Goal: Task Accomplishment & Management: Manage account settings

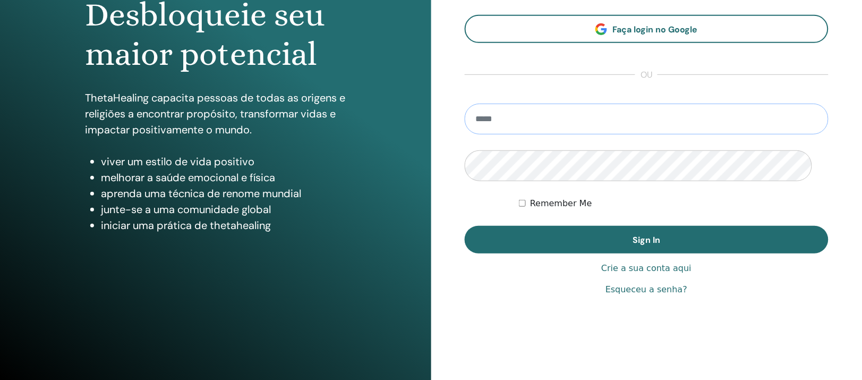
scroll to position [199, 0]
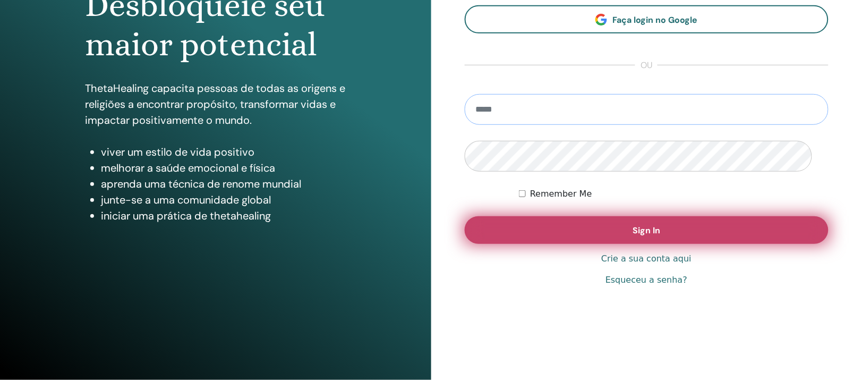
type input "**********"
click at [565, 226] on button "Sign In" at bounding box center [647, 230] width 364 height 28
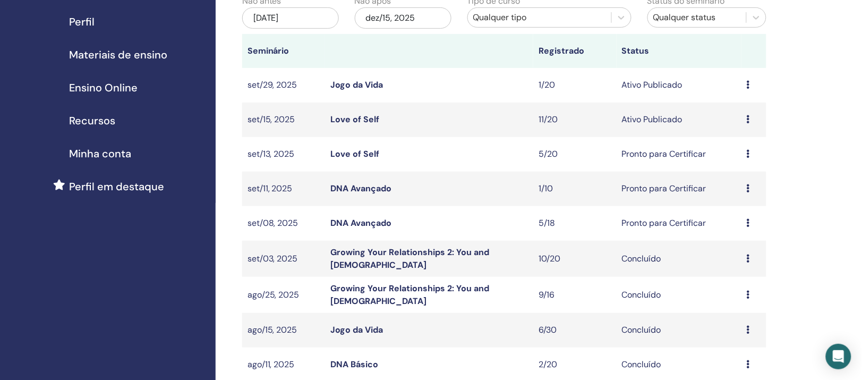
scroll to position [133, 0]
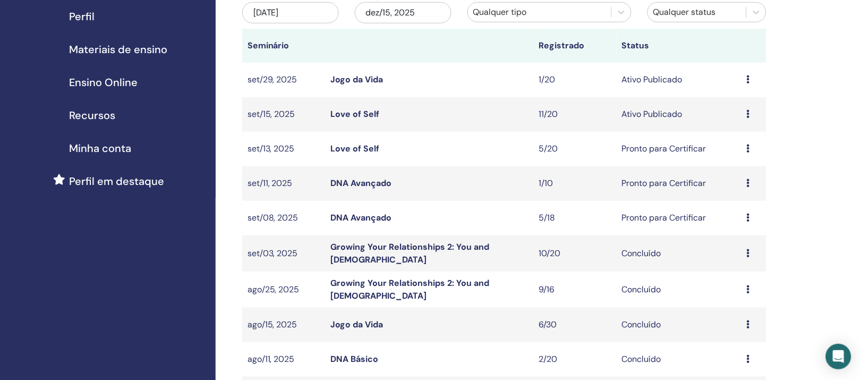
click at [750, 187] on icon at bounding box center [748, 183] width 3 height 9
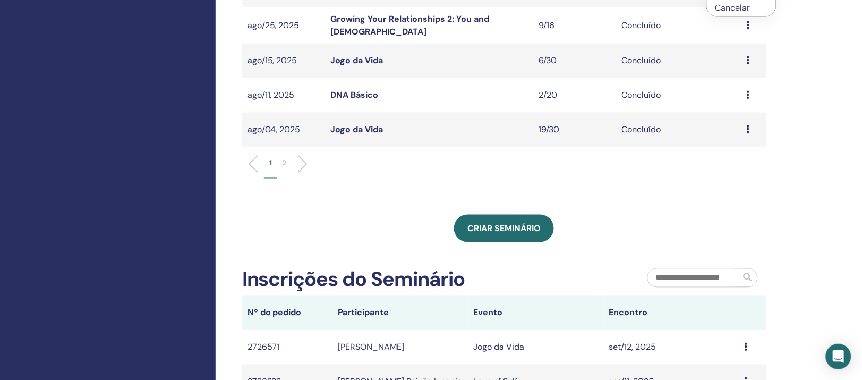
scroll to position [399, 0]
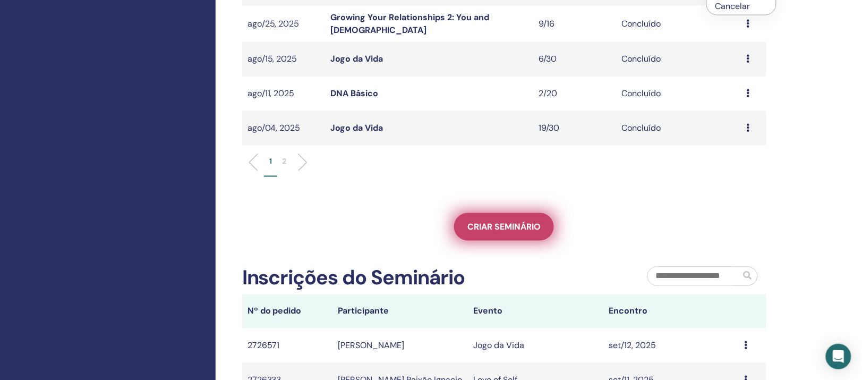
click at [475, 233] on span "Criar seminário" at bounding box center [504, 227] width 73 height 11
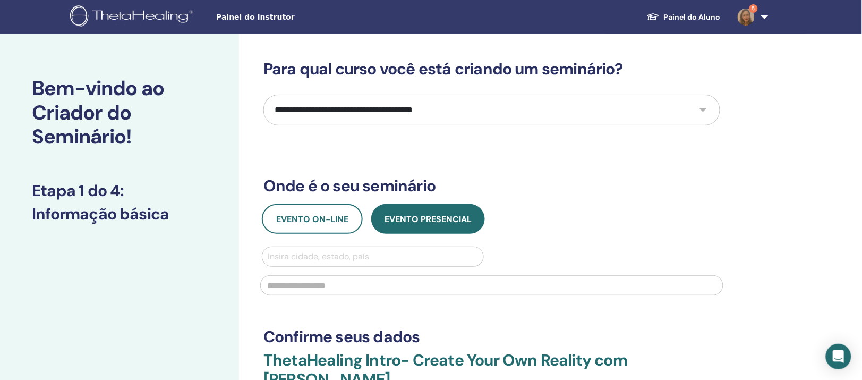
click at [475, 124] on select "**********" at bounding box center [492, 110] width 457 height 31
select select "*"
click at [265, 112] on select "**********" at bounding box center [492, 110] width 457 height 31
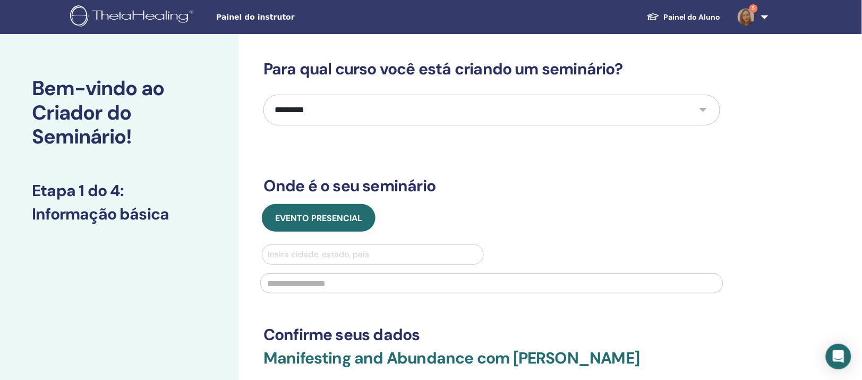
click at [524, 172] on div "**********" at bounding box center [492, 248] width 457 height 376
click at [349, 262] on div at bounding box center [373, 254] width 210 height 15
type input "******"
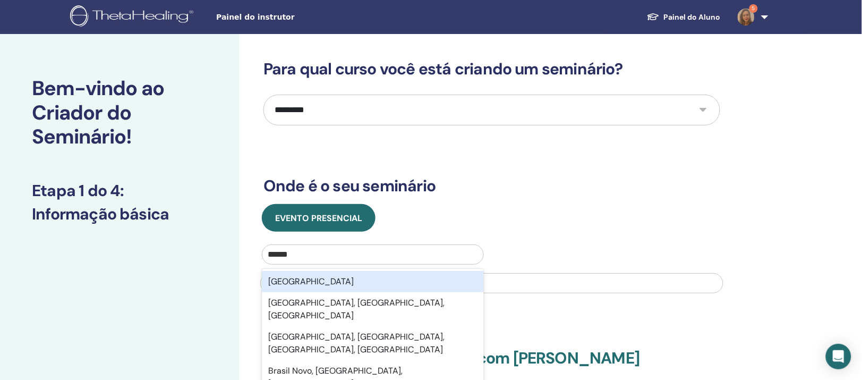
click at [333, 292] on div "Brasil" at bounding box center [373, 281] width 222 height 21
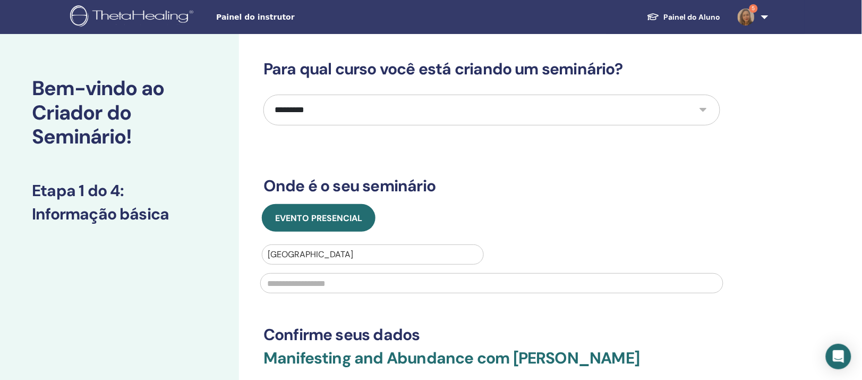
click at [333, 293] on input "text" at bounding box center [491, 283] width 463 height 20
type input "******"
click at [342, 353] on div "**********" at bounding box center [492, 248] width 457 height 376
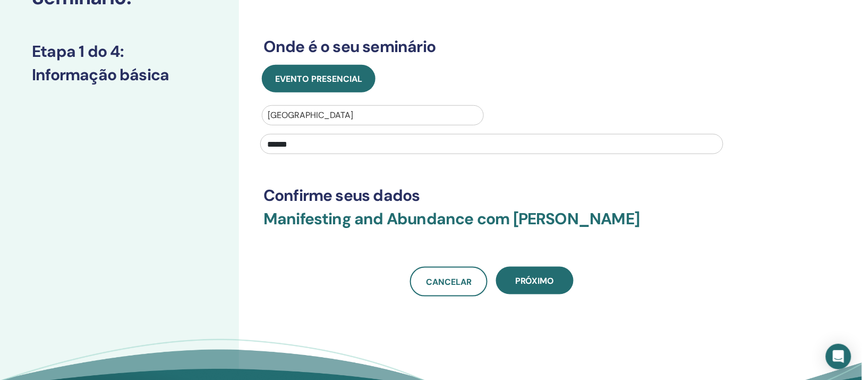
scroll to position [199, 0]
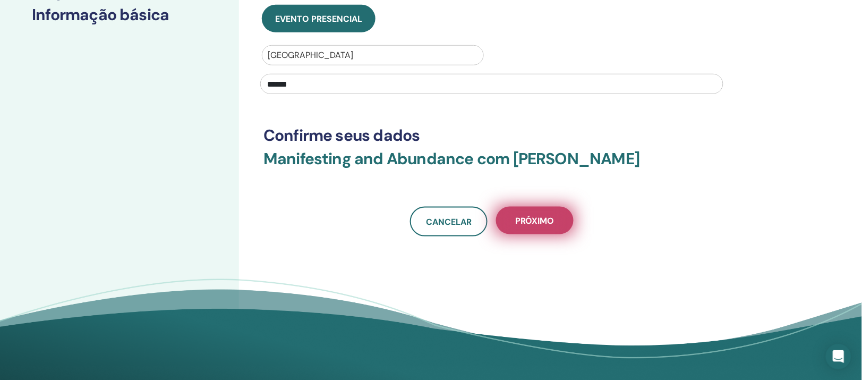
click at [548, 226] on span "Próximo" at bounding box center [534, 220] width 39 height 11
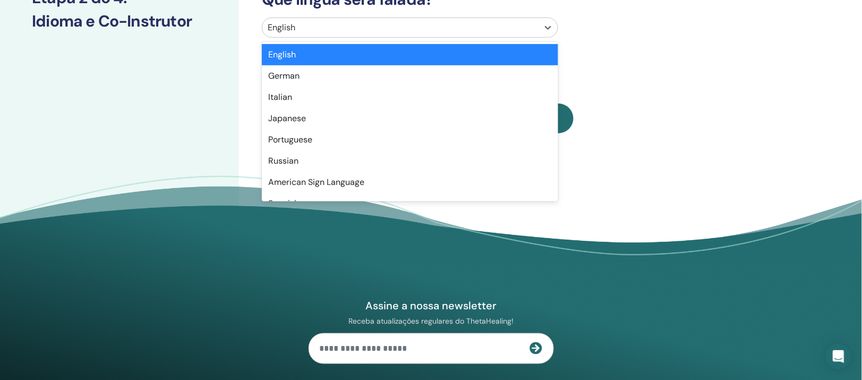
click at [437, 35] on div at bounding box center [401, 27] width 266 height 15
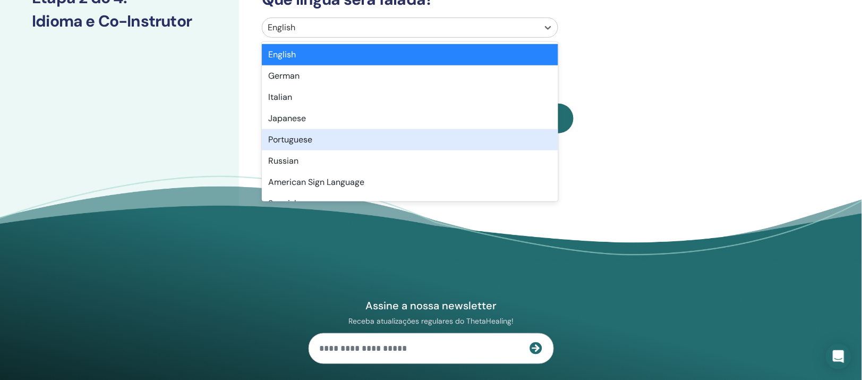
click at [315, 150] on div "Portuguese" at bounding box center [410, 139] width 296 height 21
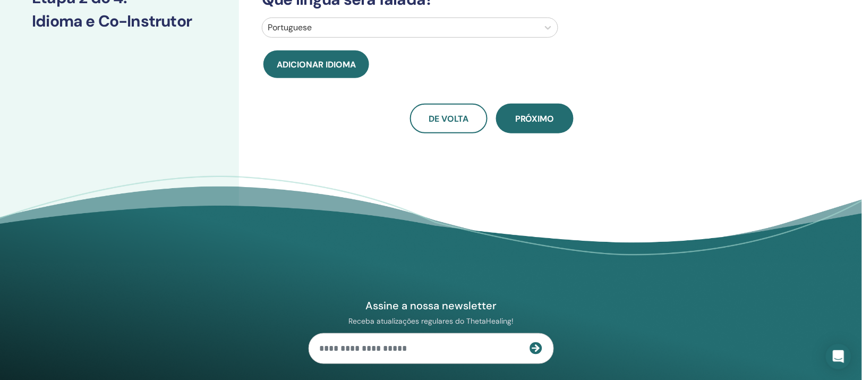
click at [307, 186] on div "Você terá um co-instrutor? Não Que língua será falada? Portuguese Adicionar idi…" at bounding box center [526, 74] width 575 height 417
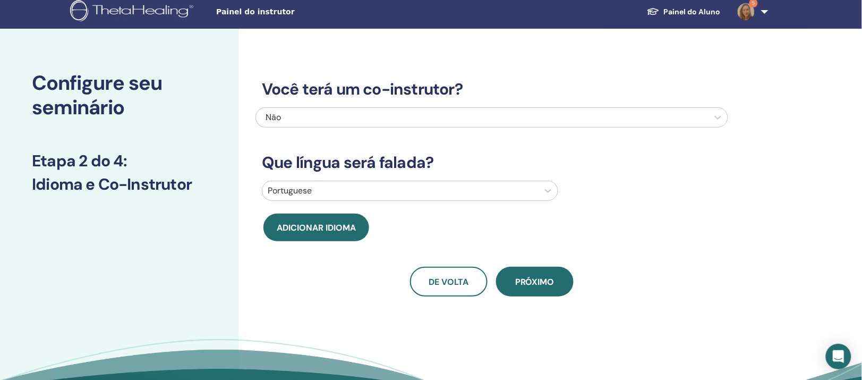
scroll to position [0, 0]
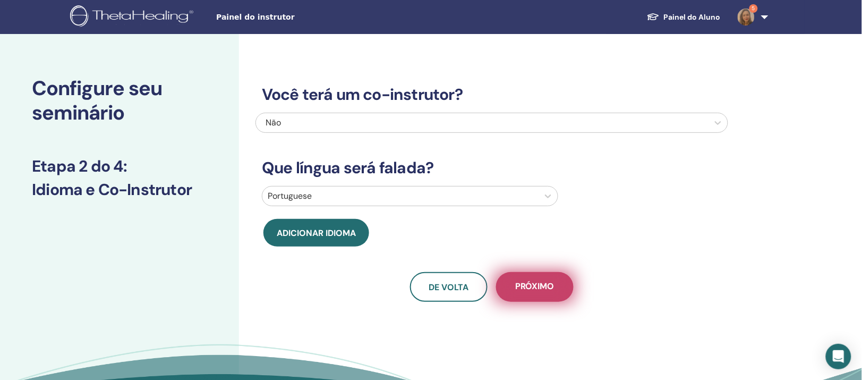
click at [538, 294] on span "Próximo" at bounding box center [534, 287] width 39 height 13
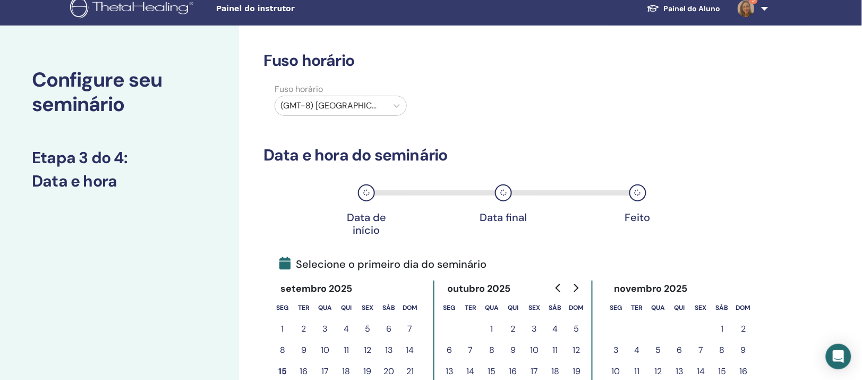
scroll to position [133, 0]
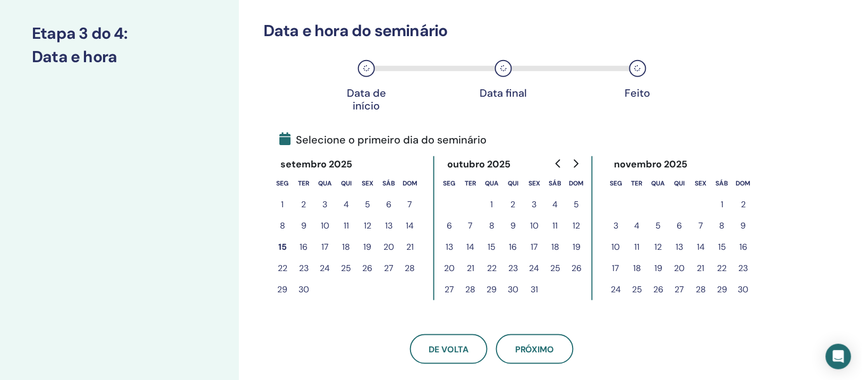
click at [282, 300] on button "29" at bounding box center [282, 289] width 21 height 21
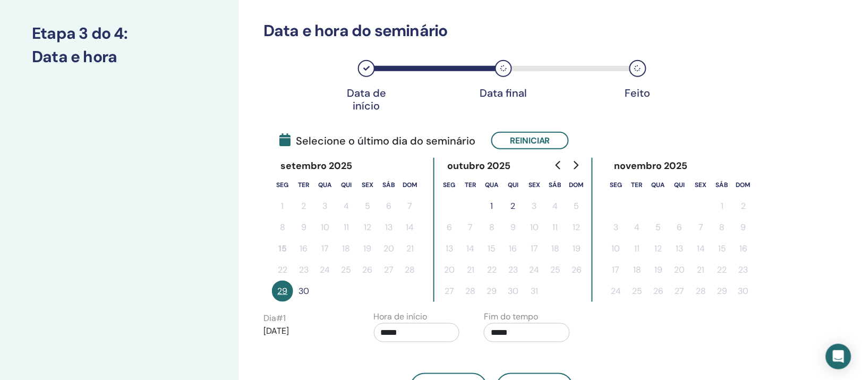
click at [500, 217] on button "1" at bounding box center [491, 206] width 21 height 21
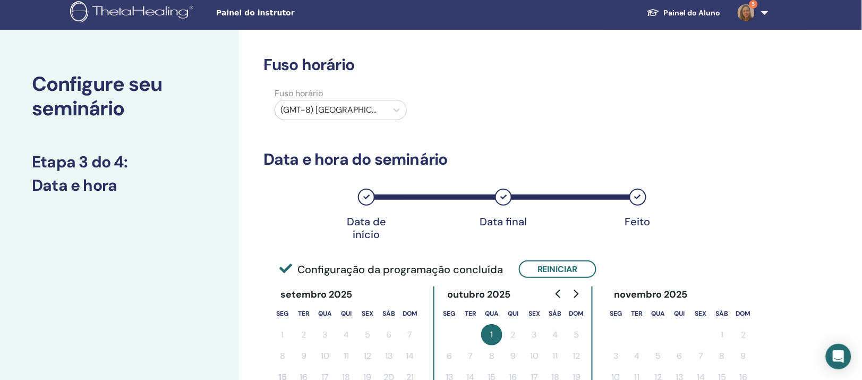
scroll to position [0, 0]
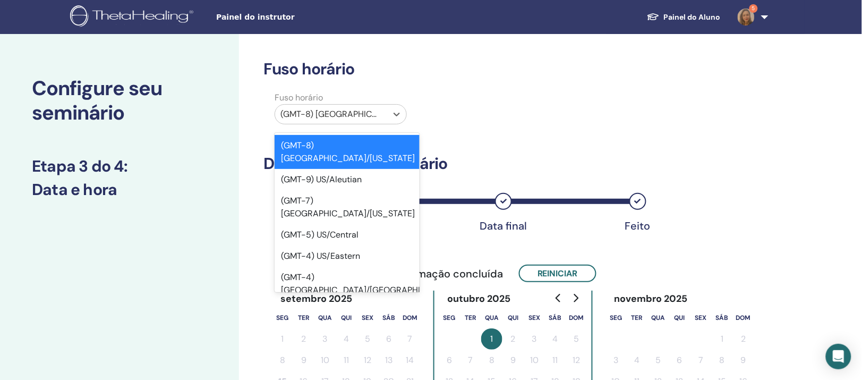
click at [358, 122] on div at bounding box center [331, 114] width 101 height 15
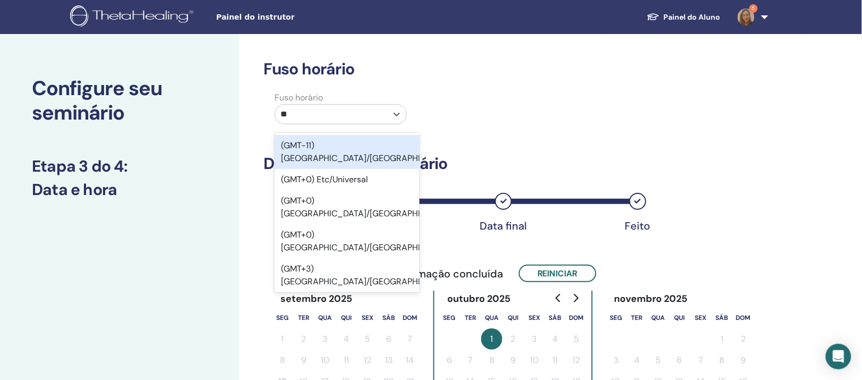
type input "***"
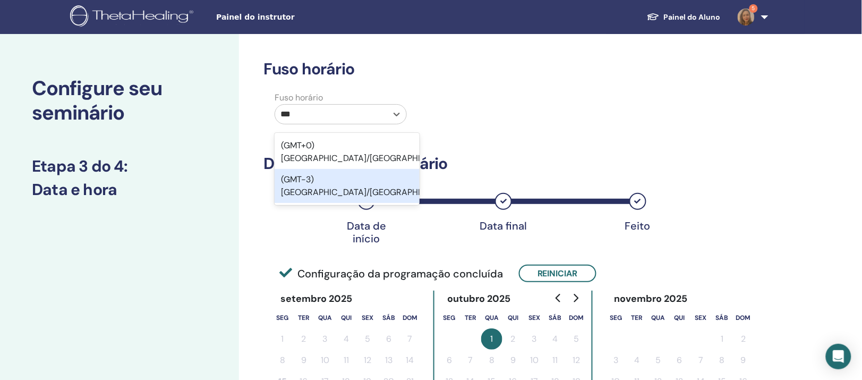
click at [361, 192] on div "(GMT-3) America/Sao Paulo" at bounding box center [347, 186] width 145 height 34
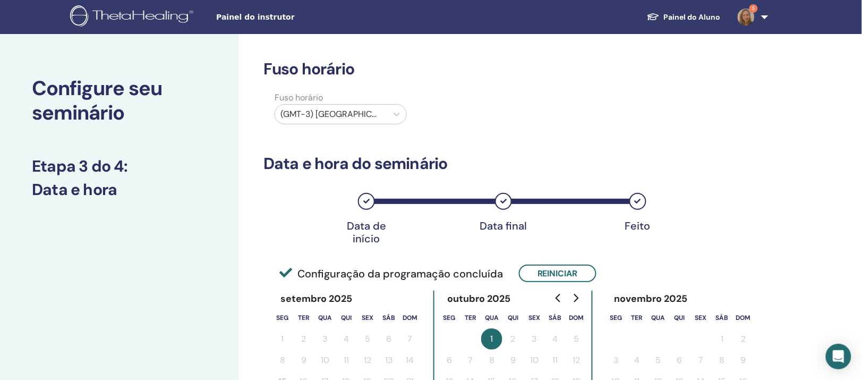
click at [473, 129] on div "Fuso horário (GMT-3) America/Sao Paulo" at bounding box center [492, 109] width 473 height 37
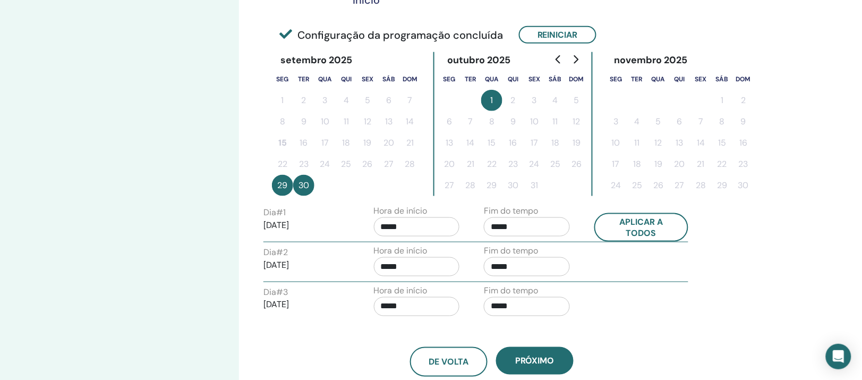
scroll to position [332, 0]
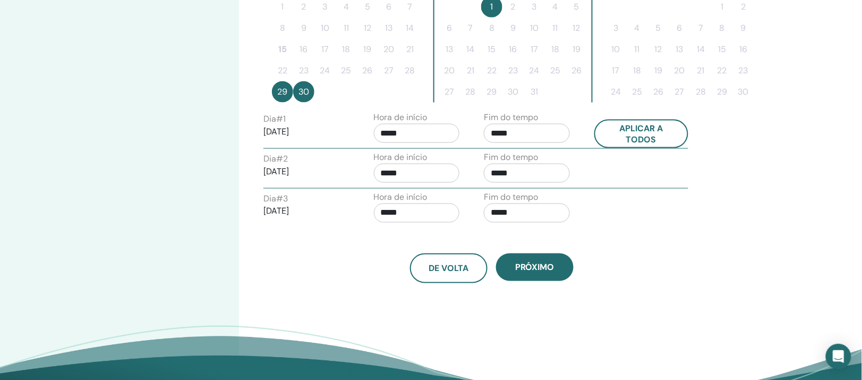
click at [429, 143] on input "*****" at bounding box center [417, 133] width 86 height 19
click at [431, 210] on span "▲" at bounding box center [430, 209] width 21 height 21
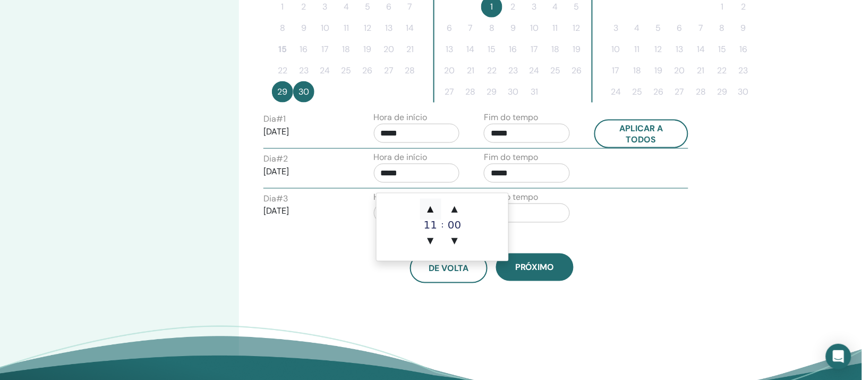
click at [431, 210] on span "▲" at bounding box center [430, 209] width 21 height 21
click at [431, 209] on span "▲" at bounding box center [430, 209] width 21 height 21
type input "*****"
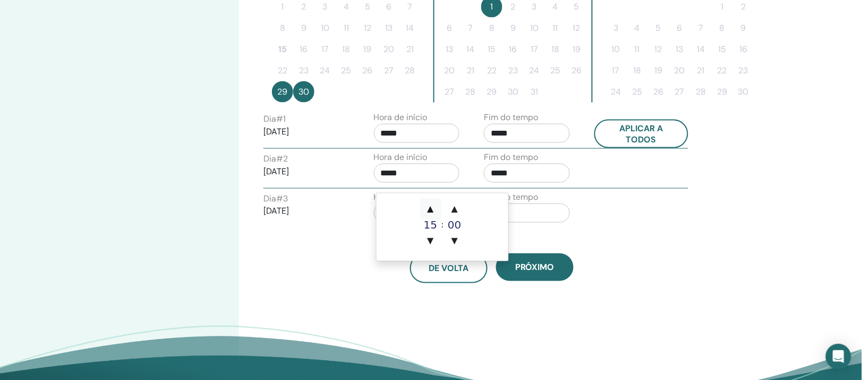
click at [431, 209] on span "▲" at bounding box center [430, 209] width 21 height 21
click at [432, 209] on span "▲" at bounding box center [430, 209] width 21 height 21
click at [455, 208] on span "▲" at bounding box center [454, 209] width 21 height 21
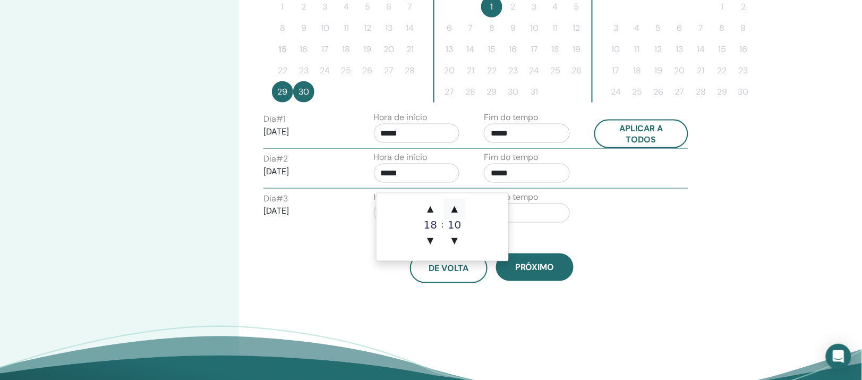
click at [454, 207] on span "▲" at bounding box center [454, 209] width 21 height 21
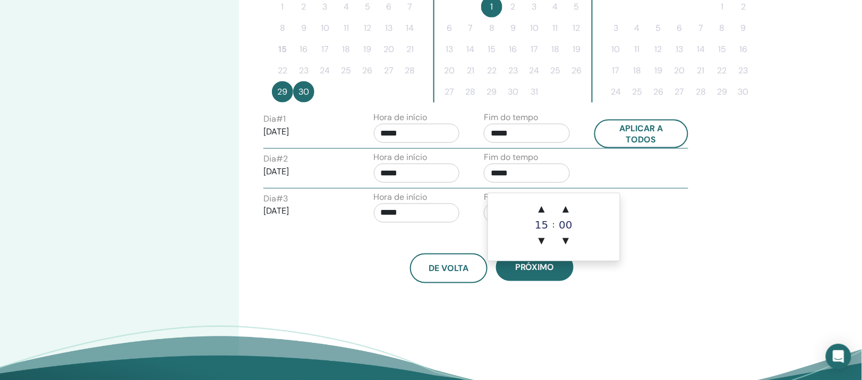
click at [523, 143] on input "*****" at bounding box center [527, 133] width 86 height 19
click at [544, 210] on span "▲" at bounding box center [541, 209] width 21 height 21
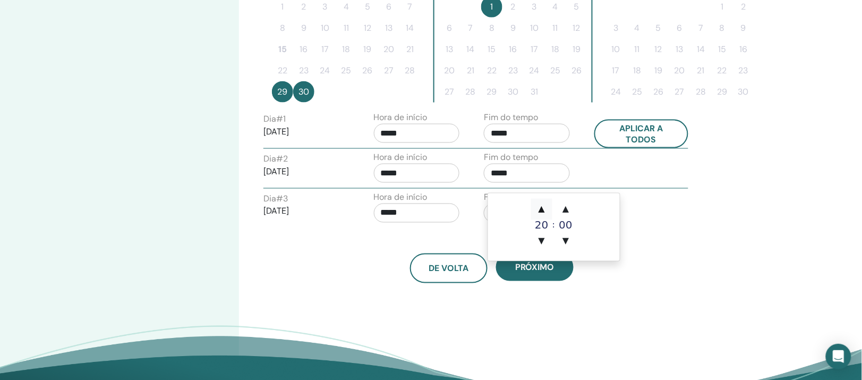
click at [544, 210] on span "▲" at bounding box center [541, 209] width 21 height 21
click at [544, 209] on span "▲" at bounding box center [541, 209] width 21 height 21
click at [564, 209] on span "▲" at bounding box center [565, 209] width 21 height 21
click at [563, 209] on span "▲" at bounding box center [565, 209] width 21 height 21
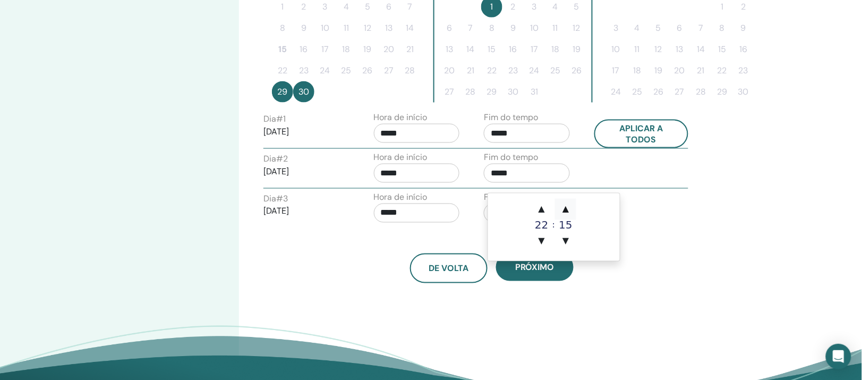
click at [563, 209] on span "▲" at bounding box center [565, 209] width 21 height 21
click at [564, 209] on span "▲" at bounding box center [565, 209] width 21 height 21
type input "*****"
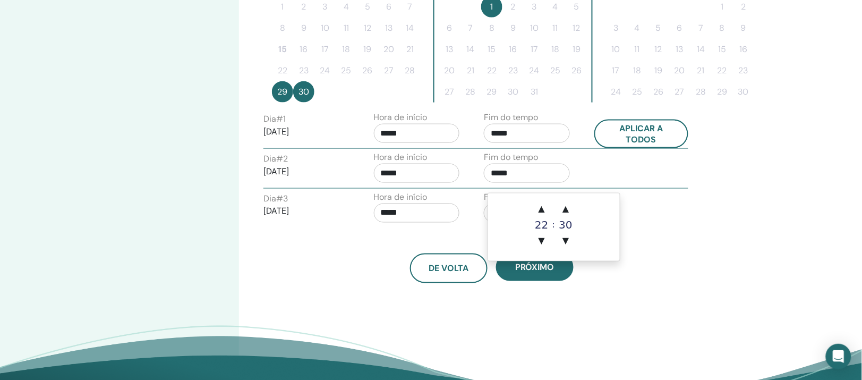
click at [649, 188] on div "Dia # 2 2025/09/30 Hora de início ***** Fim do tempo *****" at bounding box center [476, 169] width 441 height 37
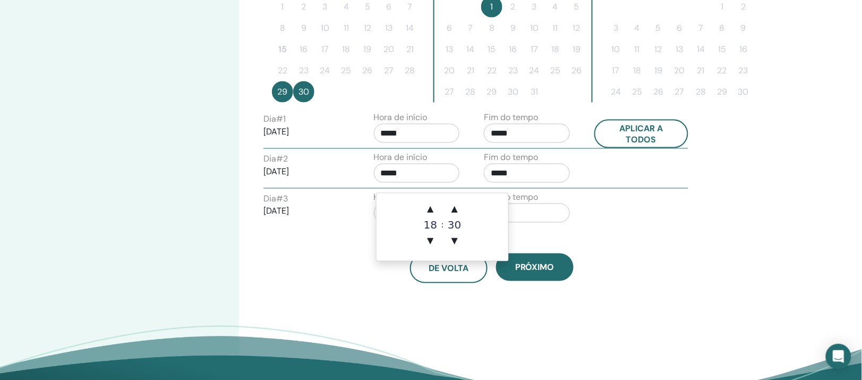
click at [422, 143] on input "*****" at bounding box center [417, 133] width 86 height 19
click at [430, 213] on span "▲" at bounding box center [430, 209] width 21 height 21
click at [429, 241] on span "▼" at bounding box center [430, 241] width 21 height 21
type input "*****"
click at [646, 188] on div "Dia # 2 2025/09/30 Hora de início ***** Fim do tempo *****" at bounding box center [476, 169] width 441 height 37
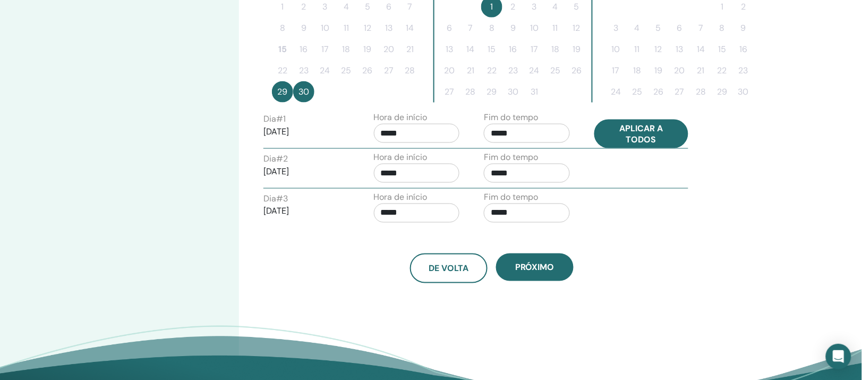
click at [655, 148] on button "Aplicar a todos" at bounding box center [642, 134] width 95 height 29
type input "*****"
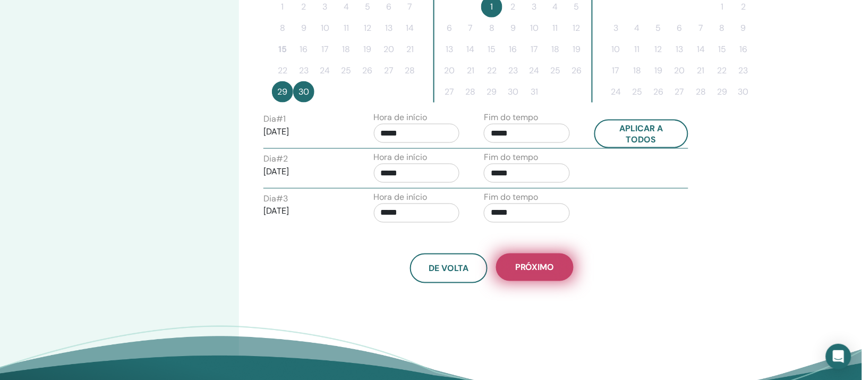
click at [538, 273] on span "Próximo" at bounding box center [534, 267] width 39 height 11
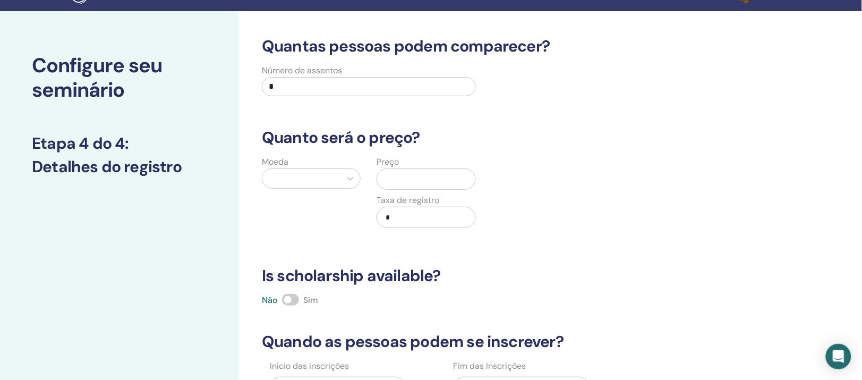
scroll to position [0, 0]
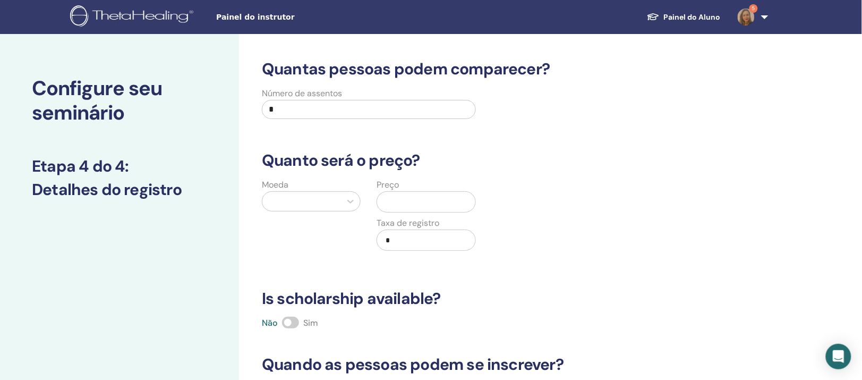
click at [312, 119] on input "*" at bounding box center [369, 109] width 214 height 19
type input "**"
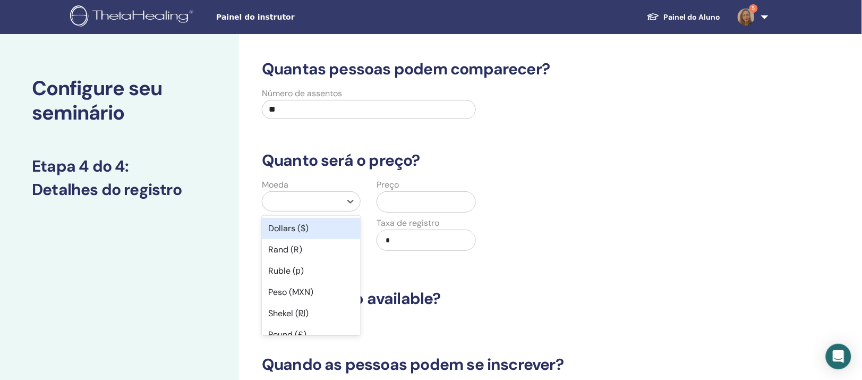
click at [322, 209] on div at bounding box center [302, 201] width 68 height 15
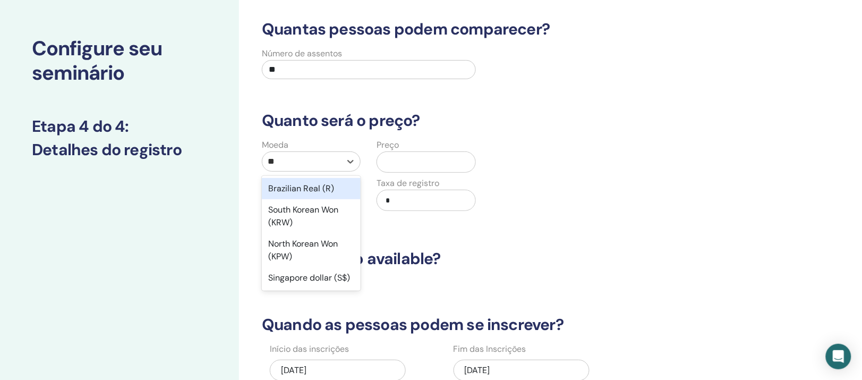
type input "***"
click at [322, 199] on div "Brazilian Real (R)" at bounding box center [311, 188] width 99 height 21
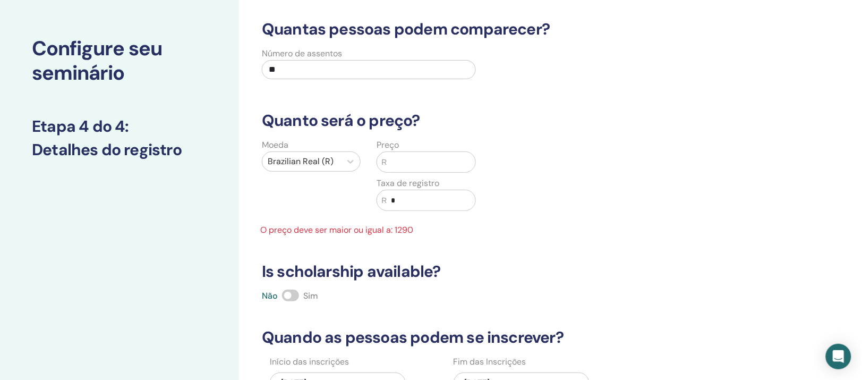
click at [420, 172] on input "text" at bounding box center [431, 162] width 88 height 20
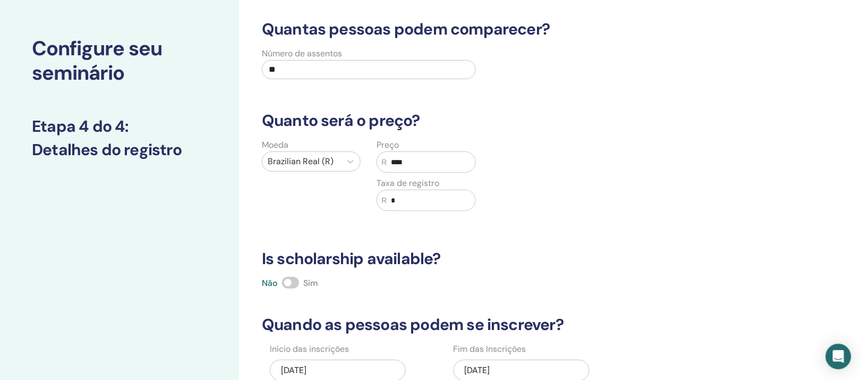
type input "****"
click at [500, 224] on div "Moeda Brazilian Real (R) Preço R **** Taxa de registro R *" at bounding box center [484, 181] width 473 height 85
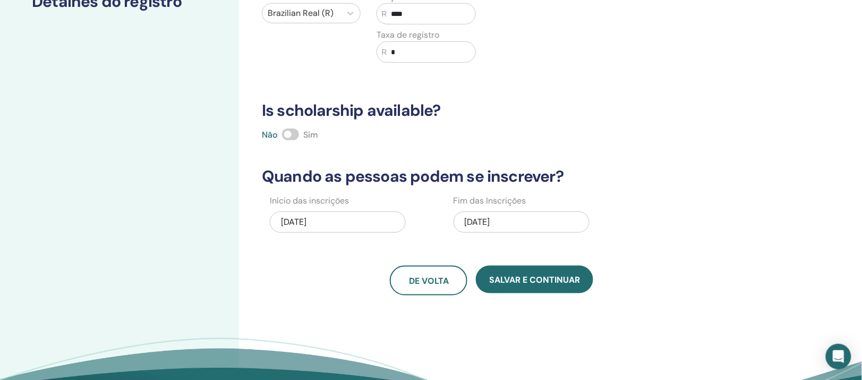
scroll to position [239, 0]
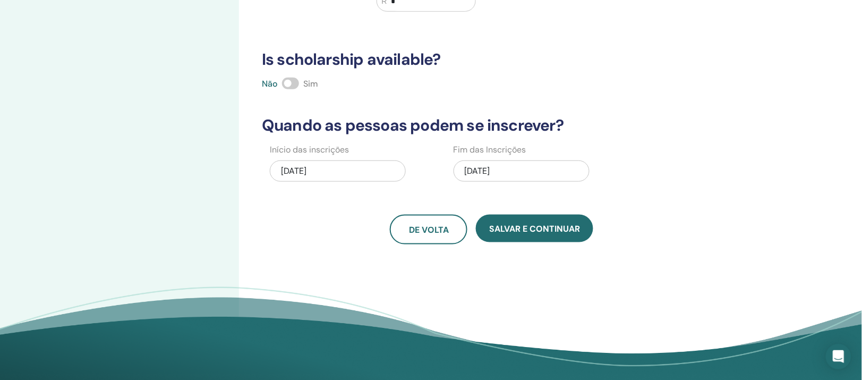
click at [299, 89] on span at bounding box center [290, 84] width 17 height 12
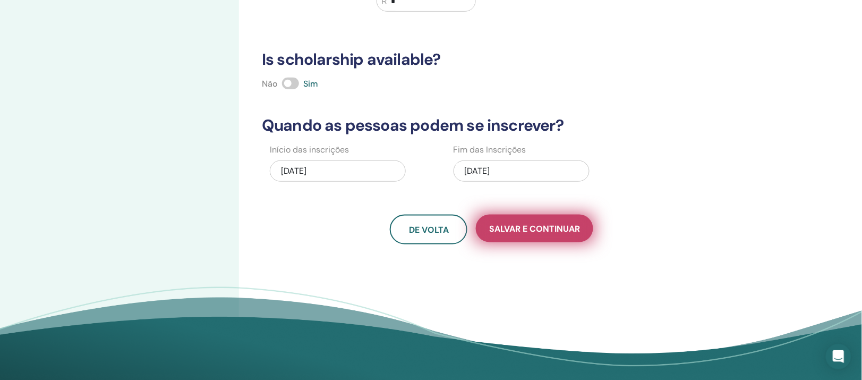
click at [562, 234] on span "Salvar e continuar" at bounding box center [534, 228] width 91 height 11
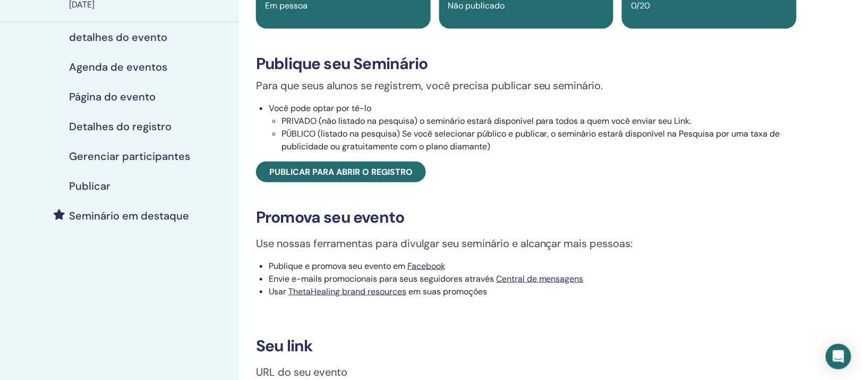
scroll to position [199, 0]
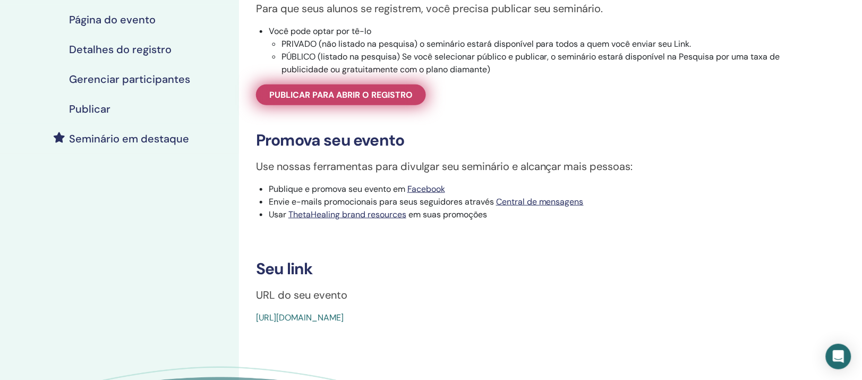
click at [331, 100] on span "Publicar para abrir o registro" at bounding box center [340, 94] width 143 height 11
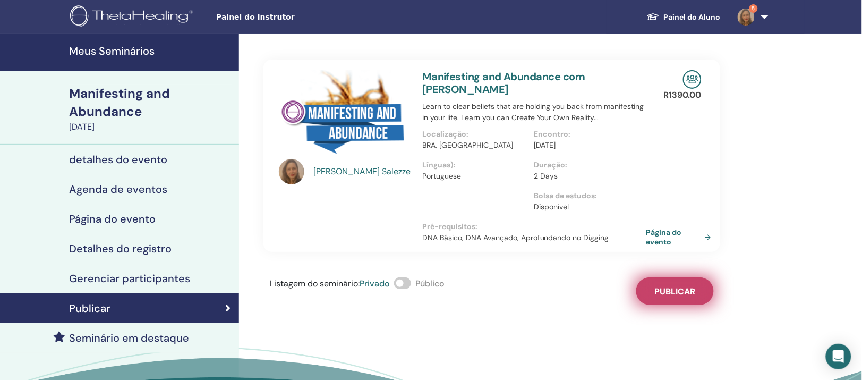
click at [660, 297] on span "Publicar" at bounding box center [675, 291] width 41 height 11
click at [674, 247] on link "Página do evento" at bounding box center [682, 236] width 69 height 19
click at [663, 247] on link "Página do evento" at bounding box center [682, 236] width 69 height 19
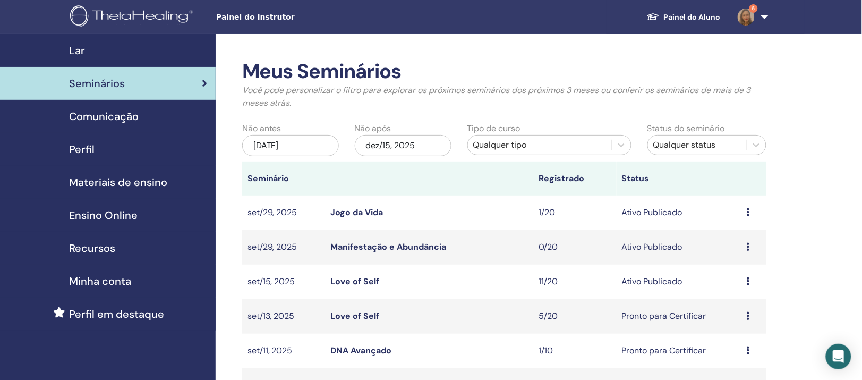
click at [399, 252] on link "Manifestação e Abundância" at bounding box center [388, 246] width 116 height 11
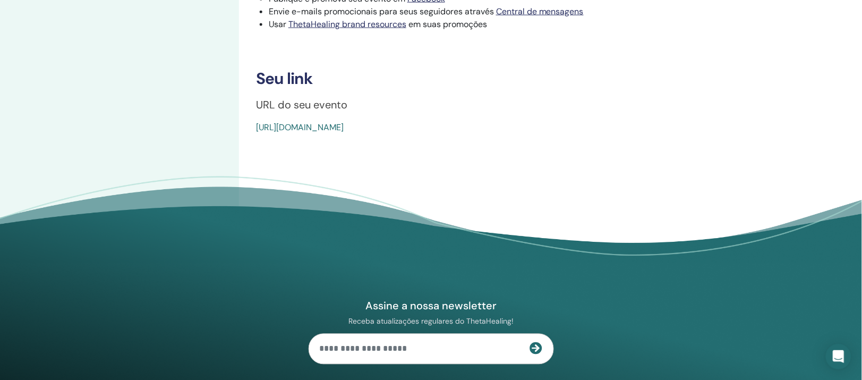
scroll to position [399, 0]
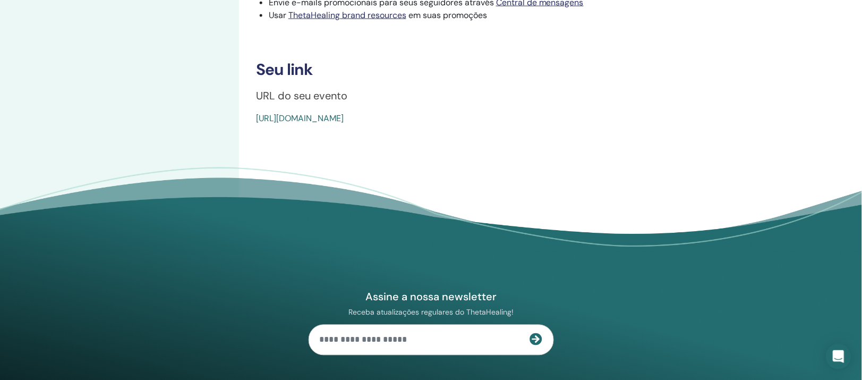
click at [344, 124] on link "[URL][DOMAIN_NAME]" at bounding box center [300, 118] width 88 height 11
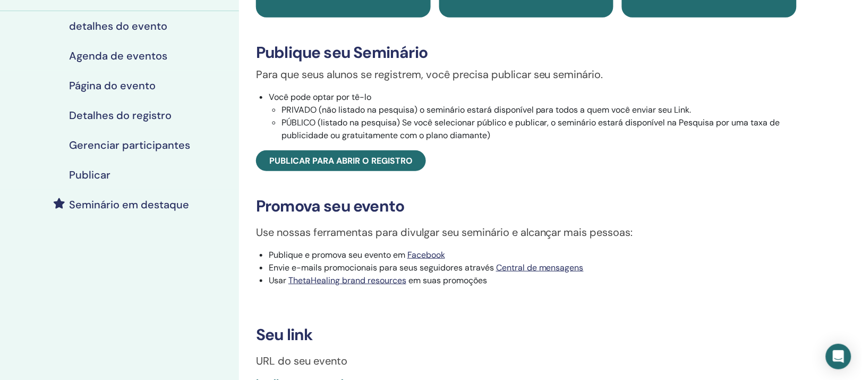
scroll to position [133, 0]
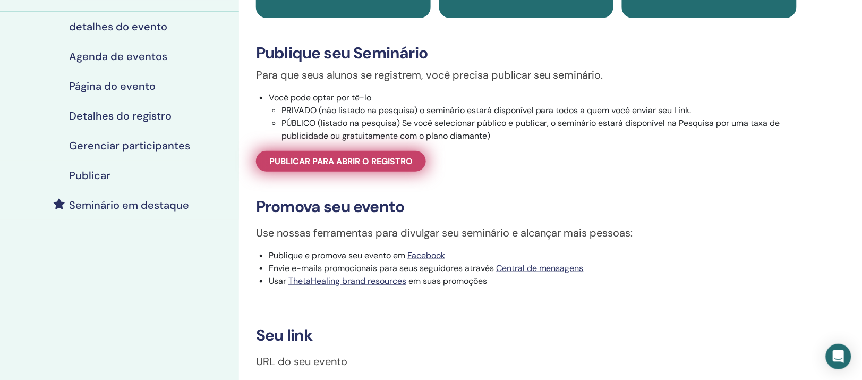
click at [326, 167] on span "Publicar para abrir o registro" at bounding box center [340, 161] width 143 height 11
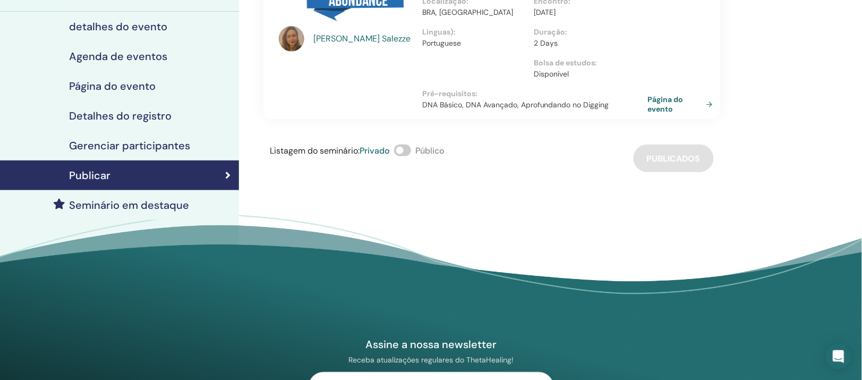
click at [669, 114] on link "Página do evento" at bounding box center [682, 104] width 69 height 19
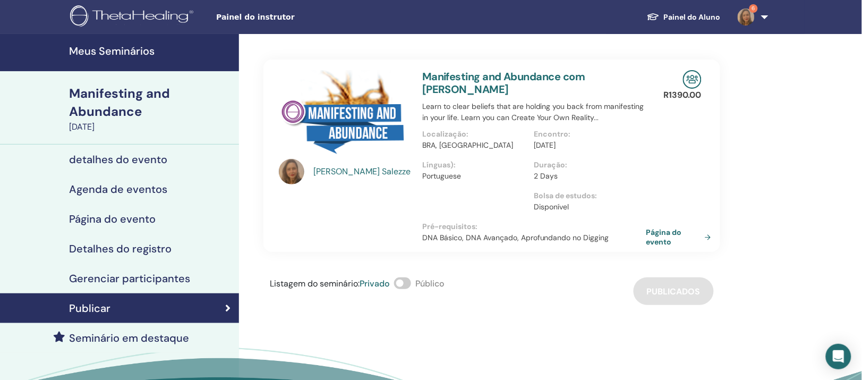
click at [104, 54] on h4 "Meus Seminários" at bounding box center [151, 51] width 164 height 13
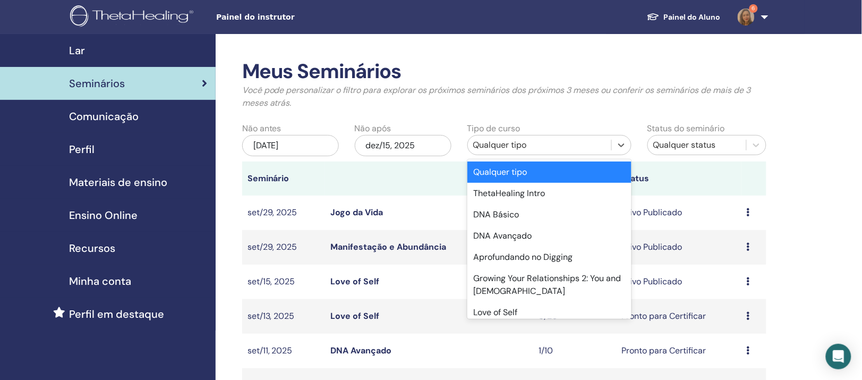
click at [514, 151] on div "Qualquer tipo" at bounding box center [539, 145] width 133 height 13
click at [318, 156] on div "jun/15, 2025" at bounding box center [290, 145] width 97 height 21
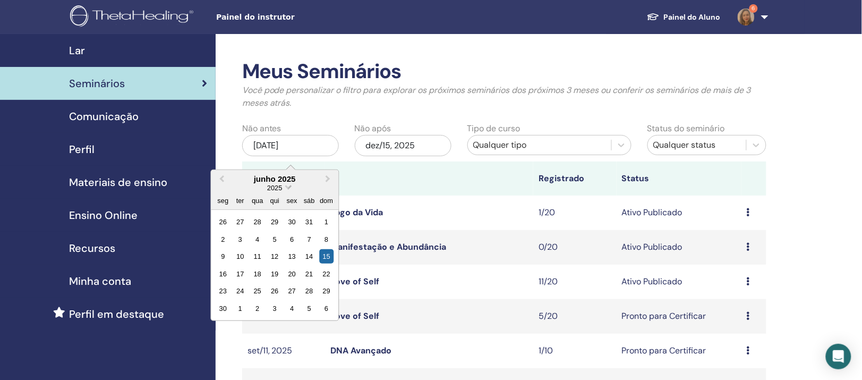
click at [292, 190] on span "Choose Date" at bounding box center [288, 186] width 7 height 7
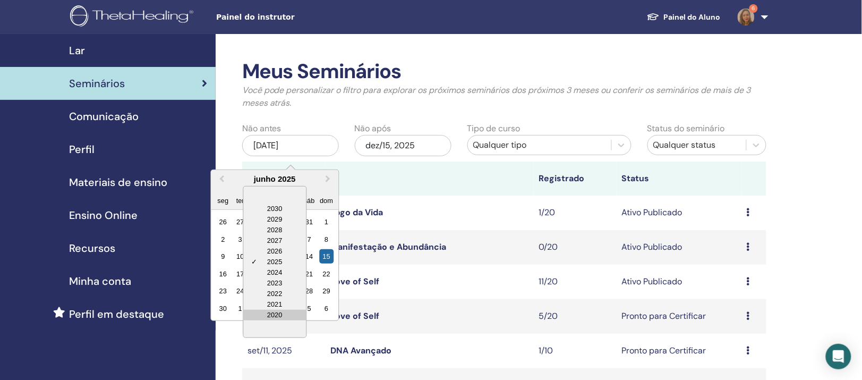
click at [280, 320] on div "2020" at bounding box center [274, 315] width 63 height 11
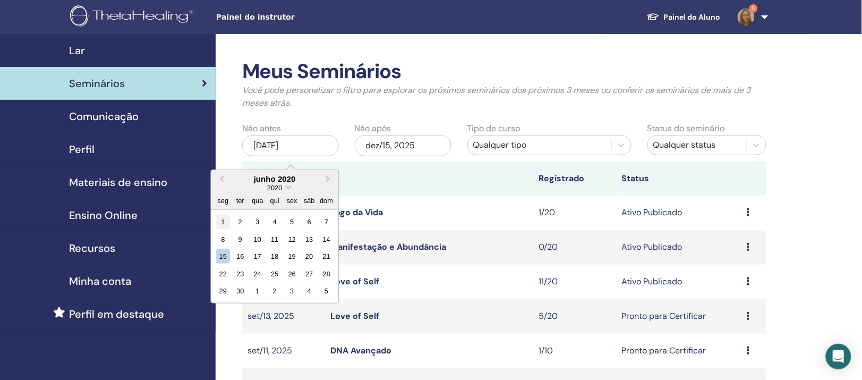
click at [223, 229] on div "1" at bounding box center [223, 222] width 14 height 14
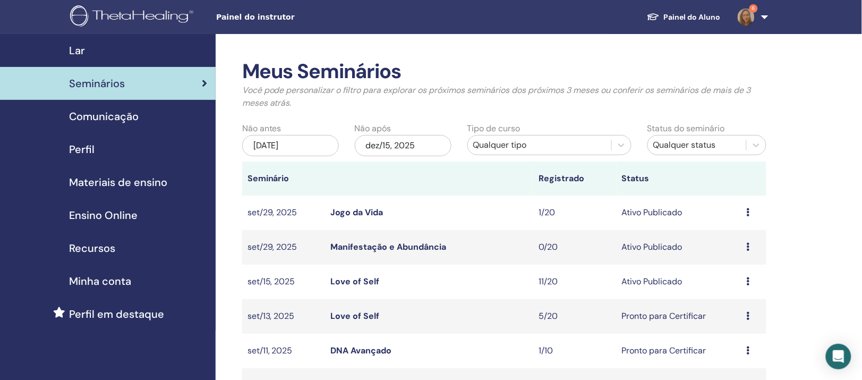
click at [545, 151] on div "Qualquer tipo" at bounding box center [539, 145] width 133 height 13
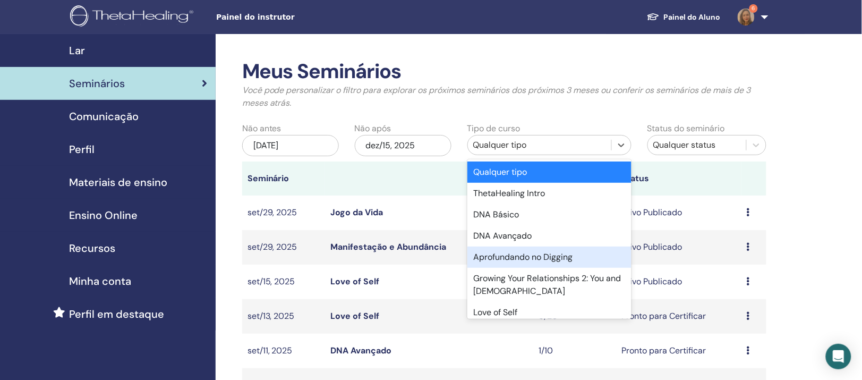
click at [548, 268] on div "Aprofundando no Digging" at bounding box center [550, 257] width 164 height 21
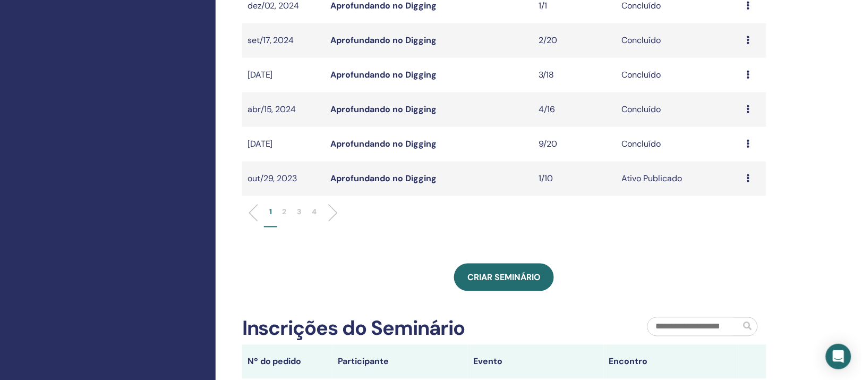
scroll to position [399, 0]
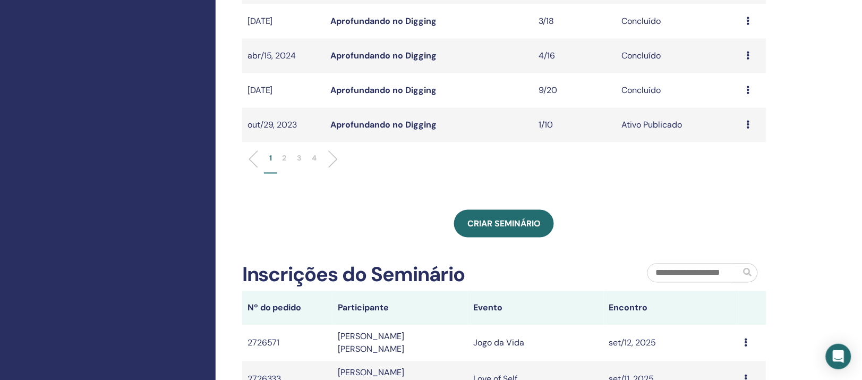
drag, startPoint x: 412, startPoint y: 157, endPoint x: 367, endPoint y: 222, distance: 78.7
click at [367, 222] on div "Meus Seminários Você pode personalizar o filtro para explorar os próximos semin…" at bounding box center [504, 73] width 524 height 824
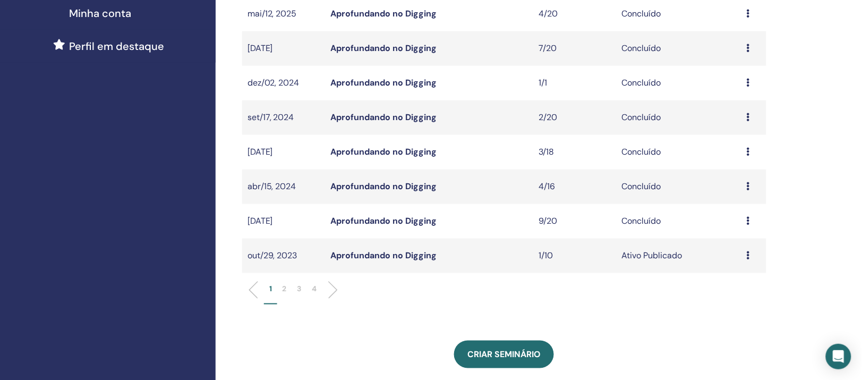
scroll to position [332, 0]
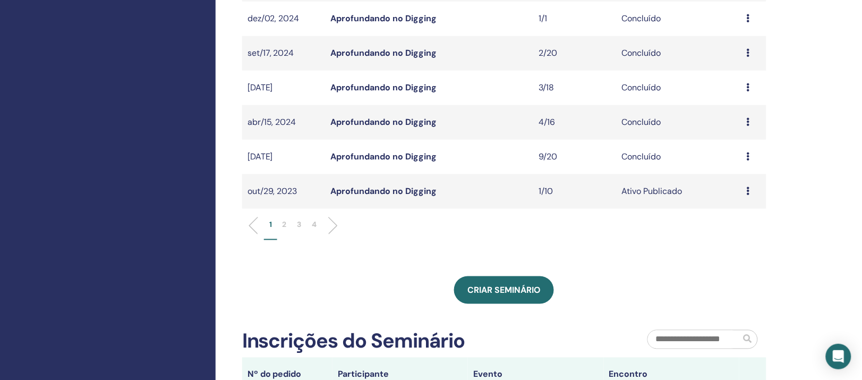
click at [284, 231] on p "2" at bounding box center [285, 224] width 4 height 11
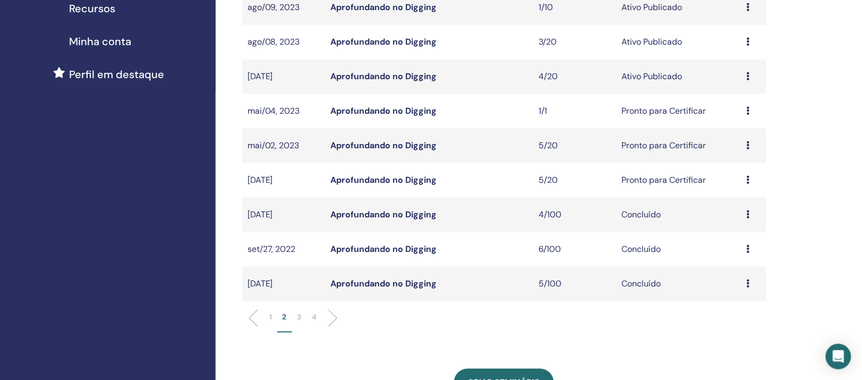
scroll to position [465, 0]
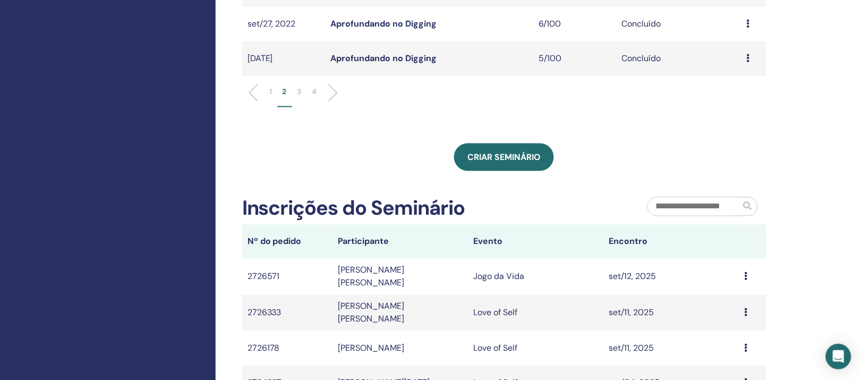
click at [299, 98] on p "3" at bounding box center [300, 92] width 4 height 11
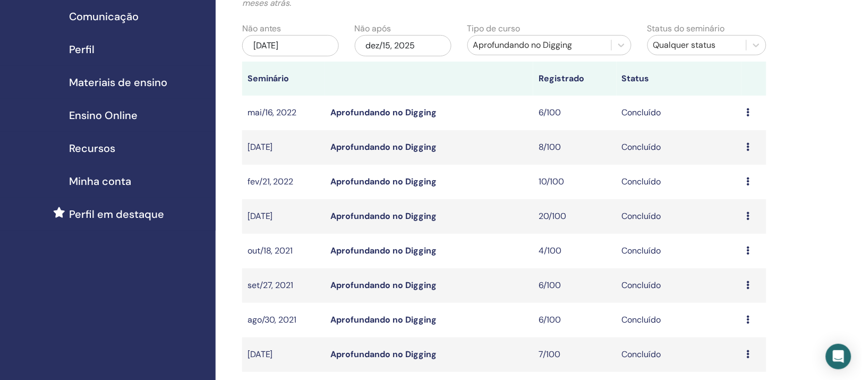
scroll to position [0, 0]
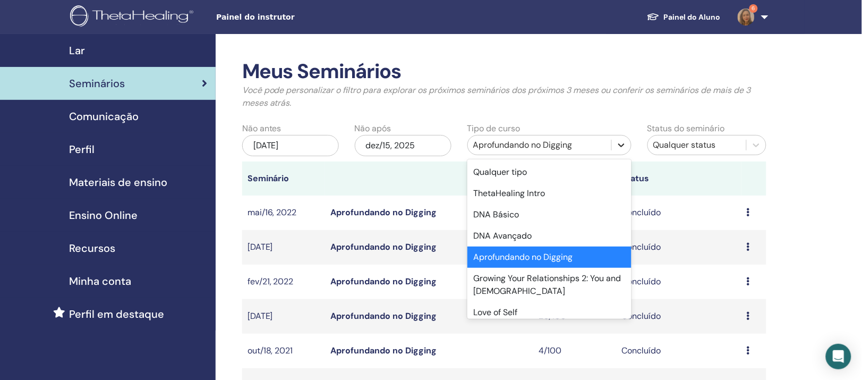
click at [620, 150] on icon at bounding box center [621, 145] width 11 height 11
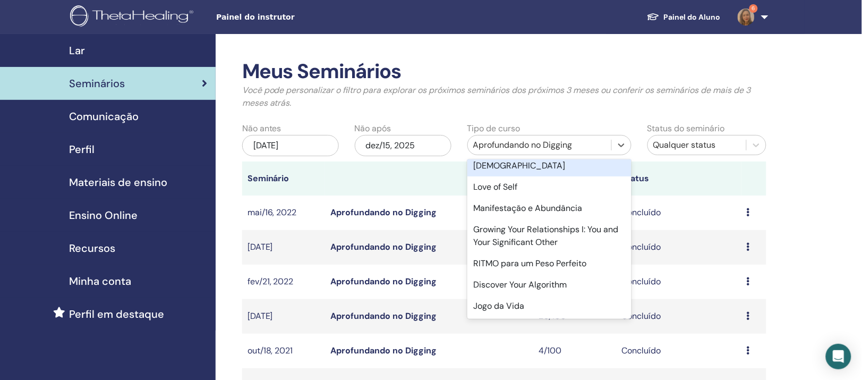
scroll to position [199, 0]
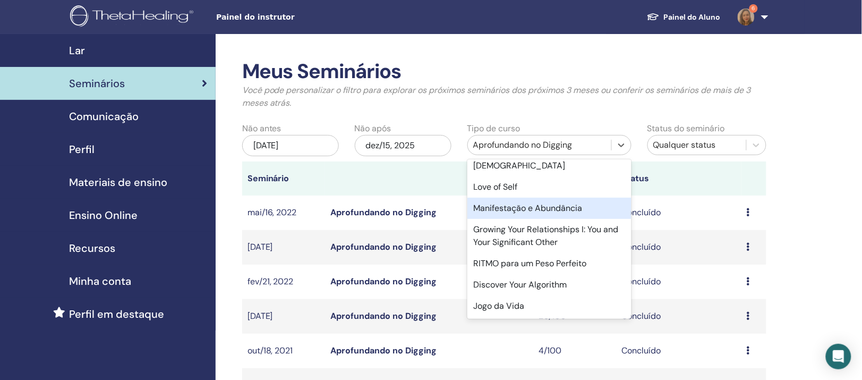
click at [581, 198] on div "Manifestação e Abundância" at bounding box center [550, 208] width 164 height 21
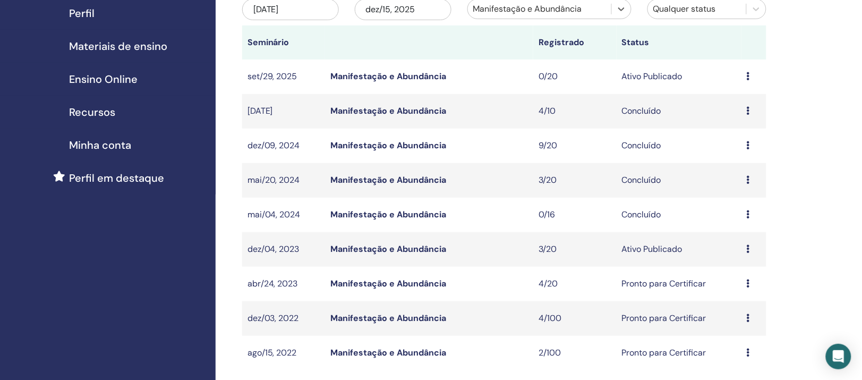
scroll to position [133, 0]
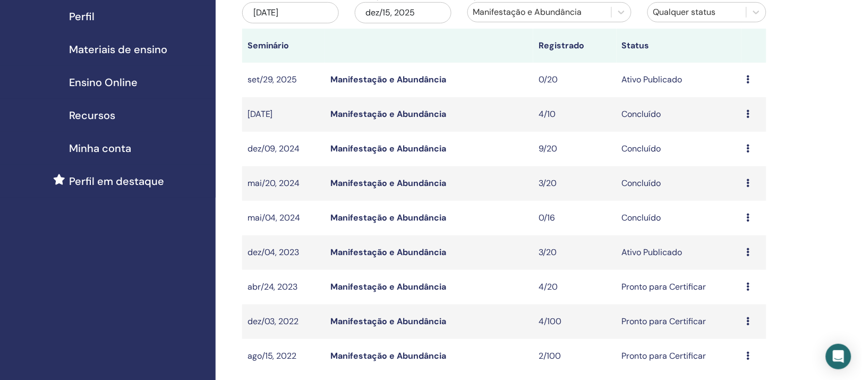
click at [301, 23] on div "jun/01, 2020" at bounding box center [290, 12] width 97 height 21
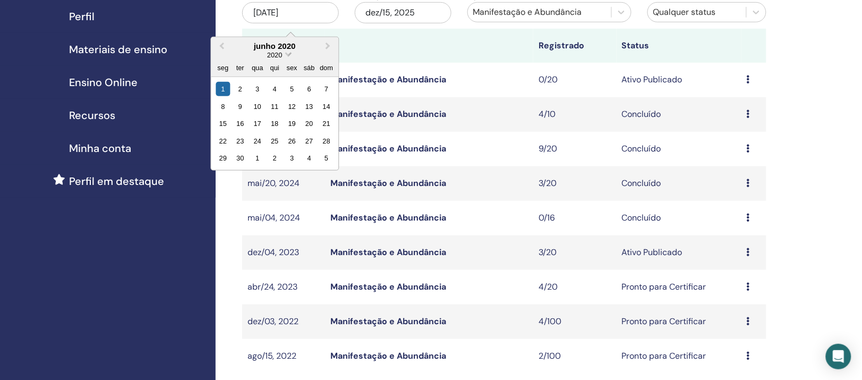
click at [292, 57] on span "Choose Date" at bounding box center [288, 53] width 7 height 7
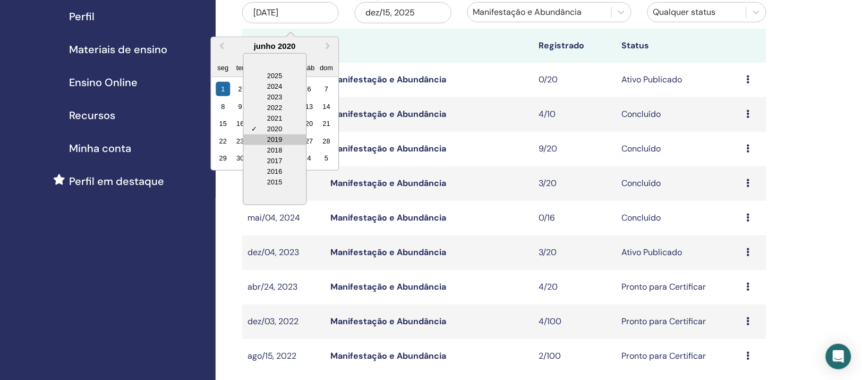
click at [295, 145] on div "2019" at bounding box center [274, 139] width 63 height 11
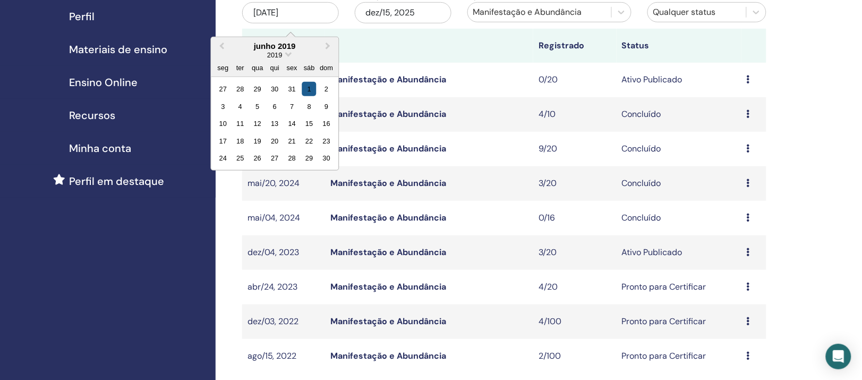
click at [317, 96] on div "1" at bounding box center [309, 89] width 14 height 14
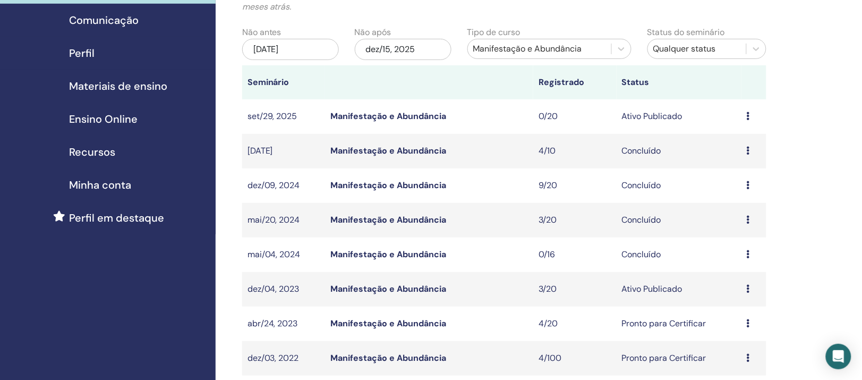
scroll to position [66, 0]
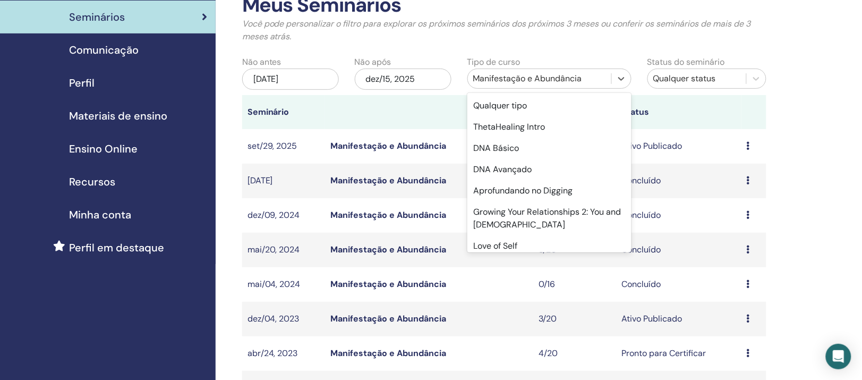
click at [532, 85] on div "Manifestação e Abundância" at bounding box center [539, 78] width 133 height 13
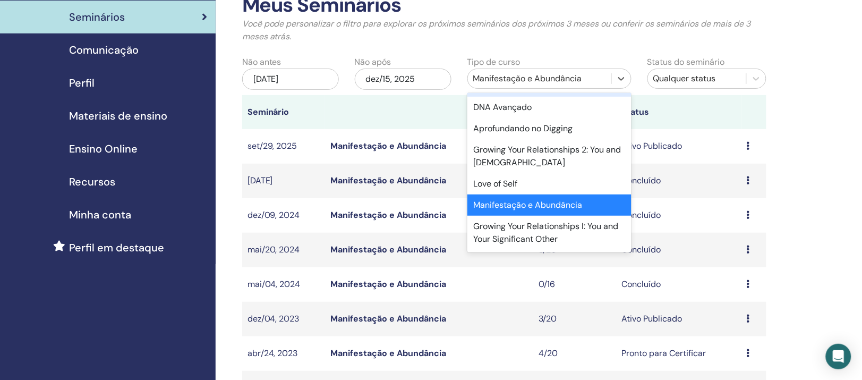
click at [533, 97] on div "DNA Básico" at bounding box center [550, 85] width 164 height 21
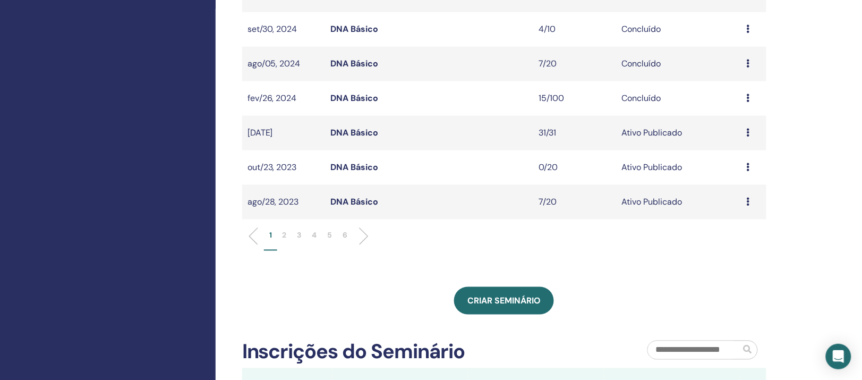
scroll to position [399, 0]
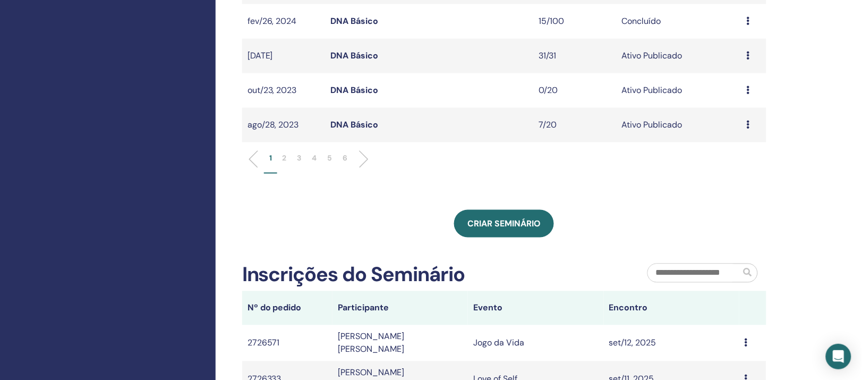
click at [345, 164] on p "6" at bounding box center [345, 158] width 5 height 11
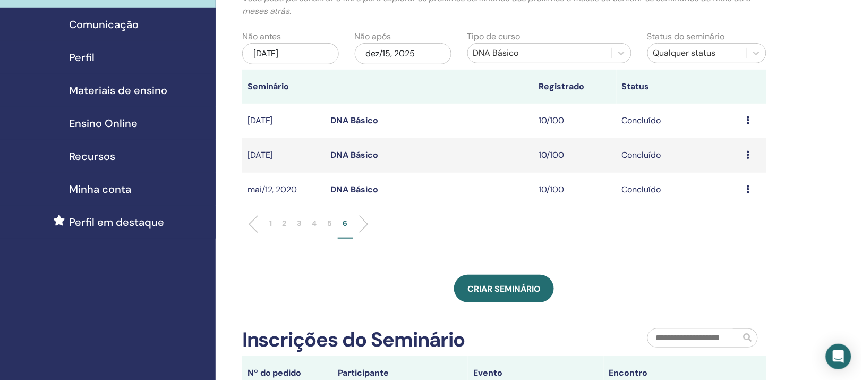
scroll to position [66, 0]
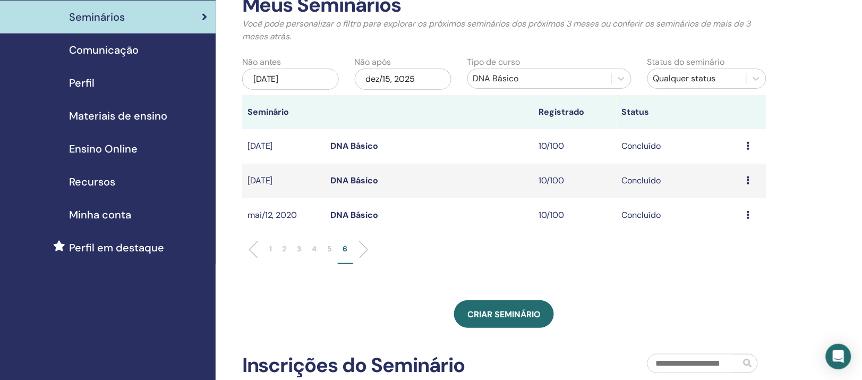
click at [328, 255] on p "5" at bounding box center [330, 248] width 5 height 11
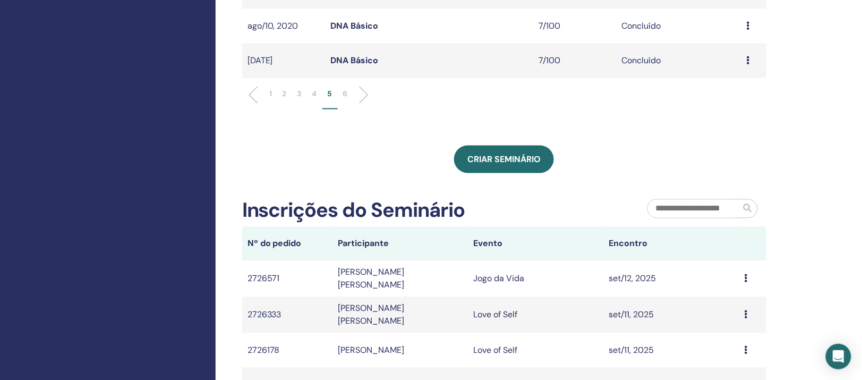
scroll to position [465, 0]
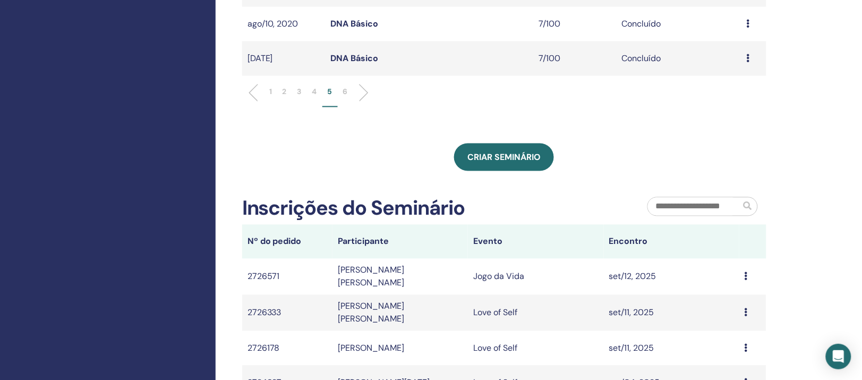
click at [313, 98] on p "4" at bounding box center [314, 92] width 5 height 11
click at [298, 98] on p "3" at bounding box center [300, 92] width 4 height 11
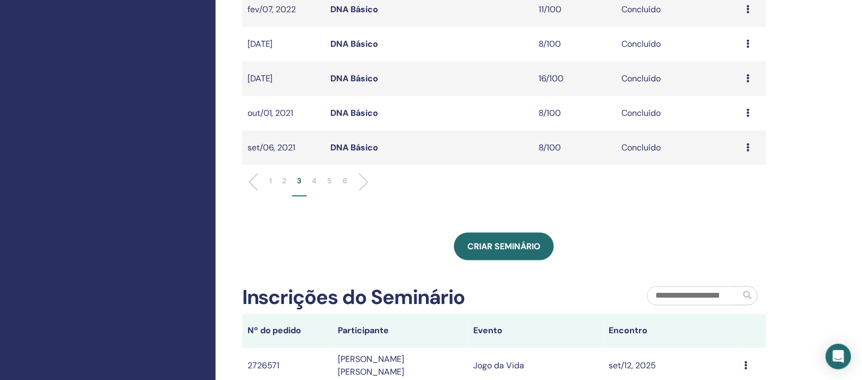
scroll to position [399, 0]
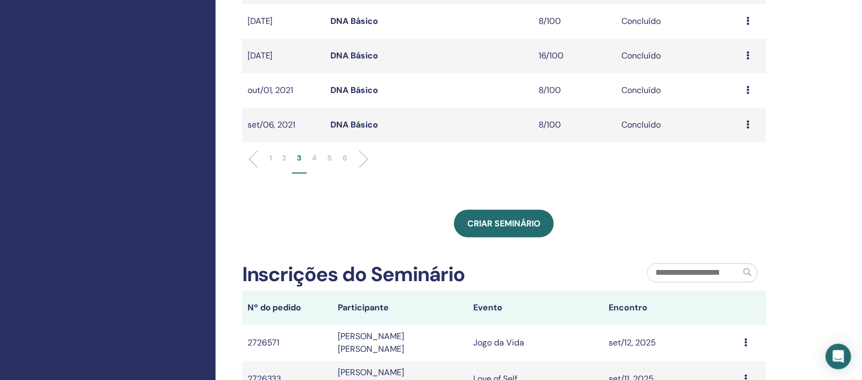
click at [283, 164] on p "2" at bounding box center [285, 158] width 4 height 11
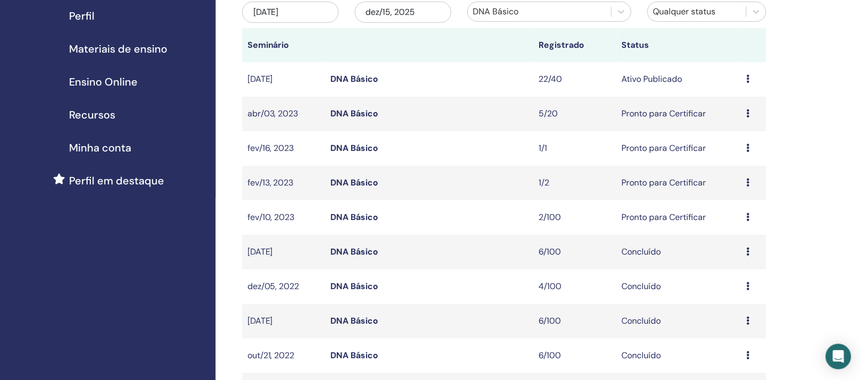
scroll to position [133, 0]
click at [350, 85] on link "DNA Básico" at bounding box center [354, 79] width 48 height 11
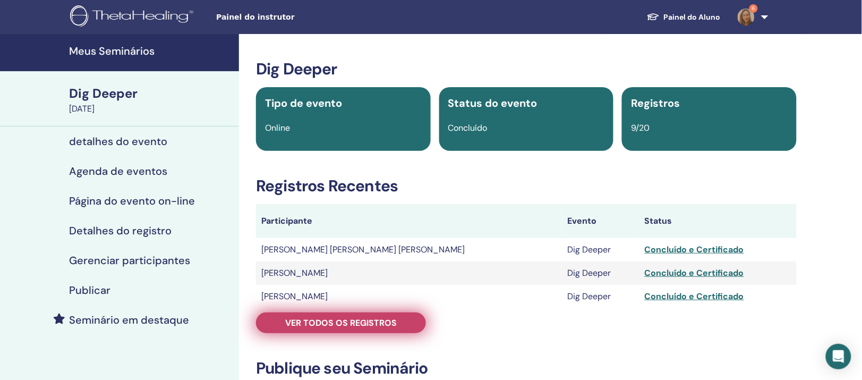
click at [359, 328] on span "Ver todos os registros" at bounding box center [341, 322] width 112 height 11
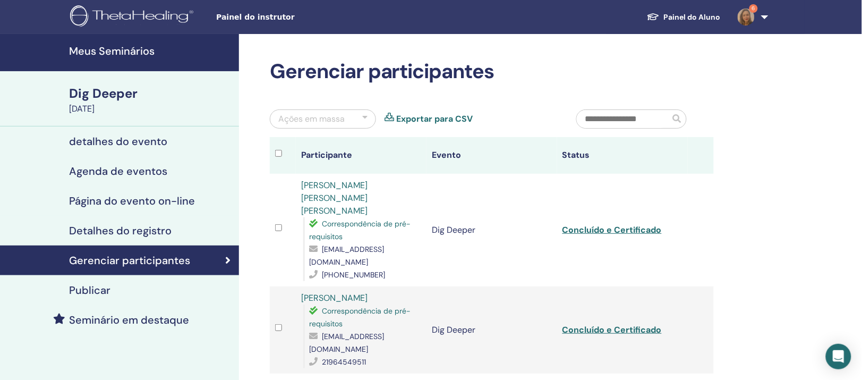
click at [349, 303] on link "Adriana V Durães" at bounding box center [334, 297] width 66 height 11
click at [368, 216] on link "Fabiana Cristina Grillo Turini Massiba" at bounding box center [334, 198] width 66 height 37
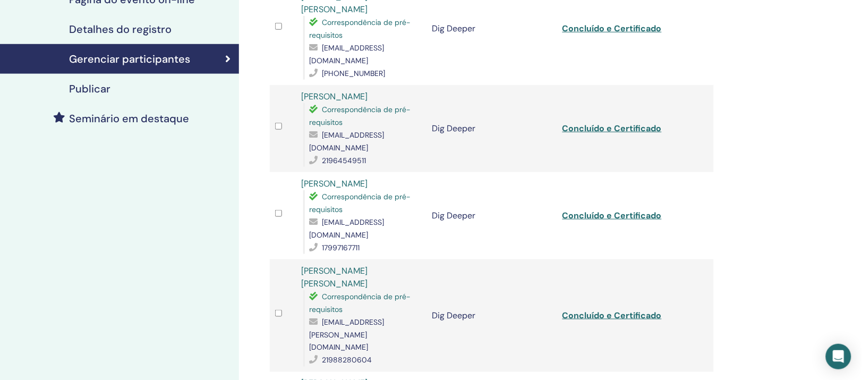
scroll to position [266, 0]
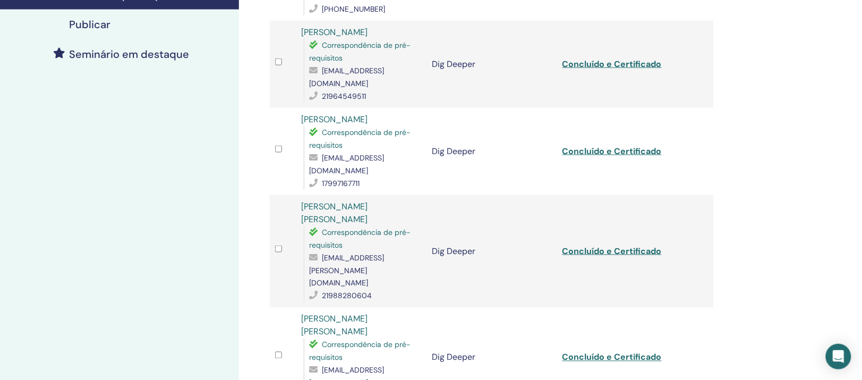
click at [368, 125] on link "Priscila Marques De Gasperi" at bounding box center [334, 119] width 66 height 11
click at [368, 223] on link "FABIANA P. DE OLIVEIRA SOARES" at bounding box center [334, 213] width 66 height 24
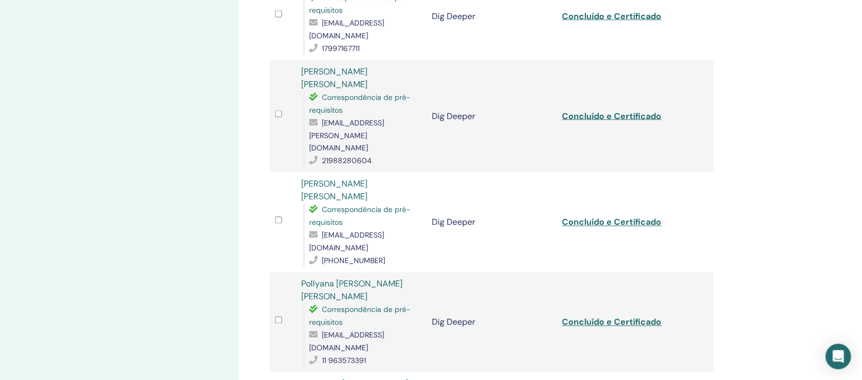
scroll to position [465, 0]
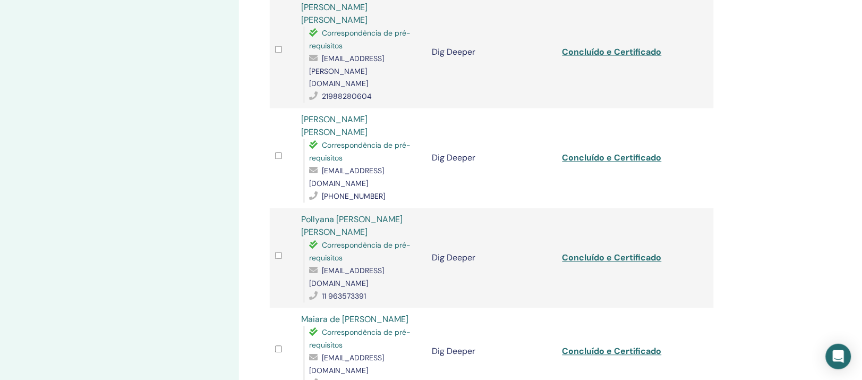
click at [368, 122] on link "Katia Cristina Caetano Ramos" at bounding box center [334, 126] width 66 height 24
click at [394, 214] on link "Pollyana Sabrina Henrique Ribeiro Augusto" at bounding box center [351, 226] width 101 height 24
click at [388, 314] on link "Maiara de Cássia Bigon Moreira" at bounding box center [354, 319] width 107 height 11
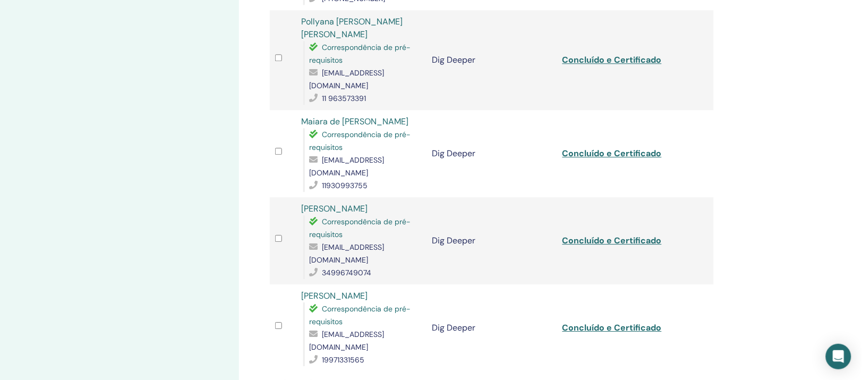
scroll to position [664, 0]
click at [349, 202] on link "FABIANA ALVES" at bounding box center [334, 207] width 66 height 11
click at [355, 289] on link "Joseana Tonon" at bounding box center [334, 294] width 66 height 11
click at [319, 378] on li at bounding box center [311, 387] width 18 height 18
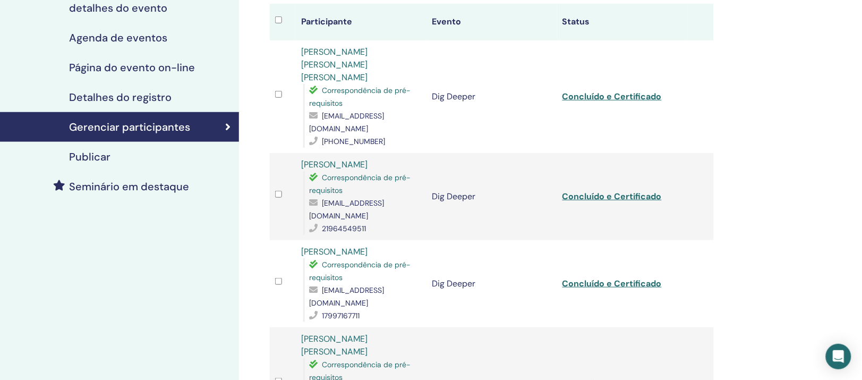
scroll to position [133, 0]
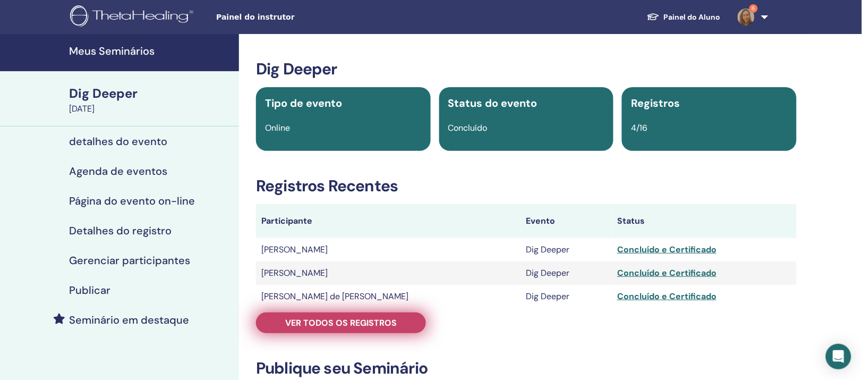
click at [322, 333] on link "Ver todos os registros" at bounding box center [341, 322] width 170 height 21
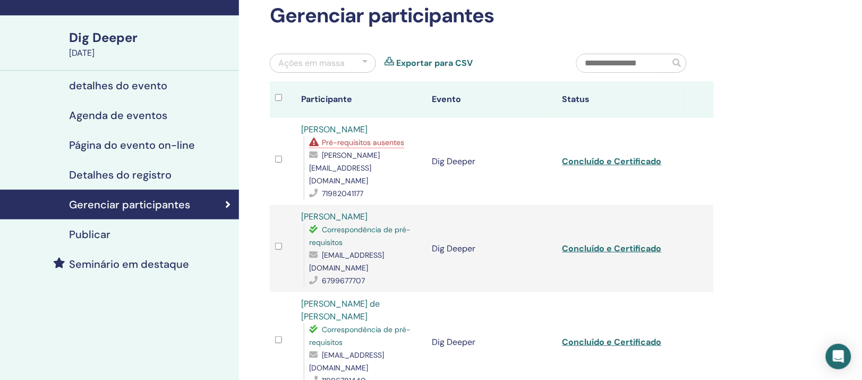
scroll to position [133, 0]
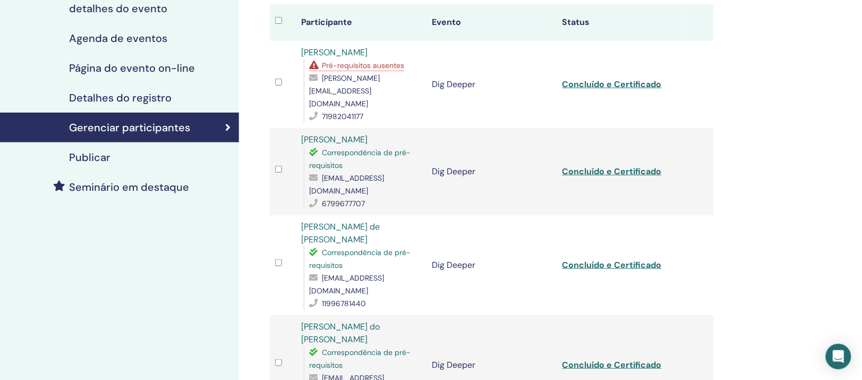
click at [342, 145] on link "[PERSON_NAME]" at bounding box center [334, 139] width 66 height 11
click at [372, 245] on link "[PERSON_NAME] de [PERSON_NAME]" at bounding box center [340, 233] width 79 height 24
click at [380, 345] on link "[PERSON_NAME] do [PERSON_NAME]" at bounding box center [340, 333] width 79 height 24
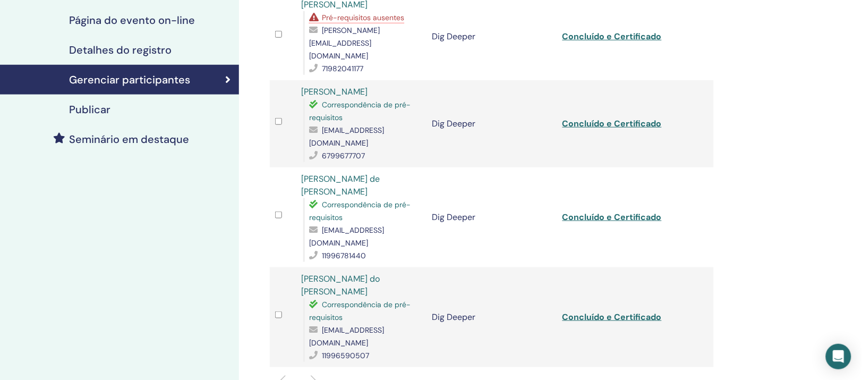
scroll to position [66, 0]
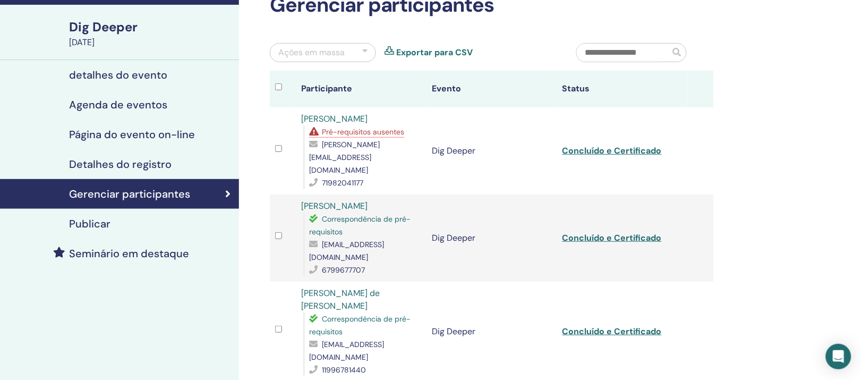
click at [368, 124] on link "[PERSON_NAME]" at bounding box center [334, 118] width 66 height 11
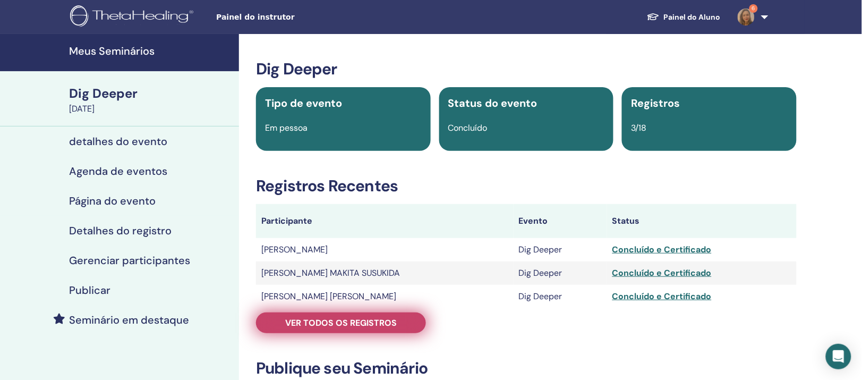
click at [333, 333] on link "Ver todos os registros" at bounding box center [341, 322] width 170 height 21
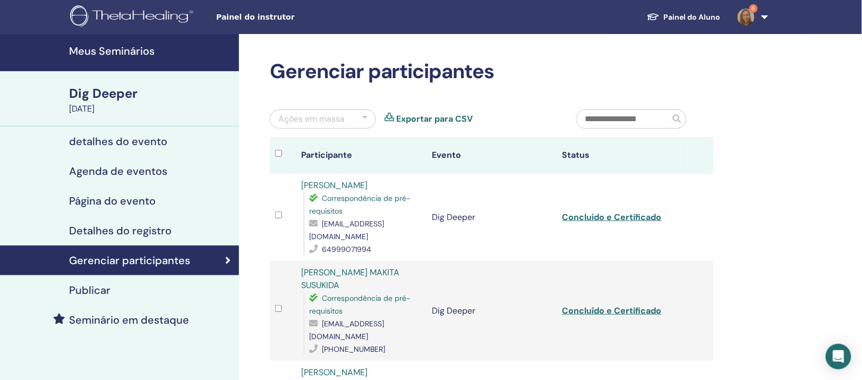
click at [340, 191] on link "[PERSON_NAME]" at bounding box center [334, 185] width 66 height 11
click at [381, 291] on link "[PERSON_NAME] MAKITA SUSUKIDA" at bounding box center [350, 279] width 98 height 24
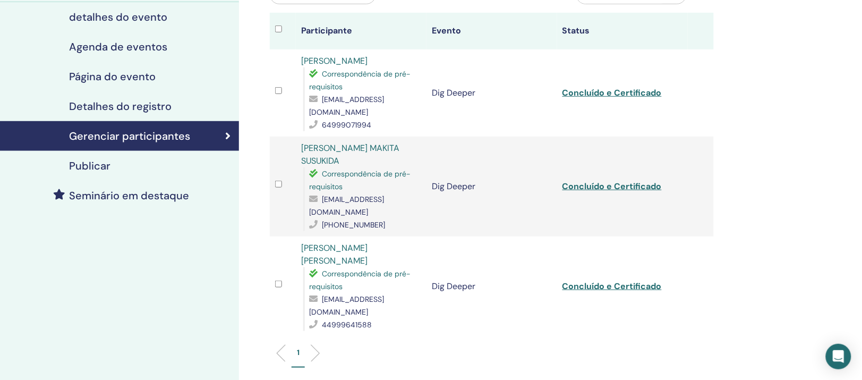
scroll to position [133, 0]
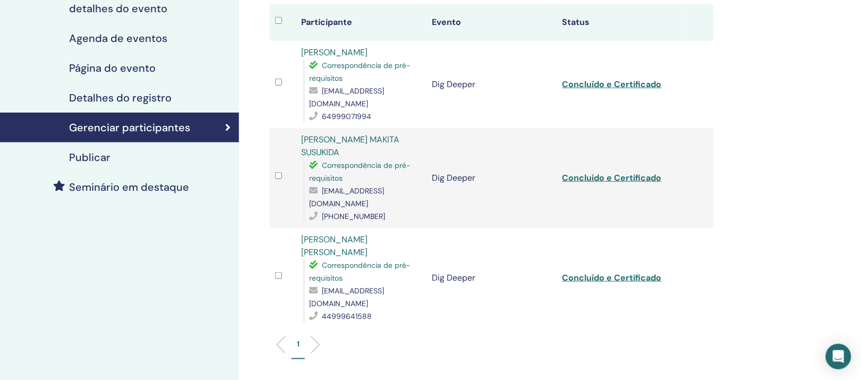
click at [368, 242] on link "[PERSON_NAME] [PERSON_NAME]" at bounding box center [334, 246] width 66 height 24
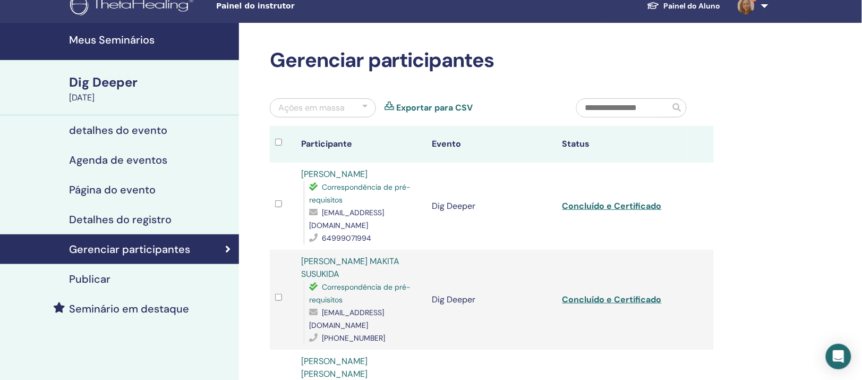
scroll to position [0, 0]
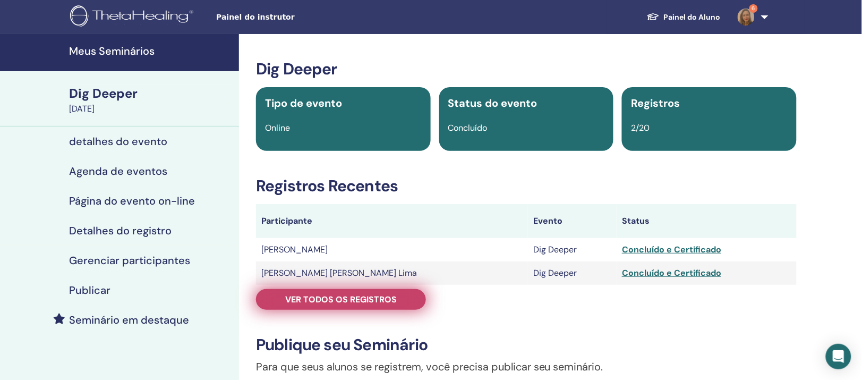
click at [331, 305] on span "Ver todos os registros" at bounding box center [341, 299] width 112 height 11
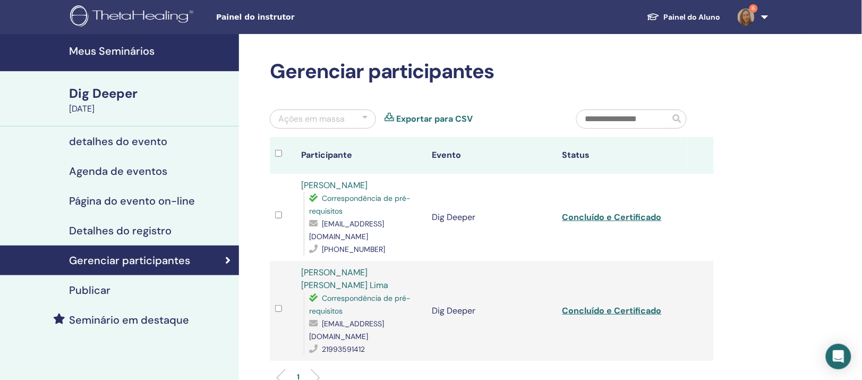
click at [342, 191] on link "Paula Zonatto" at bounding box center [334, 185] width 66 height 11
click at [342, 291] on link "Cristiane Maria Henriques Lima" at bounding box center [344, 279] width 87 height 24
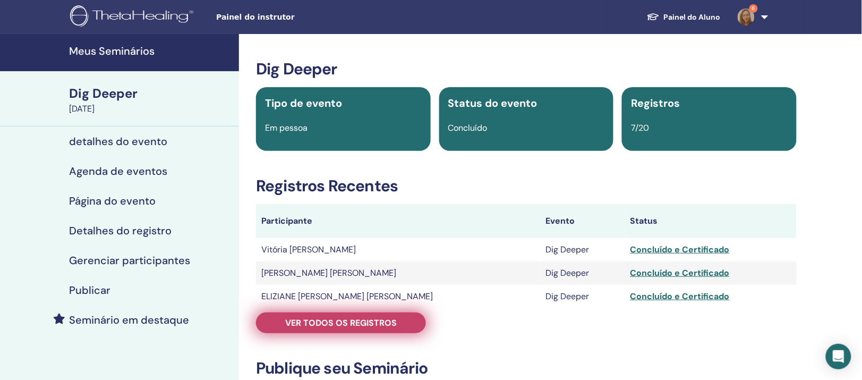
click at [346, 333] on link "Ver todos os registros" at bounding box center [341, 322] width 170 height 21
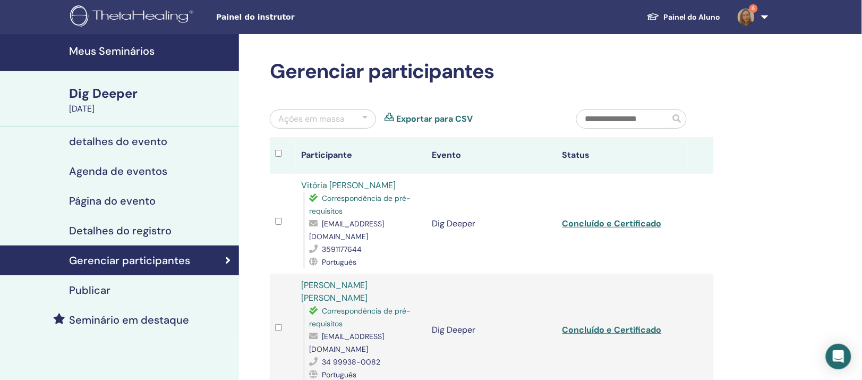
click at [391, 191] on link "Vitória [PERSON_NAME]" at bounding box center [348, 185] width 95 height 11
click at [368, 303] on link "[PERSON_NAME] [PERSON_NAME]" at bounding box center [334, 291] width 66 height 24
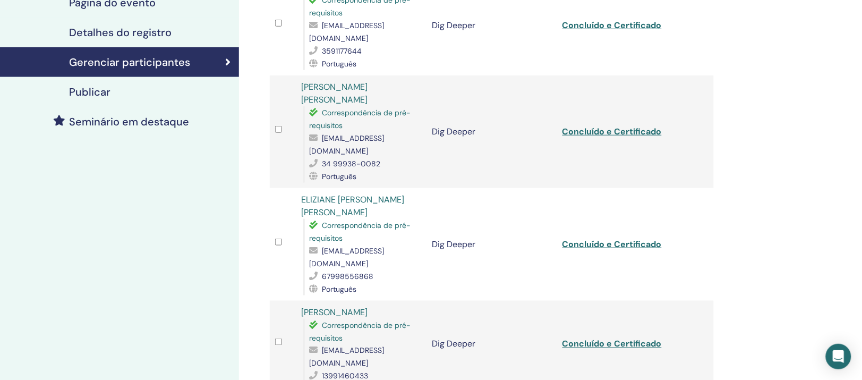
scroll to position [199, 0]
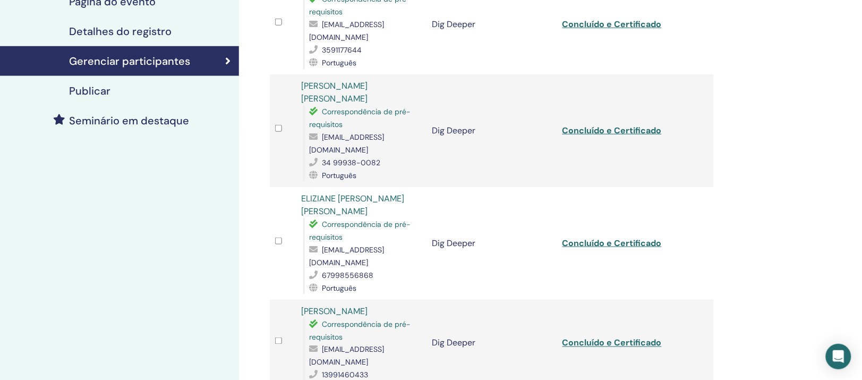
click at [378, 216] on link "ELIZIANE [PERSON_NAME] [PERSON_NAME]" at bounding box center [352, 205] width 103 height 24
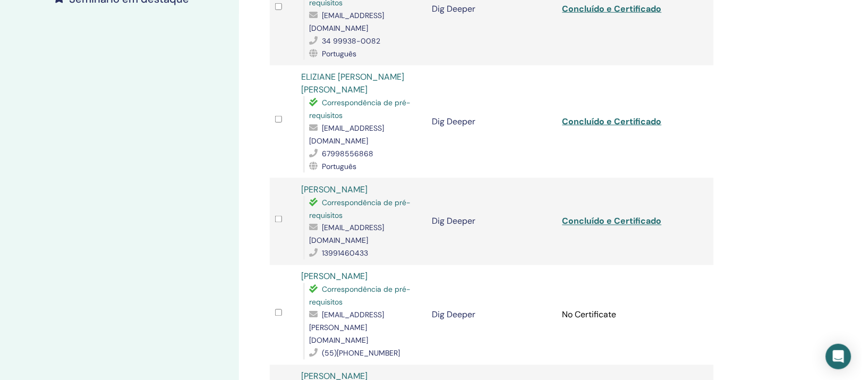
scroll to position [332, 0]
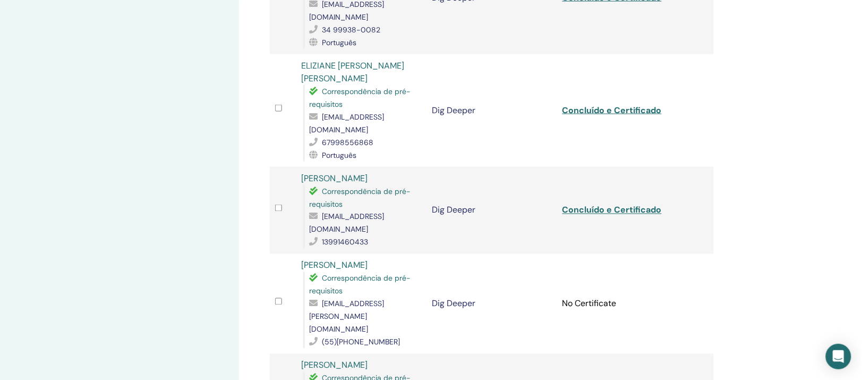
click at [345, 181] on link "[PERSON_NAME]" at bounding box center [334, 178] width 66 height 11
click at [344, 260] on link "[PERSON_NAME]" at bounding box center [334, 265] width 66 height 11
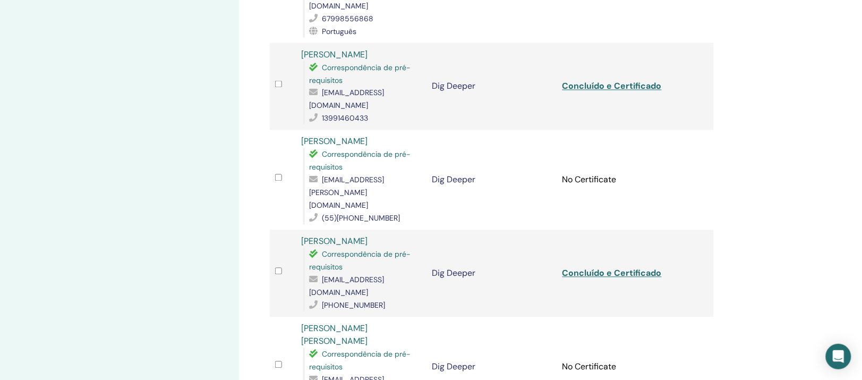
scroll to position [465, 0]
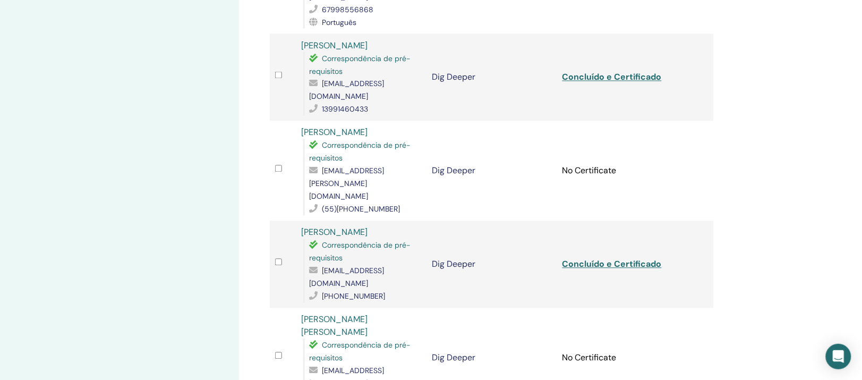
click at [328, 227] on link "Angela Torii" at bounding box center [334, 232] width 66 height 11
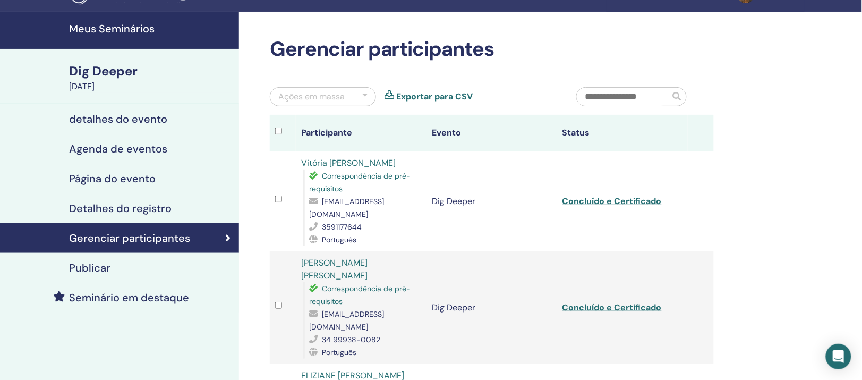
scroll to position [0, 0]
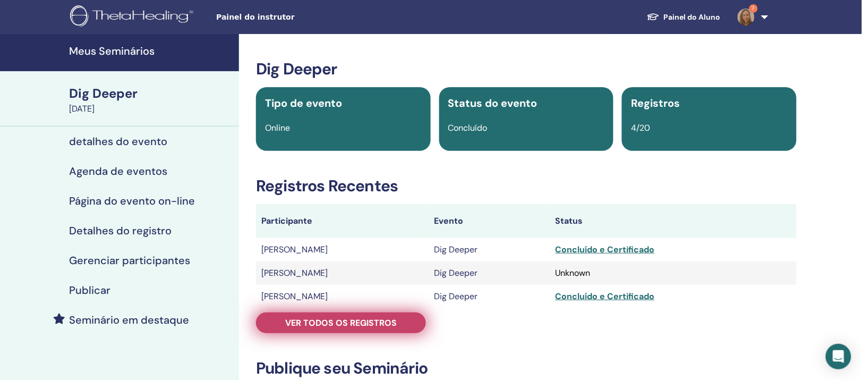
click at [320, 328] on span "Ver todos os registros" at bounding box center [341, 322] width 112 height 11
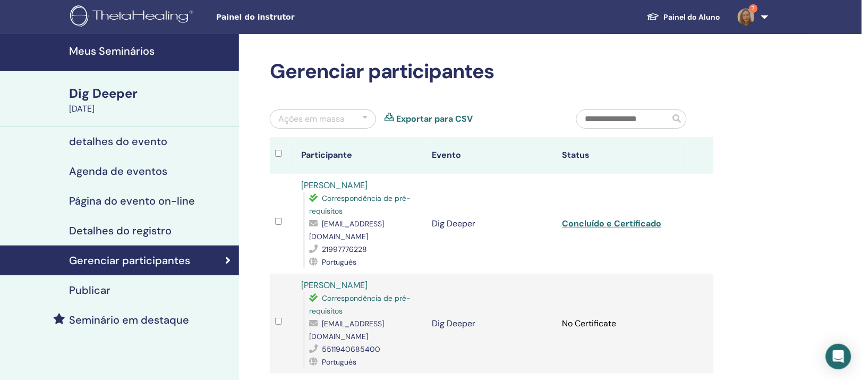
click at [368, 191] on link "Mariza Andrade da Silva" at bounding box center [334, 185] width 66 height 11
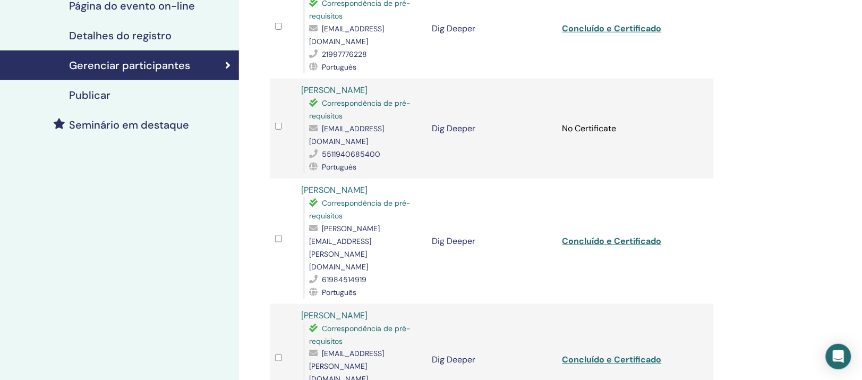
scroll to position [199, 0]
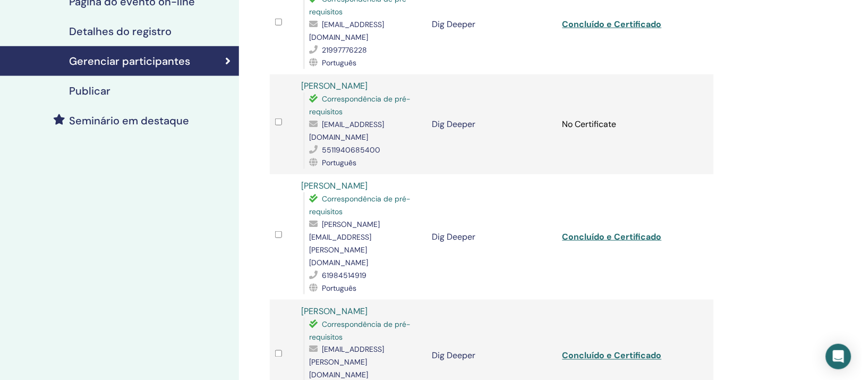
click at [361, 191] on link "Ângela Amorelli" at bounding box center [334, 185] width 66 height 11
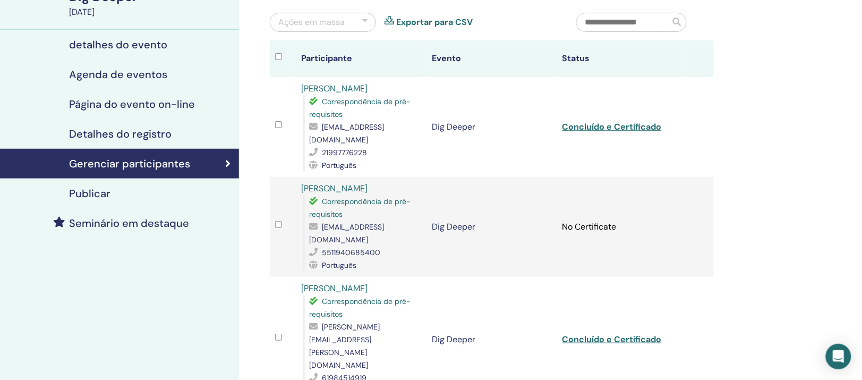
scroll to position [66, 0]
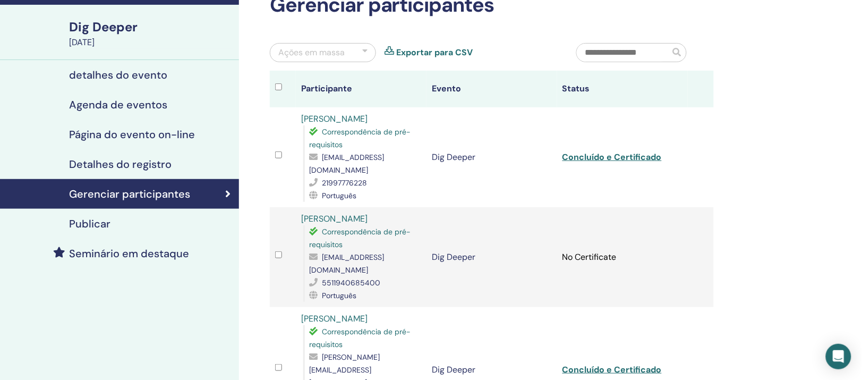
click at [351, 224] on link "Mauro Adamo" at bounding box center [334, 218] width 66 height 11
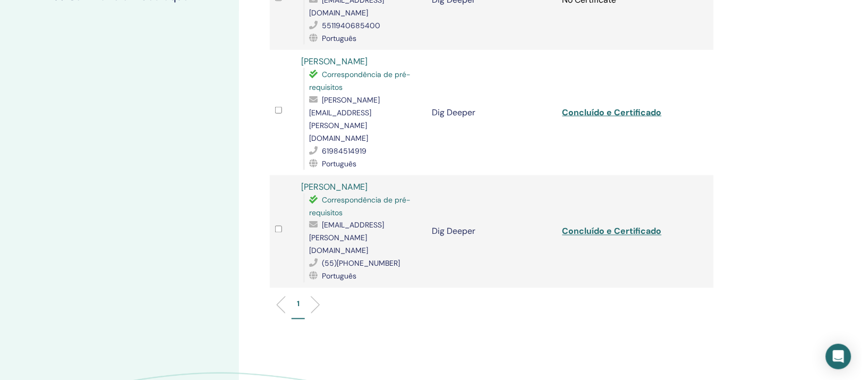
scroll to position [332, 0]
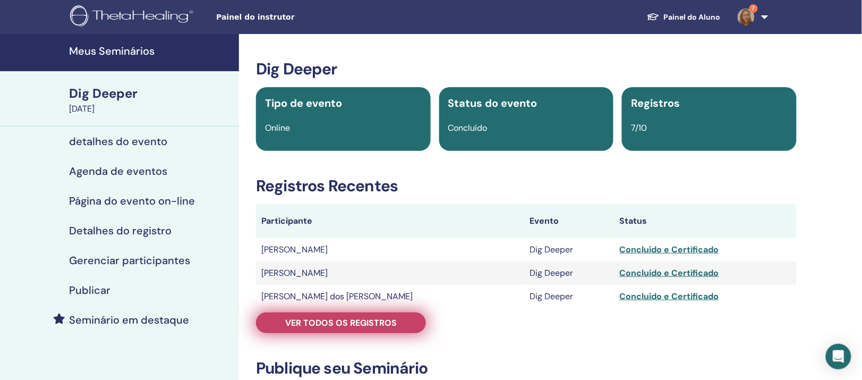
click at [338, 328] on span "Ver todos os registros" at bounding box center [341, 322] width 112 height 11
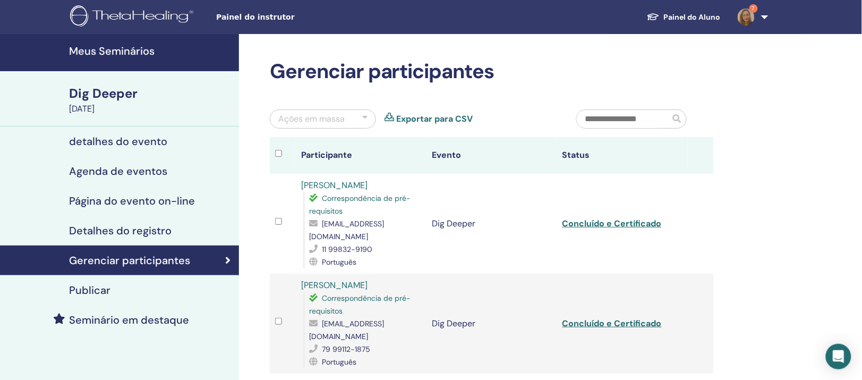
click at [355, 191] on link "[PERSON_NAME]" at bounding box center [334, 185] width 66 height 11
click at [368, 291] on link "[PERSON_NAME]" at bounding box center [334, 284] width 66 height 11
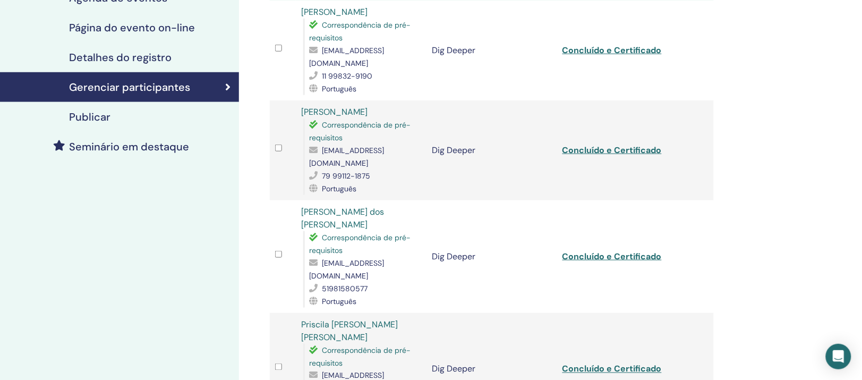
scroll to position [199, 0]
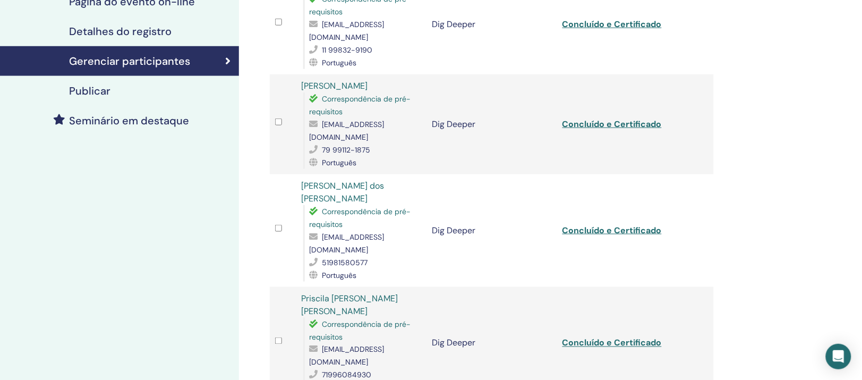
click at [384, 204] on link "[PERSON_NAME] dos [PERSON_NAME]" at bounding box center [342, 192] width 83 height 24
click at [380, 303] on link "Priscila [PERSON_NAME] [PERSON_NAME]" at bounding box center [349, 305] width 97 height 24
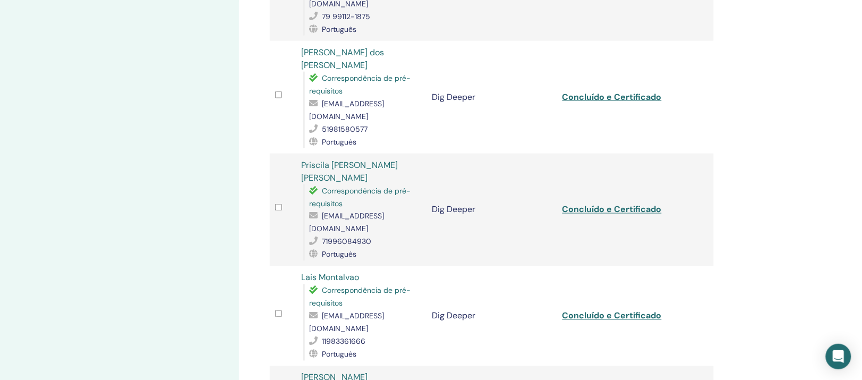
scroll to position [399, 0]
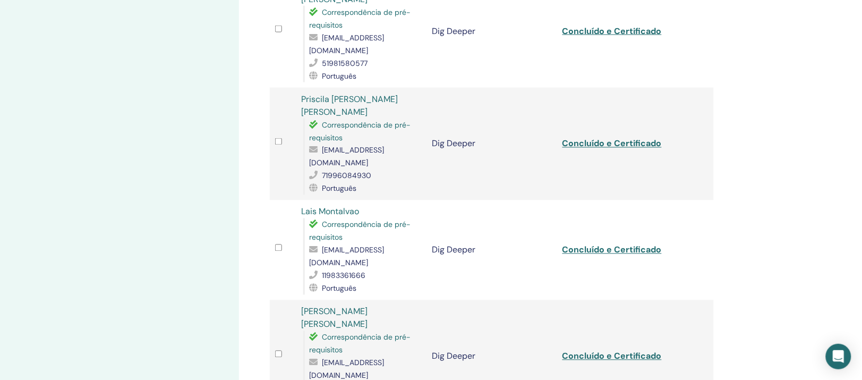
click at [368, 306] on link "[PERSON_NAME] [PERSON_NAME]" at bounding box center [334, 318] width 66 height 24
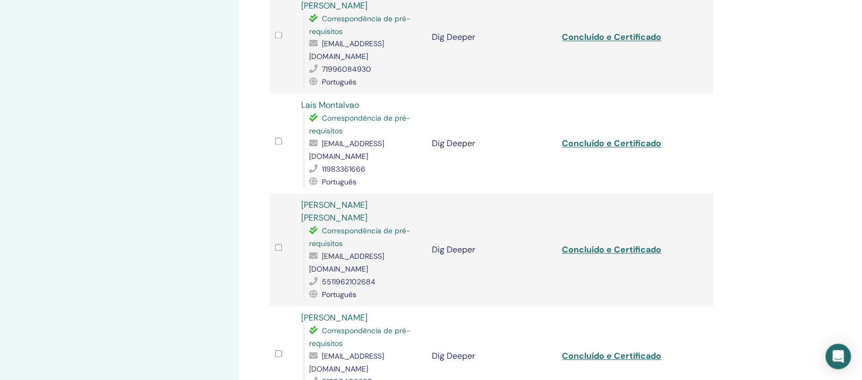
scroll to position [598, 0]
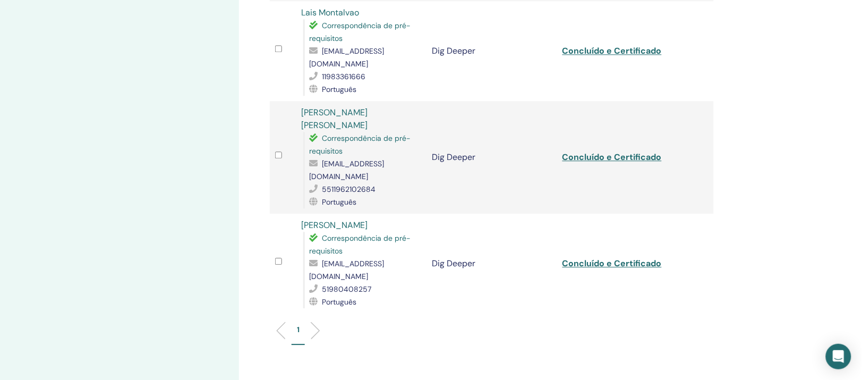
click at [368, 219] on link "[PERSON_NAME]" at bounding box center [334, 224] width 66 height 11
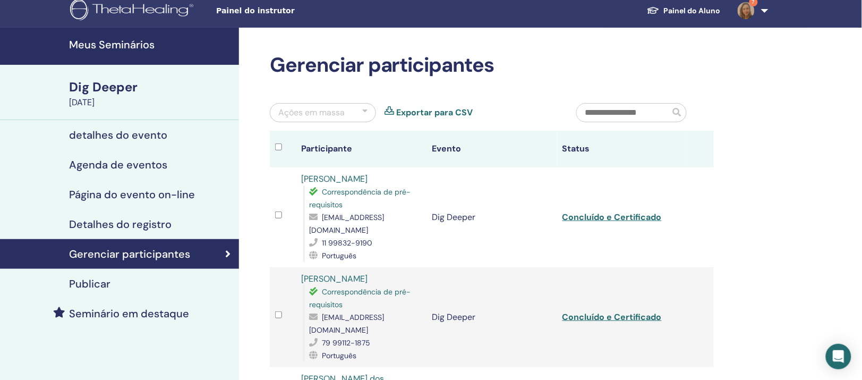
scroll to position [0, 0]
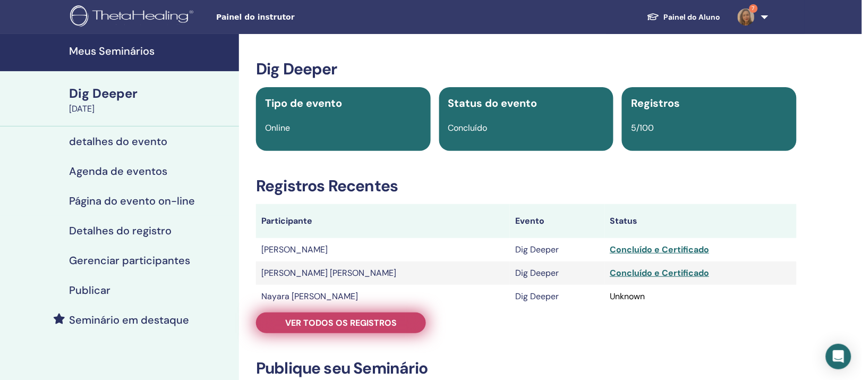
click at [332, 328] on span "Ver todos os registros" at bounding box center [341, 322] width 112 height 11
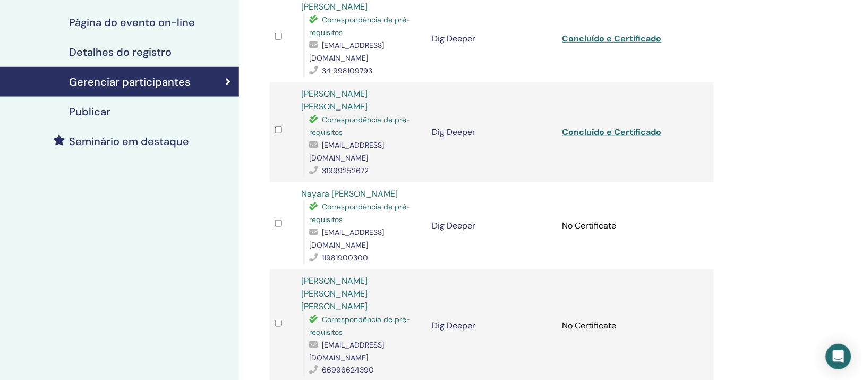
scroll to position [199, 0]
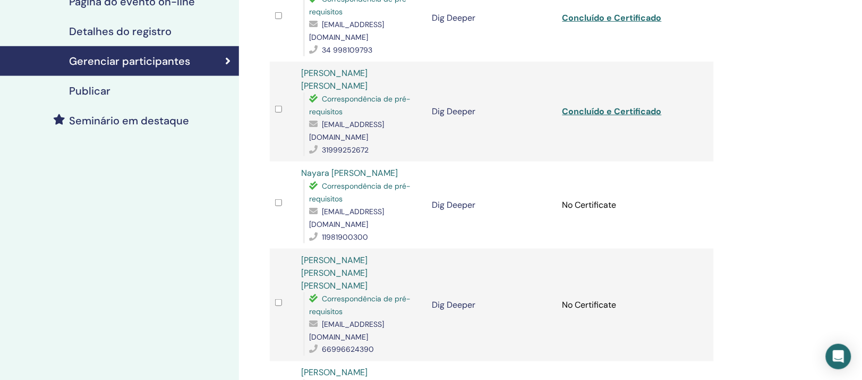
click at [355, 175] on link "Nayara Iacy Adelio de Campos" at bounding box center [349, 172] width 97 height 11
click at [368, 279] on link "Heloiza Gadani Mendes de Souza" at bounding box center [334, 273] width 66 height 37
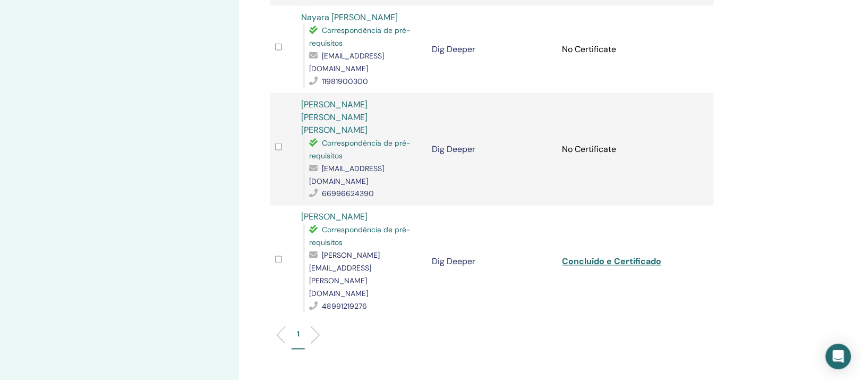
scroll to position [399, 0]
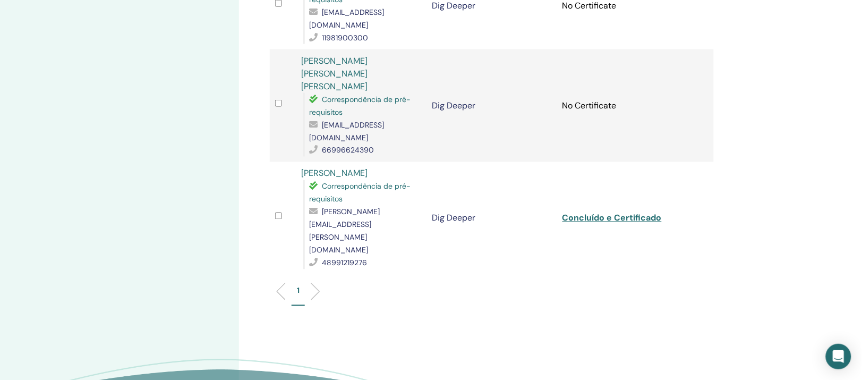
click at [351, 168] on link "Luciana Kirsch" at bounding box center [334, 173] width 66 height 11
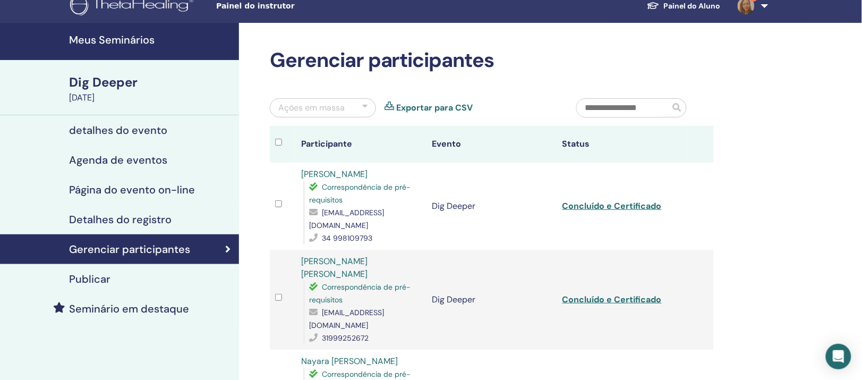
scroll to position [0, 0]
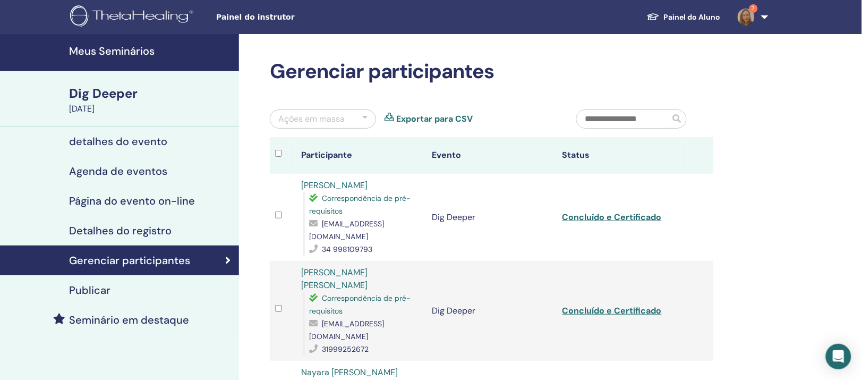
click at [368, 191] on link "Wender de Oliveira" at bounding box center [334, 185] width 66 height 11
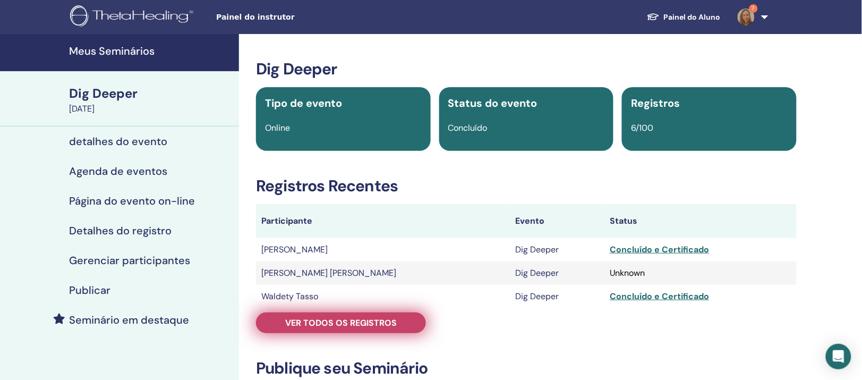
click at [361, 328] on span "Ver todos os registros" at bounding box center [341, 322] width 112 height 11
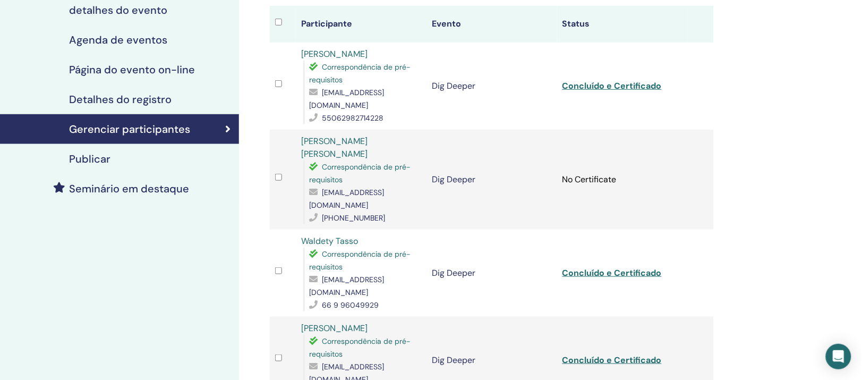
scroll to position [133, 0]
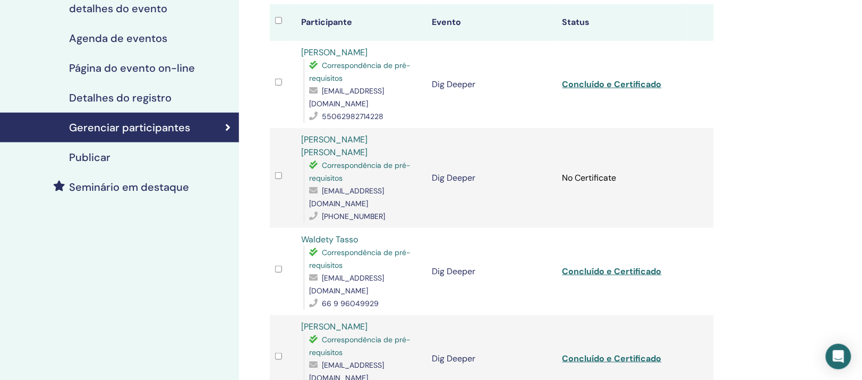
click at [350, 245] on link "Waldety Tasso" at bounding box center [329, 239] width 57 height 11
click at [360, 330] on link "[PERSON_NAME]" at bounding box center [334, 326] width 66 height 11
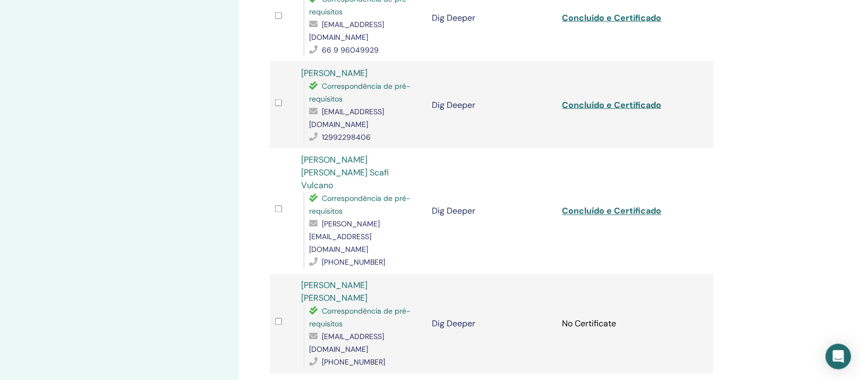
scroll to position [399, 0]
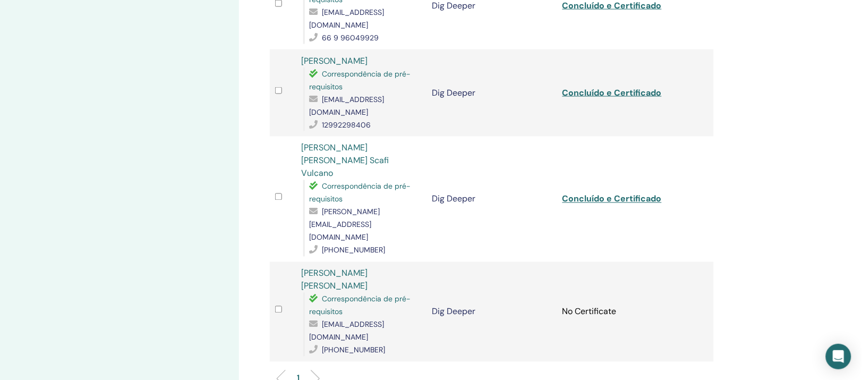
click at [368, 268] on link "[PERSON_NAME] [PERSON_NAME]" at bounding box center [334, 280] width 66 height 24
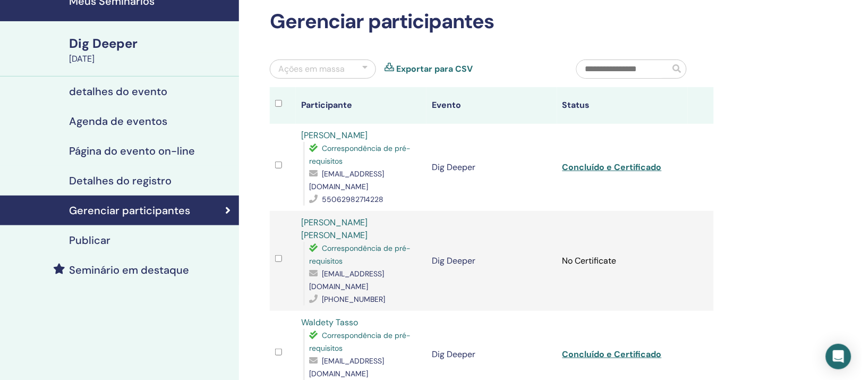
scroll to position [0, 0]
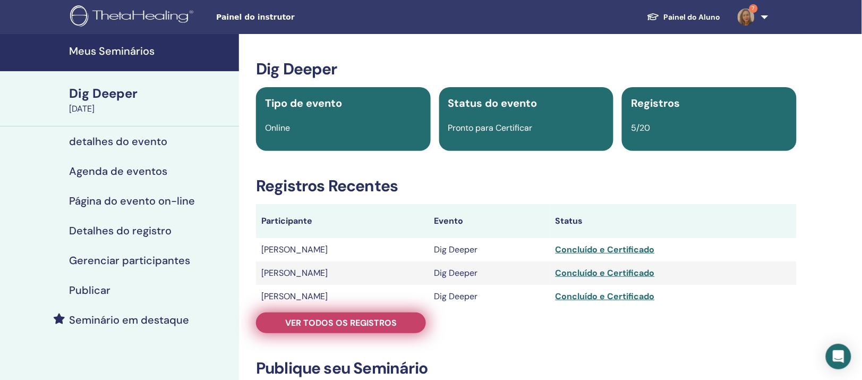
click at [301, 328] on span "Ver todos os registros" at bounding box center [341, 322] width 112 height 11
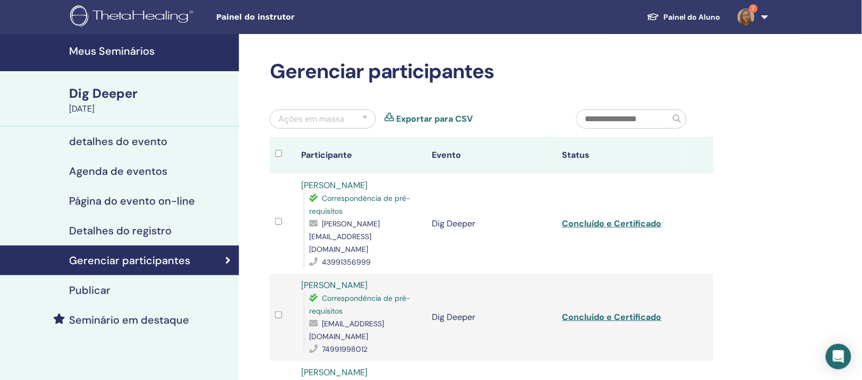
click at [360, 191] on link "Michelle Aparecida de Souza" at bounding box center [334, 185] width 66 height 11
click at [350, 291] on link "Jacy Bandeira Almeida Nunes" at bounding box center [334, 284] width 66 height 11
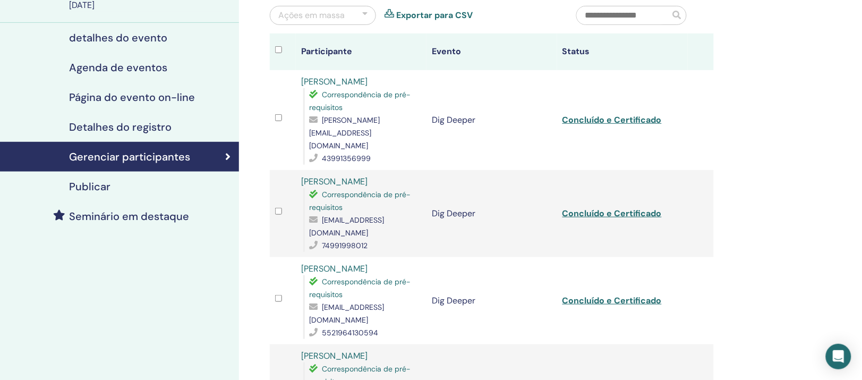
scroll to position [199, 0]
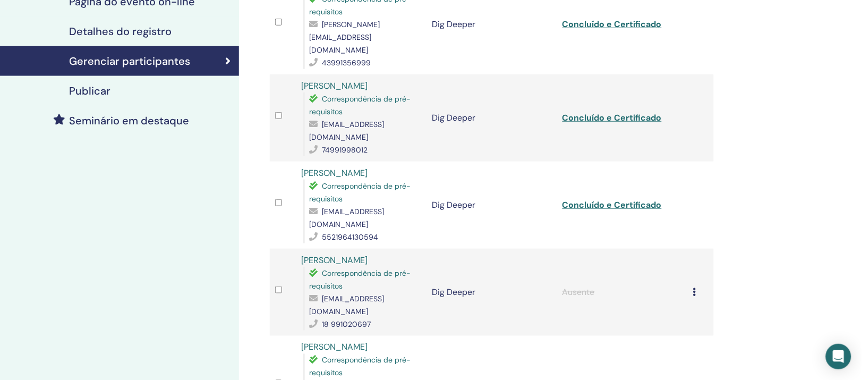
click at [340, 179] on link "Laína Ferreira" at bounding box center [334, 172] width 66 height 11
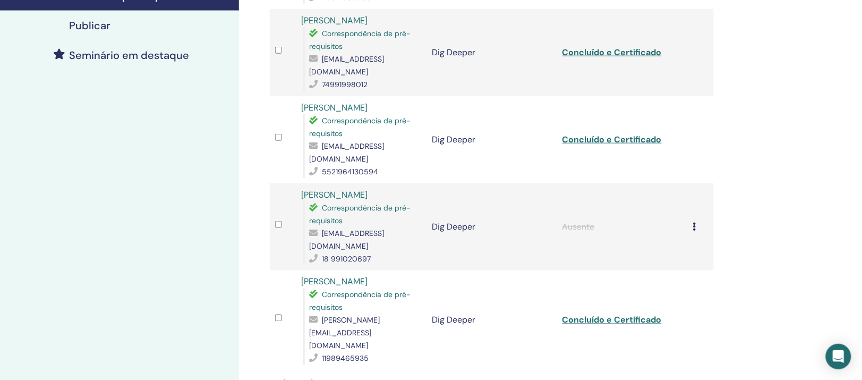
scroll to position [332, 0]
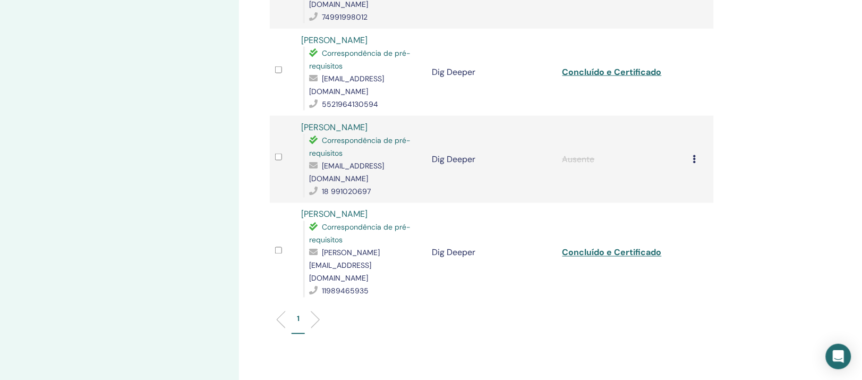
click at [347, 132] on link "Daniela Macedo" at bounding box center [334, 127] width 66 height 11
click at [369, 213] on td "Rachel Paz de Melo Correspondência de pré-requisitos rachel.pmelo@gmail.com 119…" at bounding box center [361, 253] width 131 height 100
click at [368, 219] on link "Rachel Paz de Melo" at bounding box center [334, 214] width 66 height 11
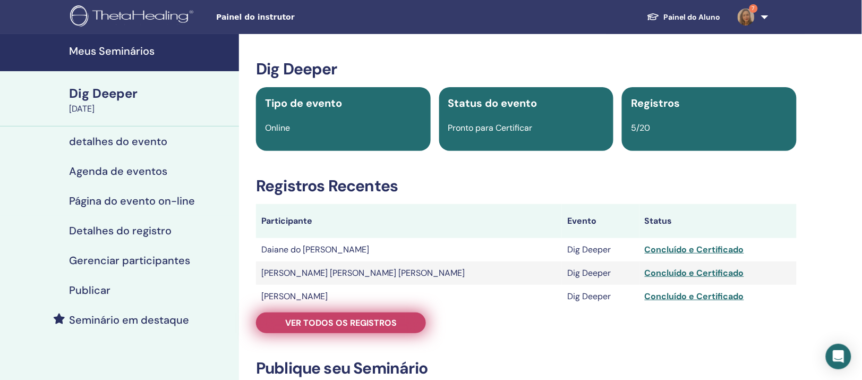
click at [360, 328] on span "Ver todos os registros" at bounding box center [341, 322] width 112 height 11
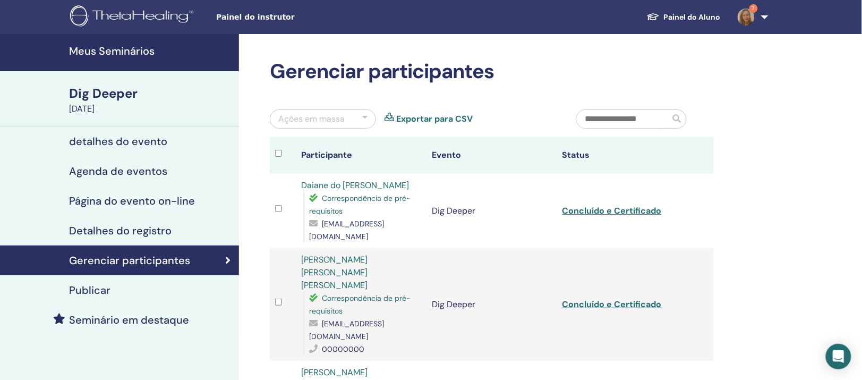
click at [362, 191] on link "Daiane do [PERSON_NAME]" at bounding box center [355, 185] width 108 height 11
click at [368, 291] on link "[PERSON_NAME] [PERSON_NAME] [PERSON_NAME]" at bounding box center [334, 272] width 66 height 37
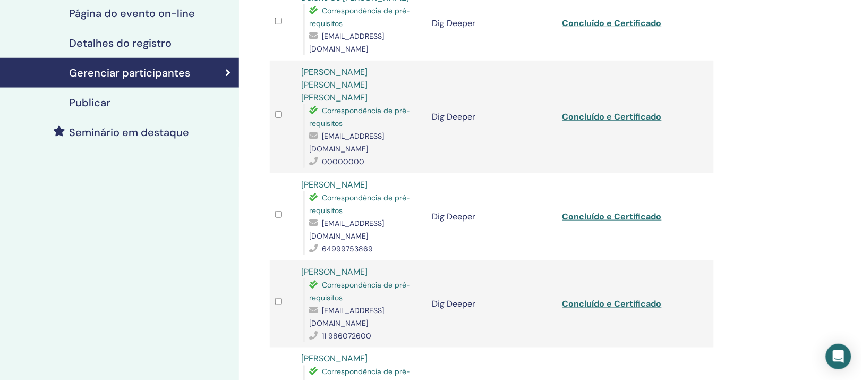
scroll to position [199, 0]
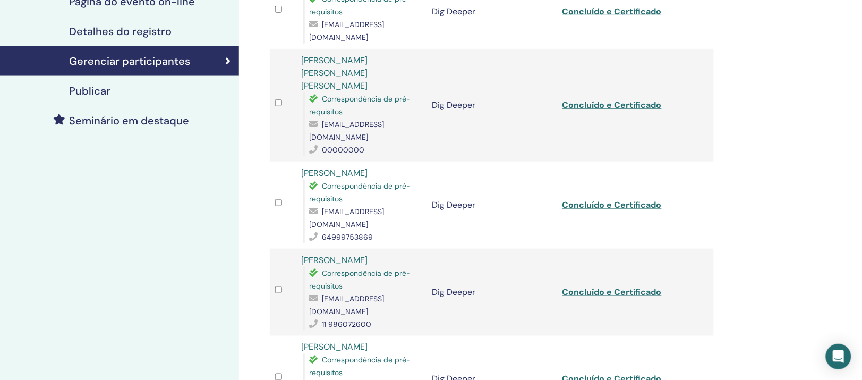
click at [339, 266] on link "[PERSON_NAME]" at bounding box center [334, 260] width 66 height 11
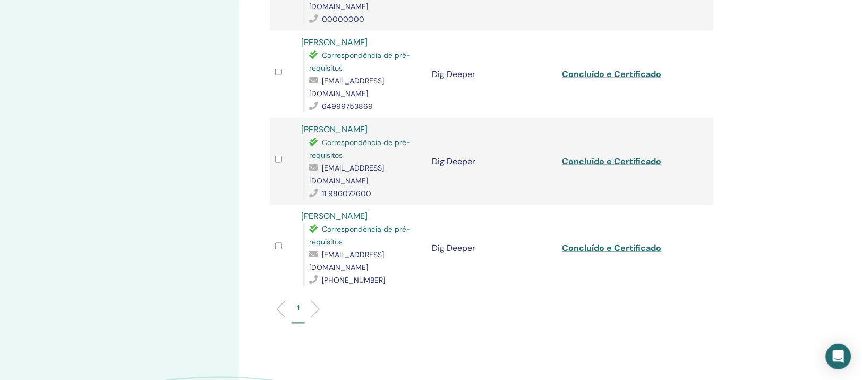
scroll to position [399, 0]
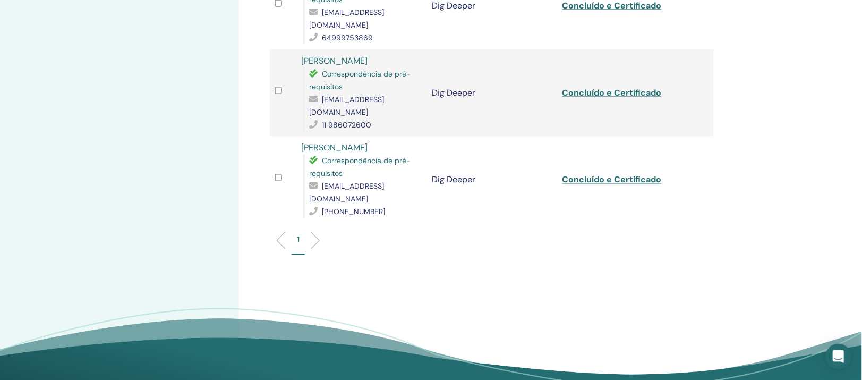
click at [361, 142] on link "[PERSON_NAME]" at bounding box center [334, 147] width 66 height 11
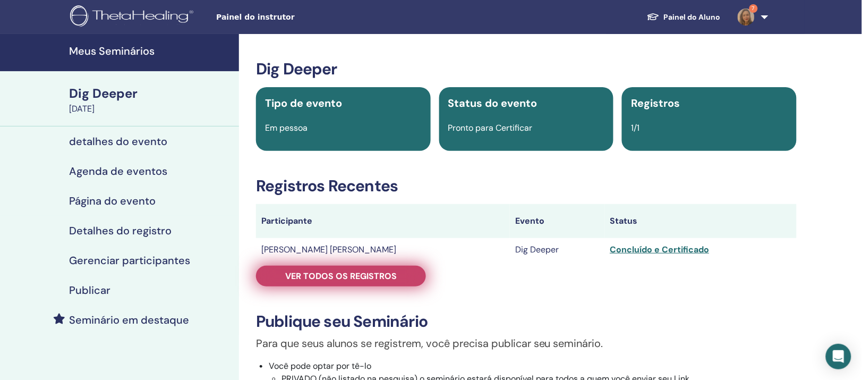
click at [312, 282] on span "Ver todos os registros" at bounding box center [341, 275] width 112 height 11
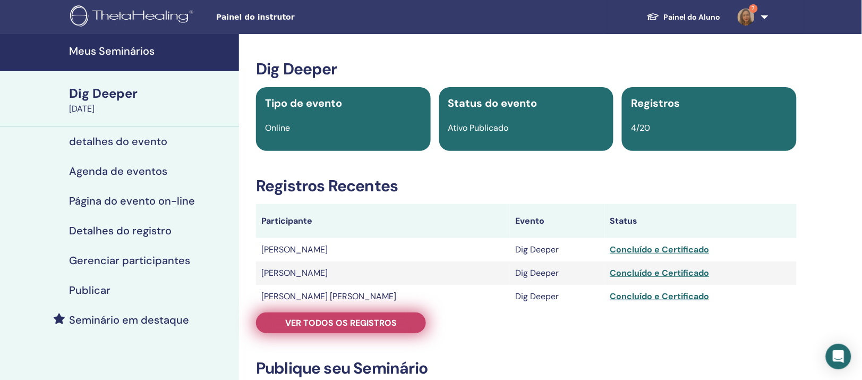
click at [363, 328] on span "Ver todos os registros" at bounding box center [341, 322] width 112 height 11
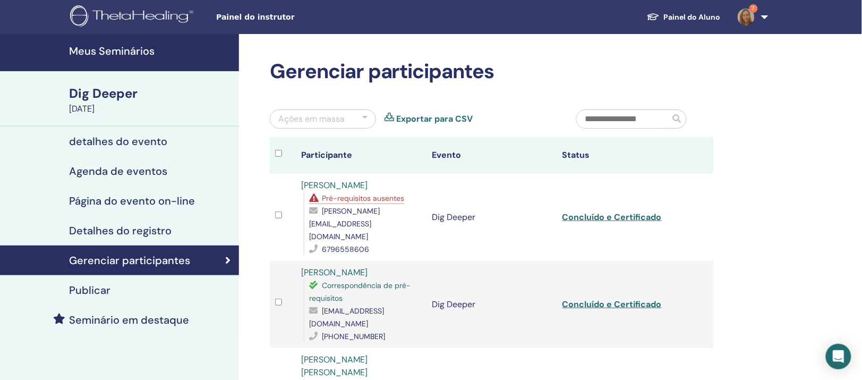
click at [361, 278] on link "[PERSON_NAME]" at bounding box center [334, 272] width 66 height 11
click at [368, 191] on link "[PERSON_NAME]" at bounding box center [334, 185] width 66 height 11
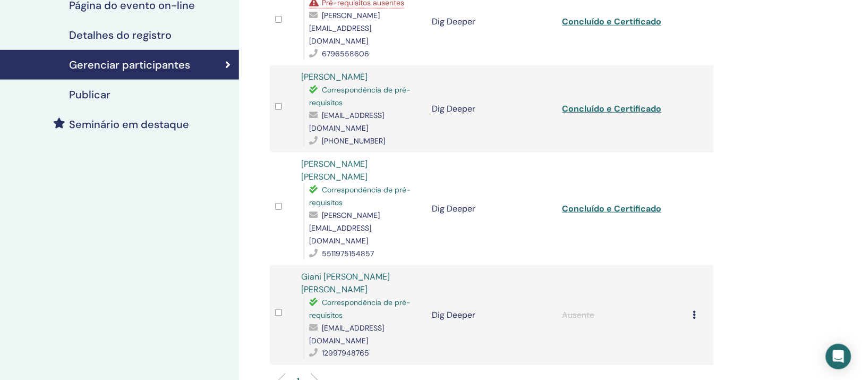
scroll to position [199, 0]
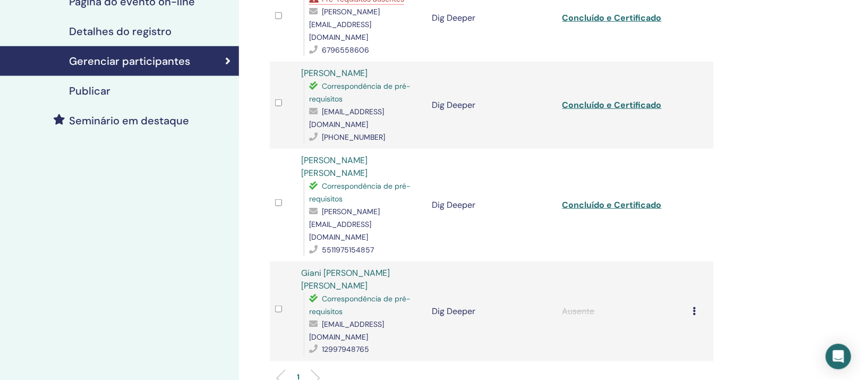
click at [368, 179] on link "[PERSON_NAME] [PERSON_NAME]" at bounding box center [334, 167] width 66 height 24
click at [371, 279] on link "Giani [PERSON_NAME] [PERSON_NAME]" at bounding box center [345, 279] width 89 height 24
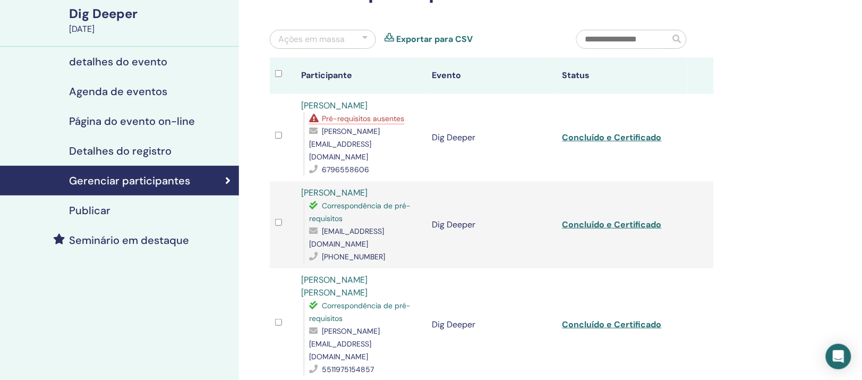
scroll to position [66, 0]
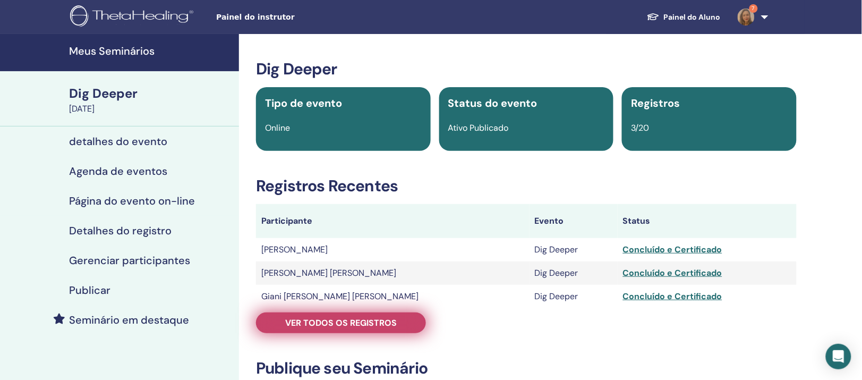
click at [317, 328] on span "Ver todos os registros" at bounding box center [341, 322] width 112 height 11
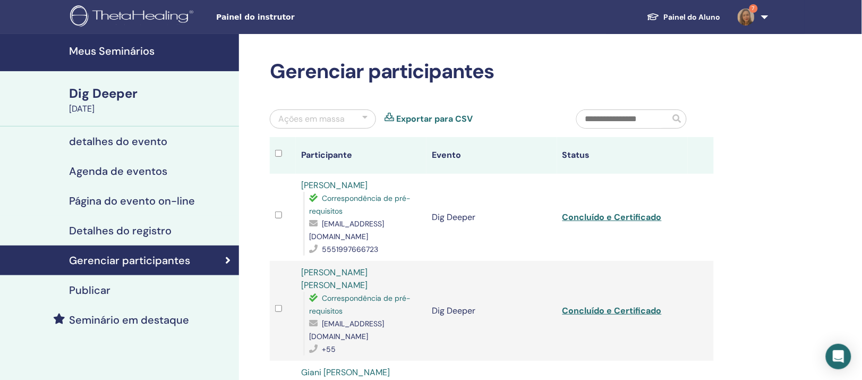
click at [341, 191] on link "[PERSON_NAME]" at bounding box center [334, 185] width 66 height 11
click at [346, 291] on link "[PERSON_NAME] [PERSON_NAME]" at bounding box center [334, 279] width 66 height 24
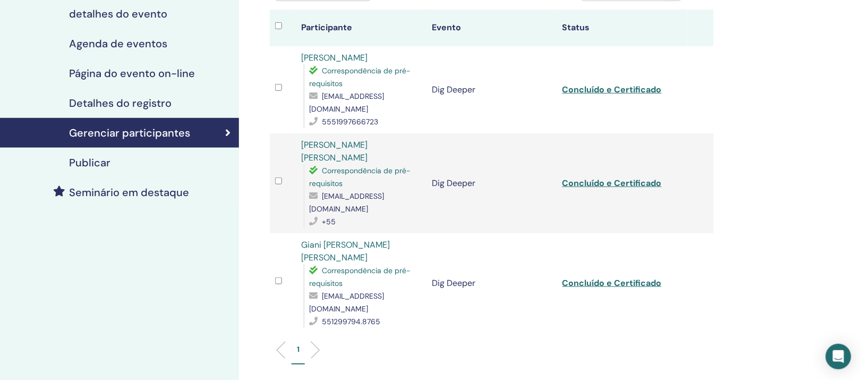
scroll to position [133, 0]
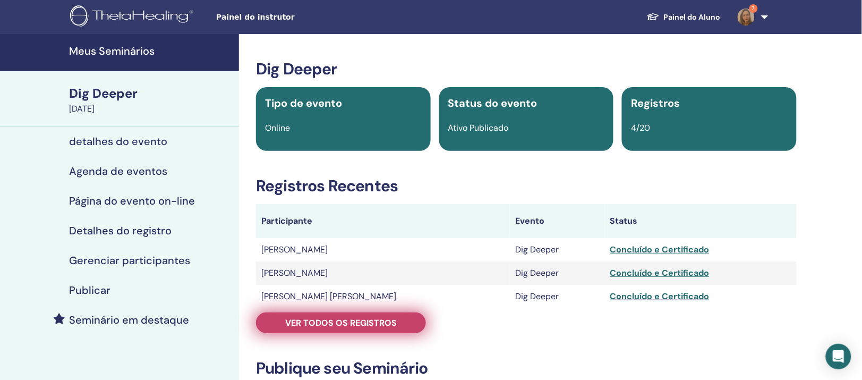
click at [306, 328] on span "Ver todos os registros" at bounding box center [341, 322] width 112 height 11
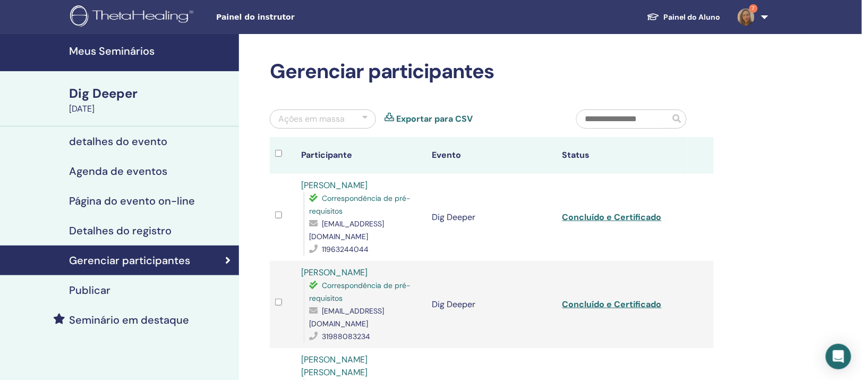
click at [327, 191] on link "[PERSON_NAME]" at bounding box center [334, 185] width 66 height 11
click at [347, 278] on link "[PERSON_NAME]" at bounding box center [334, 272] width 66 height 11
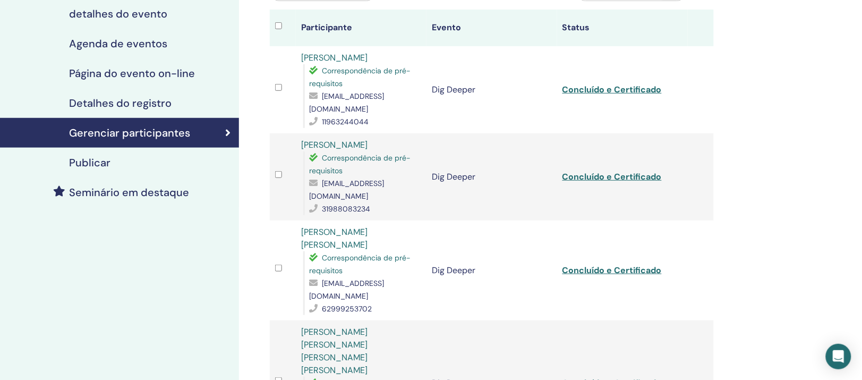
scroll to position [199, 0]
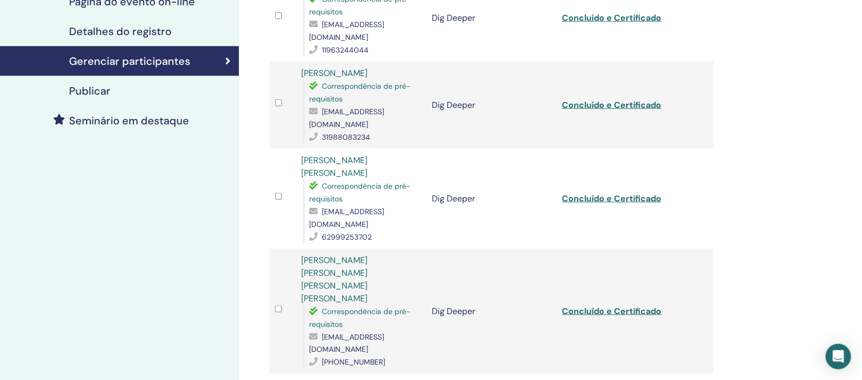
click at [368, 179] on link "[PERSON_NAME] [PERSON_NAME]" at bounding box center [334, 167] width 66 height 24
click at [368, 264] on link "[PERSON_NAME] [PERSON_NAME] [PERSON_NAME] [PERSON_NAME]" at bounding box center [334, 279] width 66 height 49
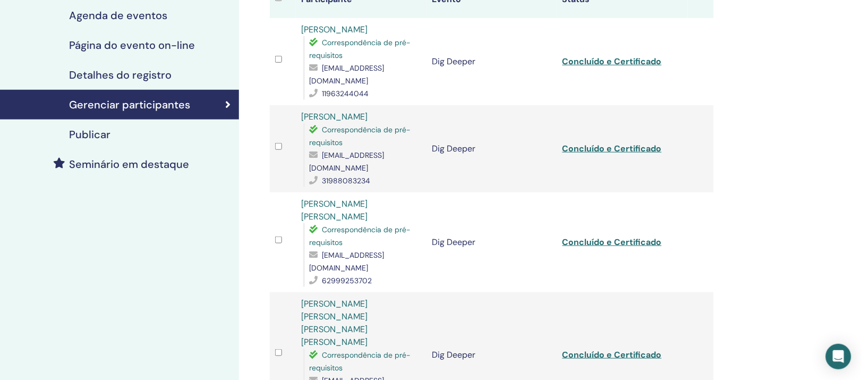
scroll to position [133, 0]
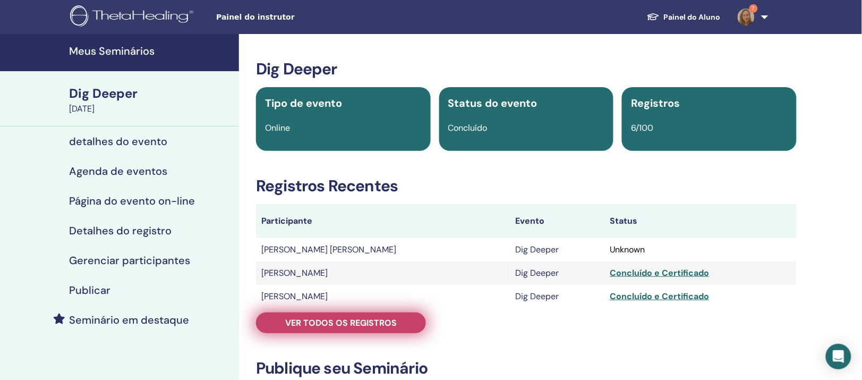
click at [352, 328] on span "Ver todos os registros" at bounding box center [341, 322] width 112 height 11
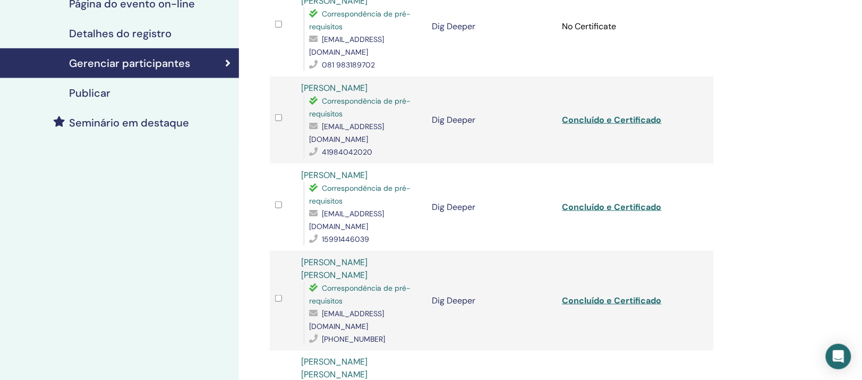
scroll to position [199, 0]
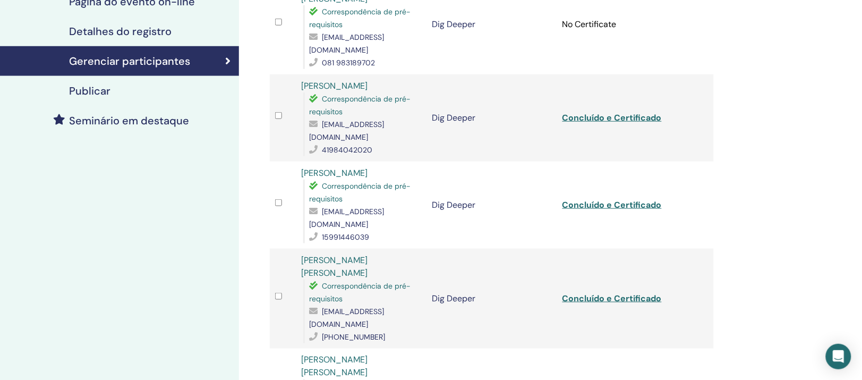
click at [368, 91] on link "[PERSON_NAME]" at bounding box center [334, 85] width 66 height 11
click at [345, 179] on link "[PERSON_NAME]" at bounding box center [334, 172] width 66 height 11
click at [368, 266] on link "[PERSON_NAME] [PERSON_NAME]" at bounding box center [334, 267] width 66 height 24
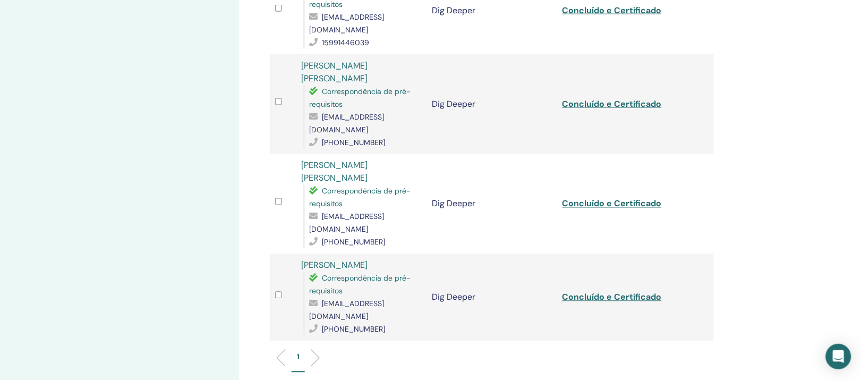
scroll to position [399, 0]
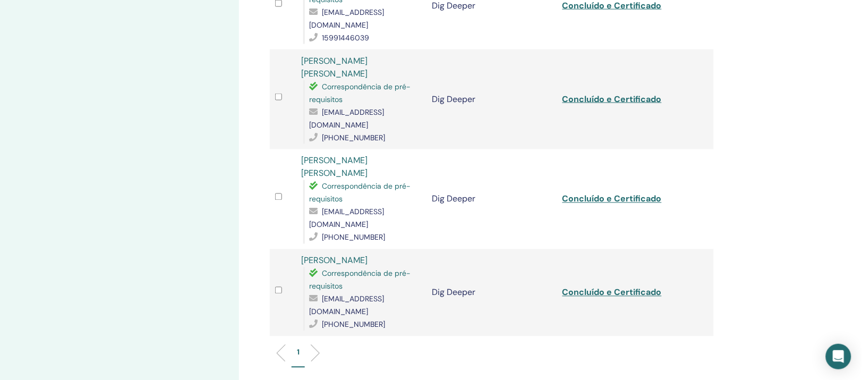
click at [368, 164] on link "[PERSON_NAME] [PERSON_NAME]" at bounding box center [334, 167] width 66 height 24
click at [348, 255] on link "[PERSON_NAME]" at bounding box center [334, 260] width 66 height 11
click at [320, 344] on li at bounding box center [311, 353] width 18 height 18
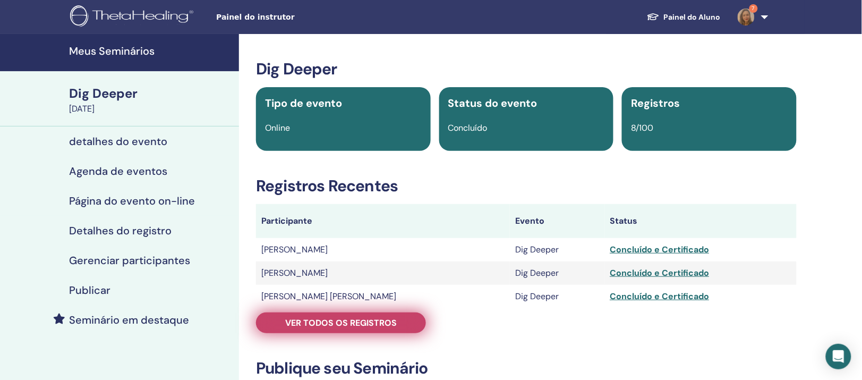
click at [343, 328] on span "Ver todos os registros" at bounding box center [341, 322] width 112 height 11
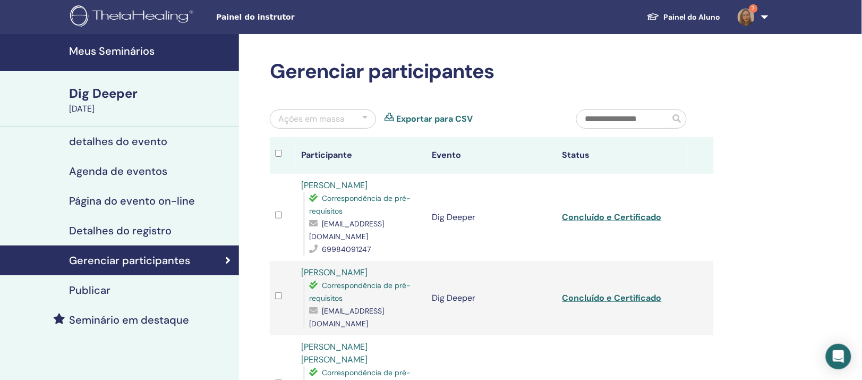
click at [342, 191] on link "[PERSON_NAME]" at bounding box center [334, 185] width 66 height 11
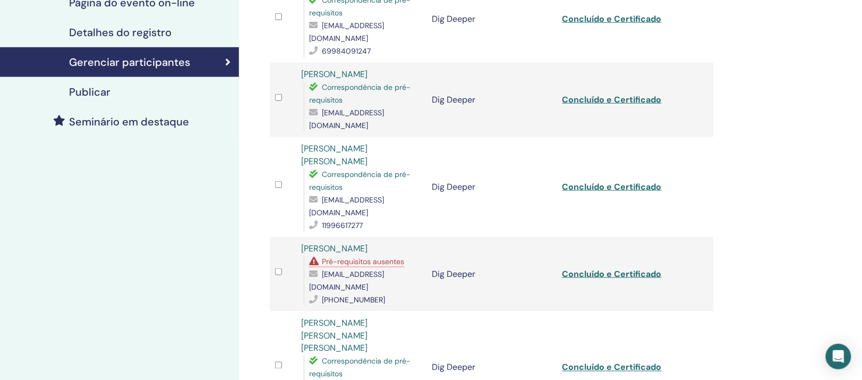
scroll to position [199, 0]
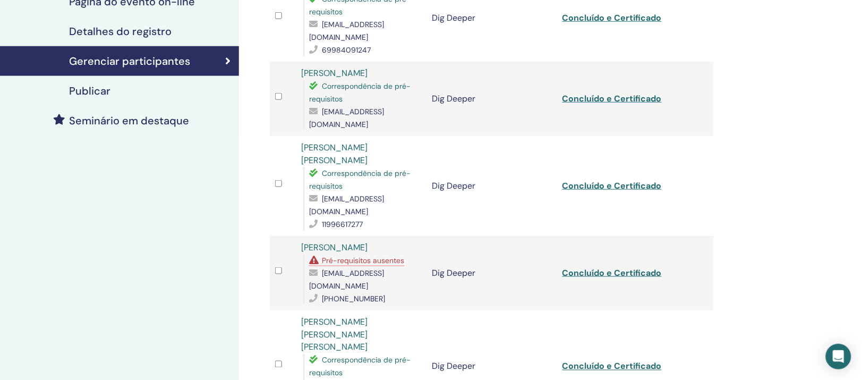
click at [365, 79] on link "[PERSON_NAME]" at bounding box center [334, 72] width 66 height 11
click at [336, 242] on link "[PERSON_NAME]" at bounding box center [334, 247] width 66 height 11
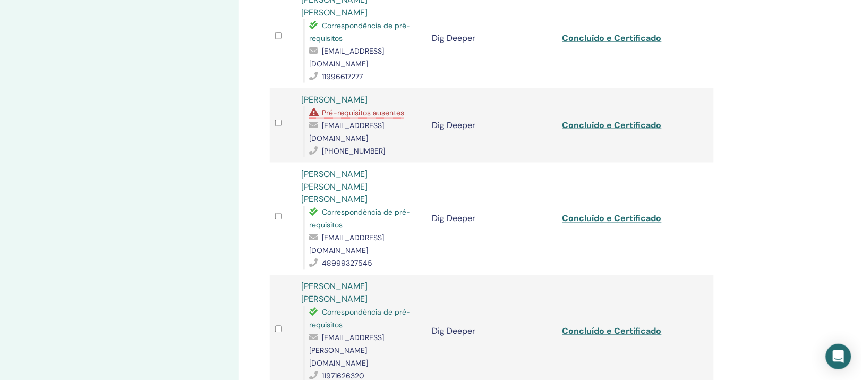
scroll to position [399, 0]
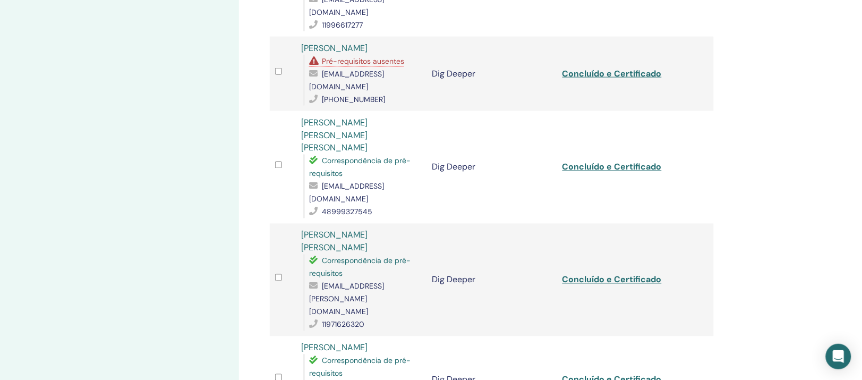
click at [368, 117] on link "Elisa Maria Vargas Pureza" at bounding box center [334, 135] width 66 height 37
click at [343, 230] on link "Fernanda Cipola Augusto" at bounding box center [334, 242] width 66 height 24
click at [368, 342] on link "Murilo da Silva Anony" at bounding box center [334, 347] width 66 height 11
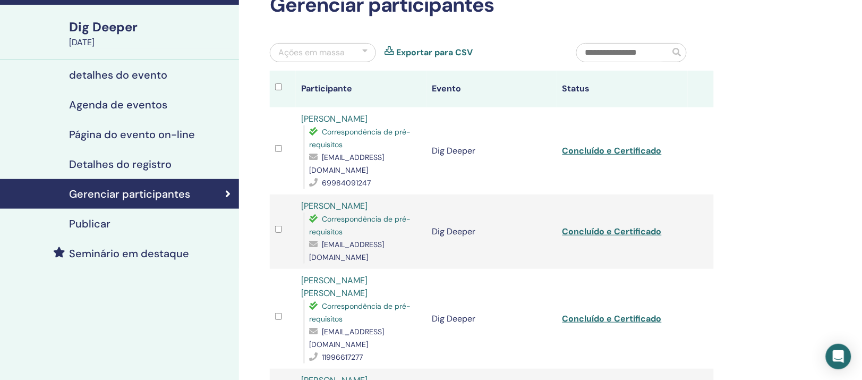
scroll to position [0, 0]
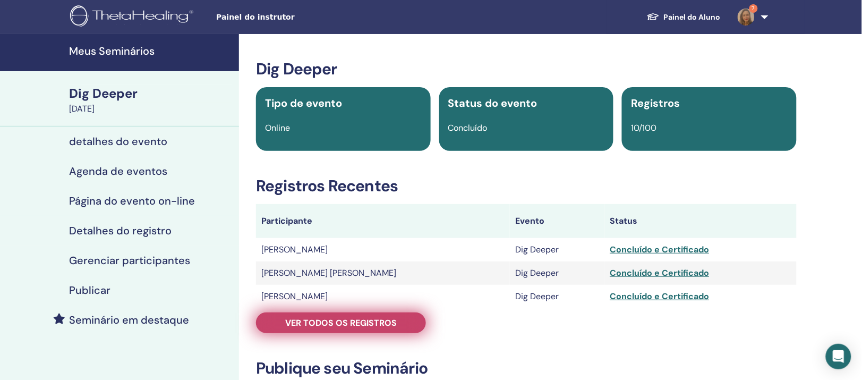
click at [358, 328] on span "Ver todos os registros" at bounding box center [341, 322] width 112 height 11
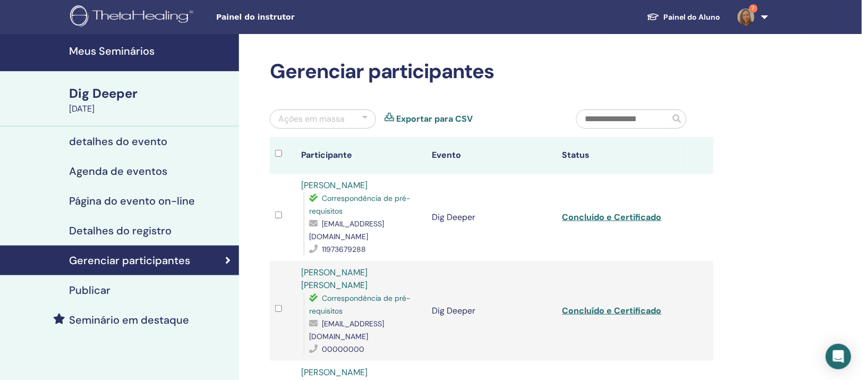
click at [350, 191] on link "[PERSON_NAME]" at bounding box center [334, 185] width 66 height 11
click at [362, 291] on link "[PERSON_NAME] [PERSON_NAME]" at bounding box center [334, 279] width 66 height 24
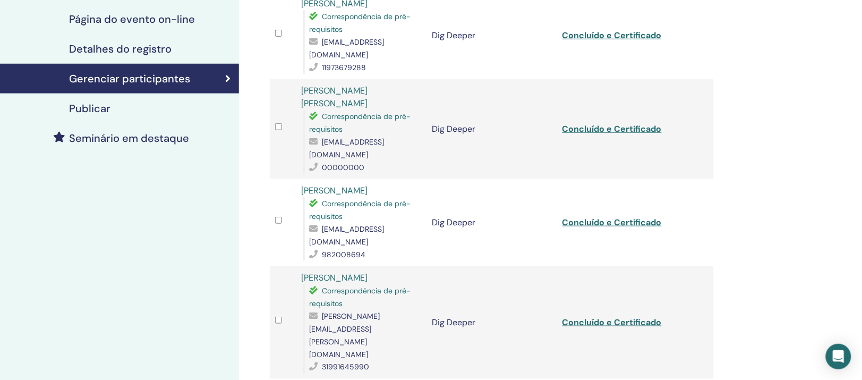
scroll to position [266, 0]
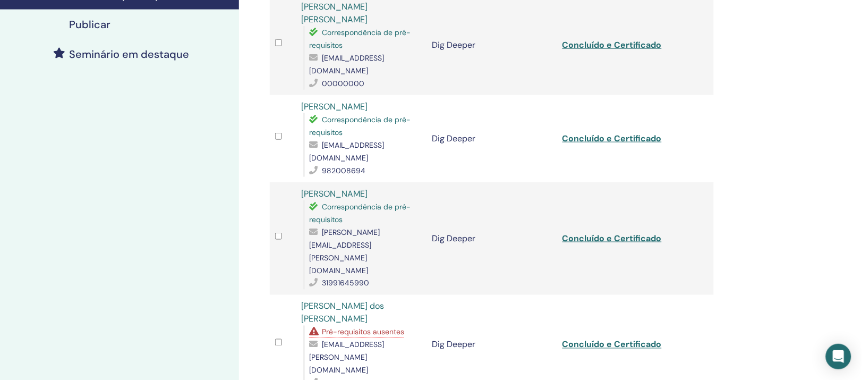
click at [368, 112] on link "[PERSON_NAME]" at bounding box center [334, 106] width 66 height 11
click at [368, 197] on link "[PERSON_NAME]" at bounding box center [334, 193] width 66 height 11
click at [384, 301] on link "[PERSON_NAME] dos [PERSON_NAME]" at bounding box center [342, 313] width 83 height 24
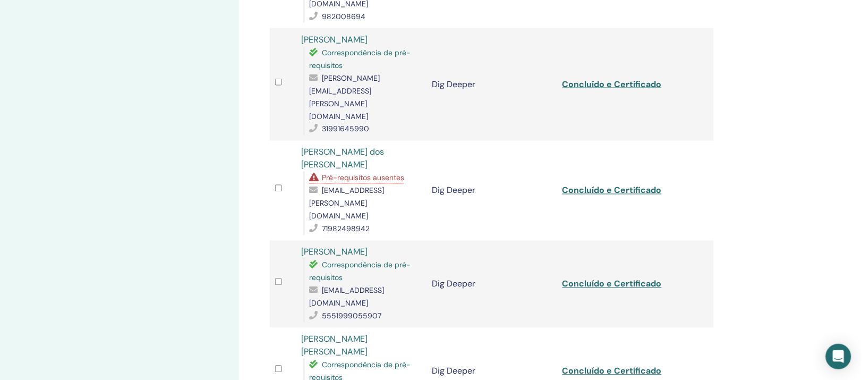
scroll to position [531, 0]
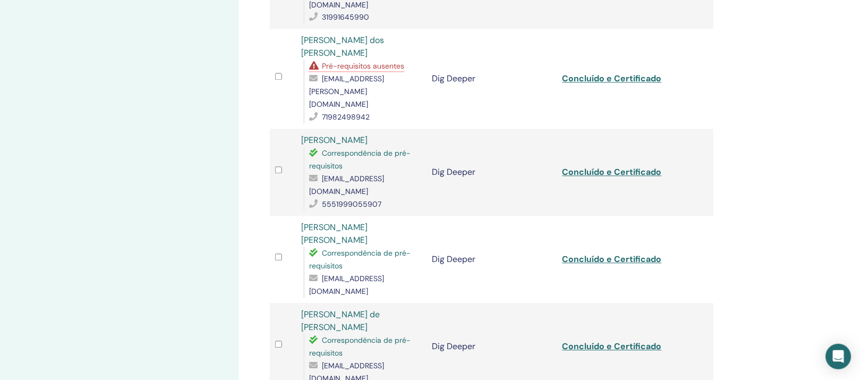
click at [368, 135] on link "[PERSON_NAME]" at bounding box center [334, 140] width 66 height 11
click at [368, 222] on link "[PERSON_NAME] [PERSON_NAME]" at bounding box center [334, 234] width 66 height 24
click at [341, 309] on link "[PERSON_NAME] de [PERSON_NAME]" at bounding box center [340, 321] width 79 height 24
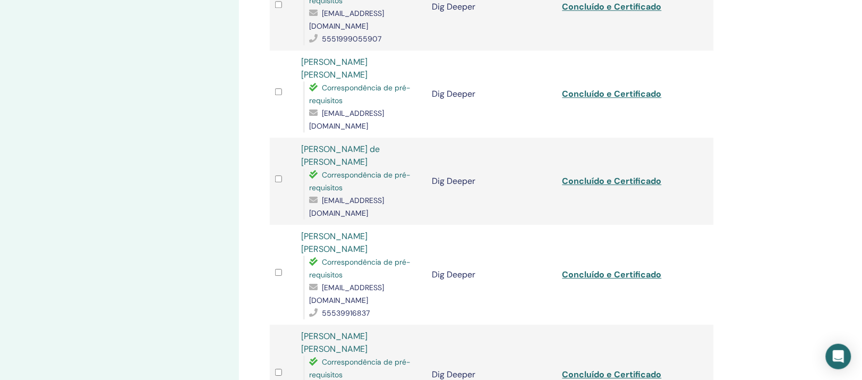
scroll to position [731, 0]
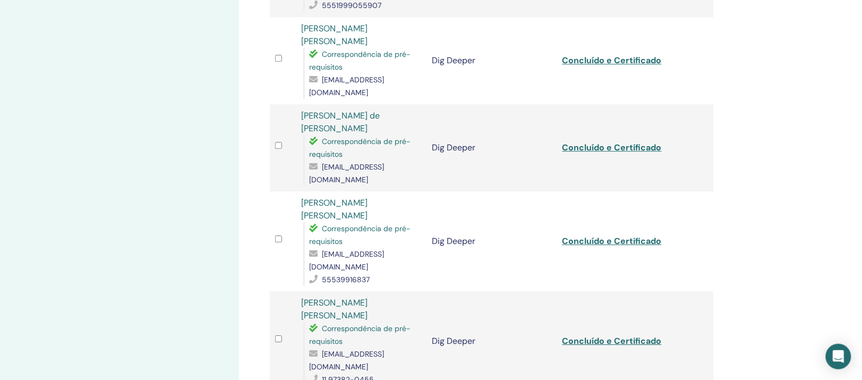
click at [368, 197] on link "[PERSON_NAME] [PERSON_NAME]" at bounding box center [334, 209] width 66 height 24
click at [341, 297] on link "[PERSON_NAME] [PERSON_NAME]" at bounding box center [334, 309] width 66 height 24
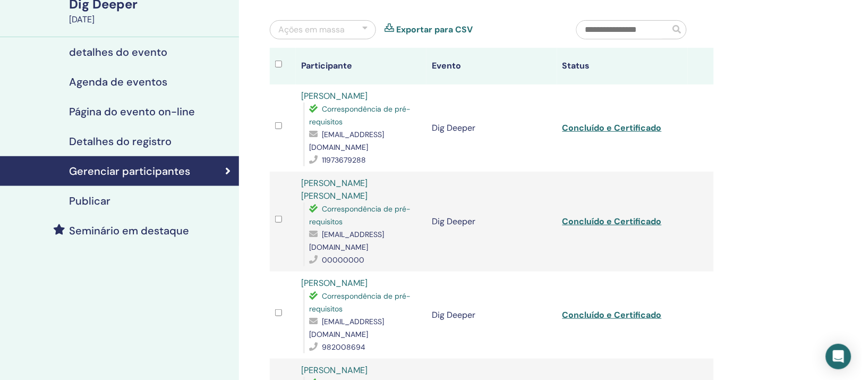
scroll to position [66, 0]
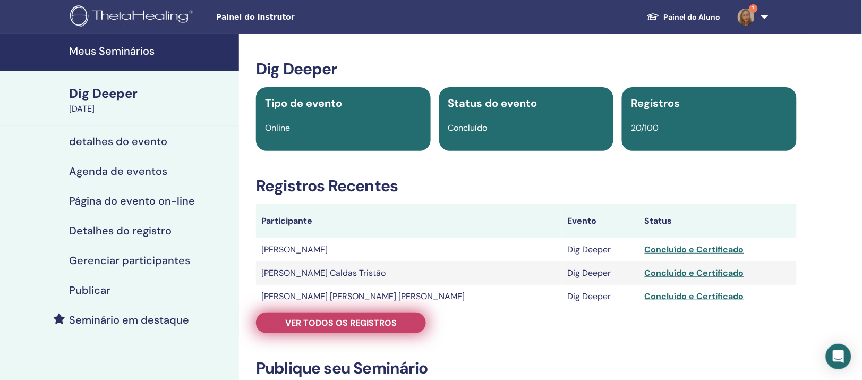
click at [337, 328] on span "Ver todos os registros" at bounding box center [341, 322] width 112 height 11
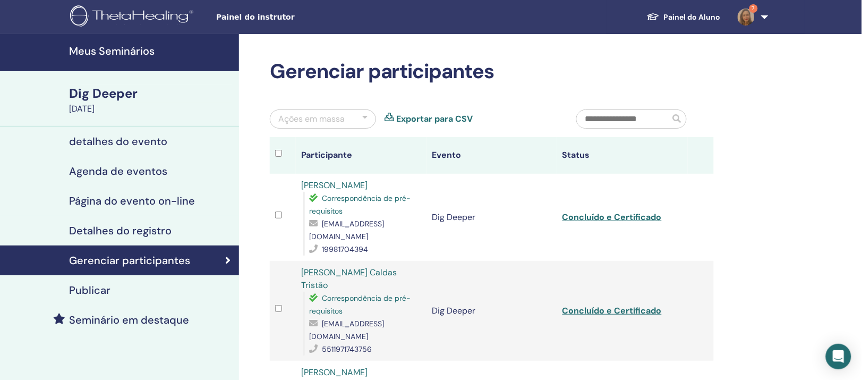
click at [356, 191] on link "Camila Carolina Silva" at bounding box center [334, 185] width 66 height 11
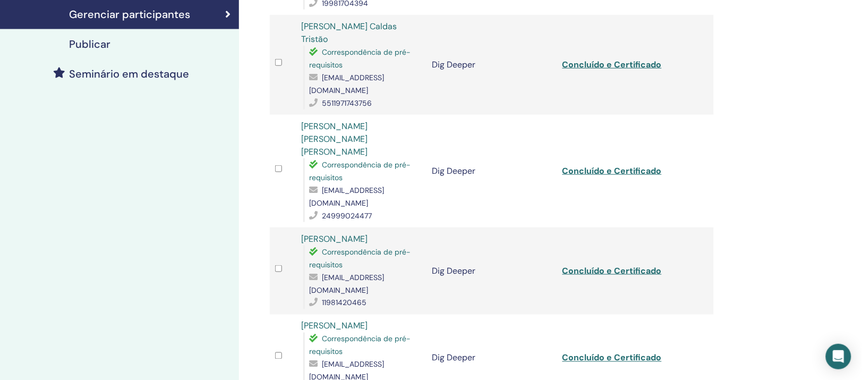
scroll to position [266, 0]
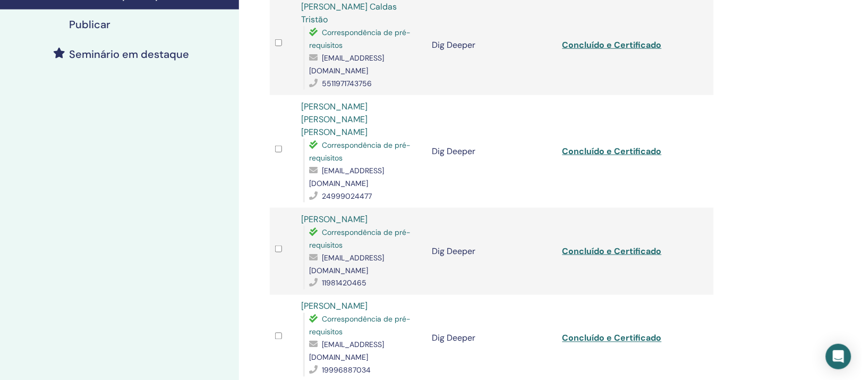
click at [340, 225] on link "Marli Rocha" at bounding box center [334, 219] width 66 height 11
click at [368, 301] on link "Talita Anichiarico Cossi" at bounding box center [334, 306] width 66 height 11
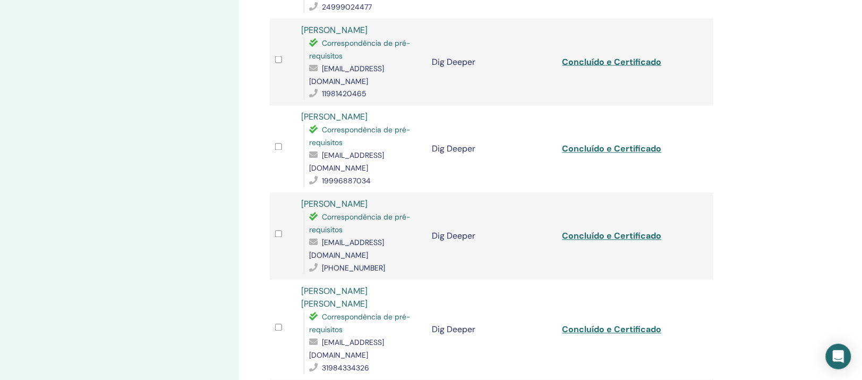
scroll to position [465, 0]
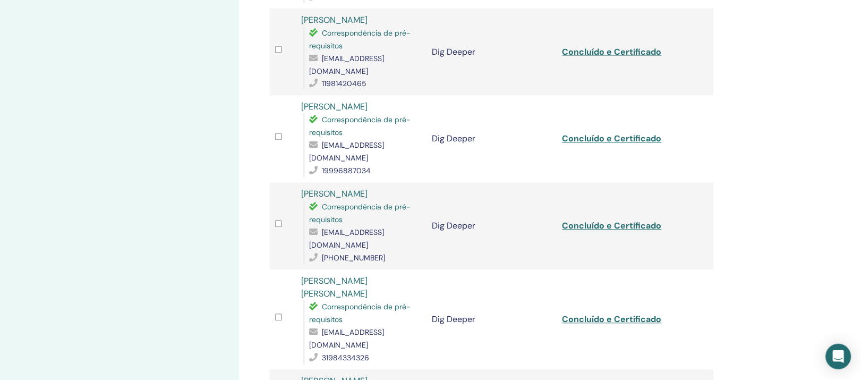
click at [350, 189] on link "Daniela Almeida" at bounding box center [334, 194] width 66 height 11
click at [368, 276] on link "KELLY VIANA DA CUNHA BARBOSA" at bounding box center [334, 288] width 66 height 24
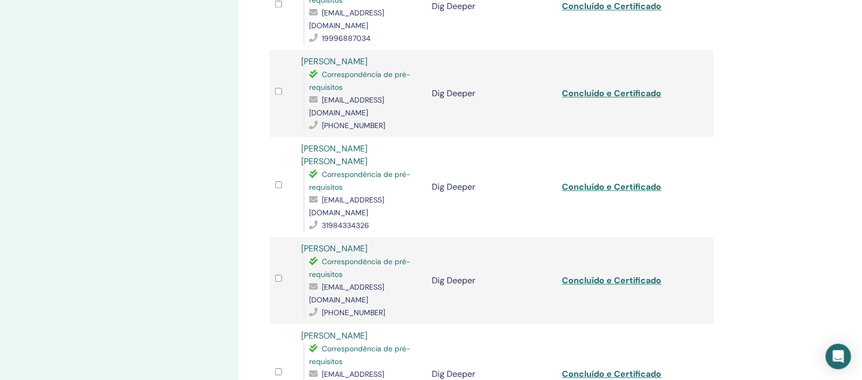
scroll to position [664, 0]
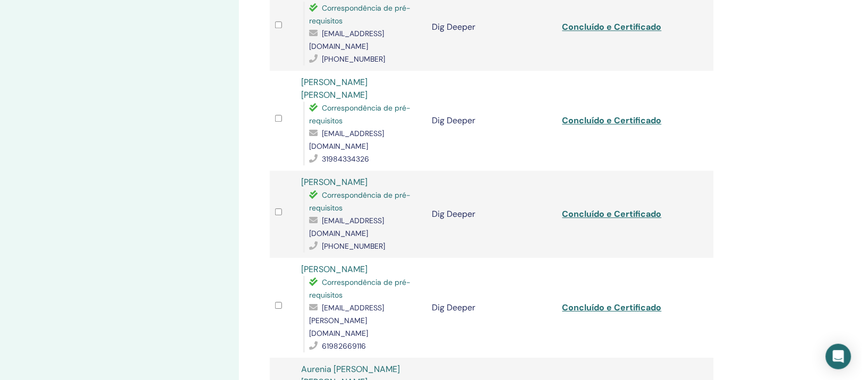
click at [345, 176] on link "Rafael Sousa" at bounding box center [334, 181] width 66 height 11
click at [343, 264] on link "Ketlen Silva" at bounding box center [334, 269] width 66 height 11
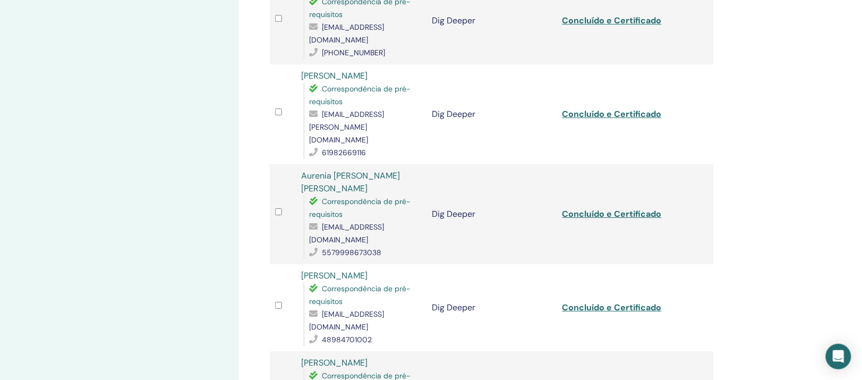
scroll to position [863, 0]
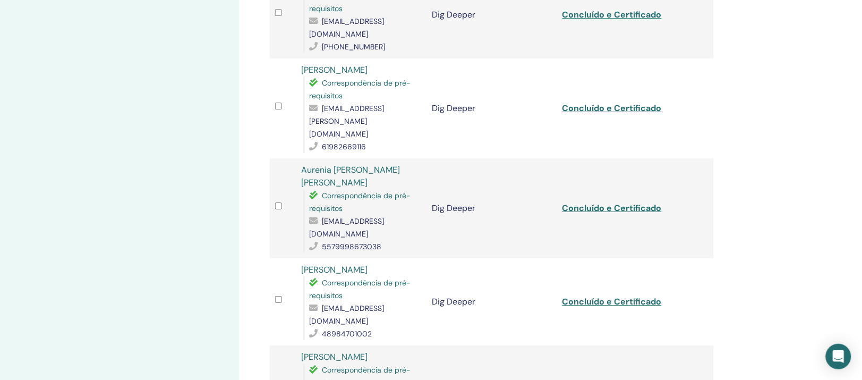
click at [387, 164] on link "Aurenia Meira Quele de Andrade" at bounding box center [350, 176] width 99 height 24
click at [343, 351] on link "Arlene Silva" at bounding box center [334, 356] width 66 height 11
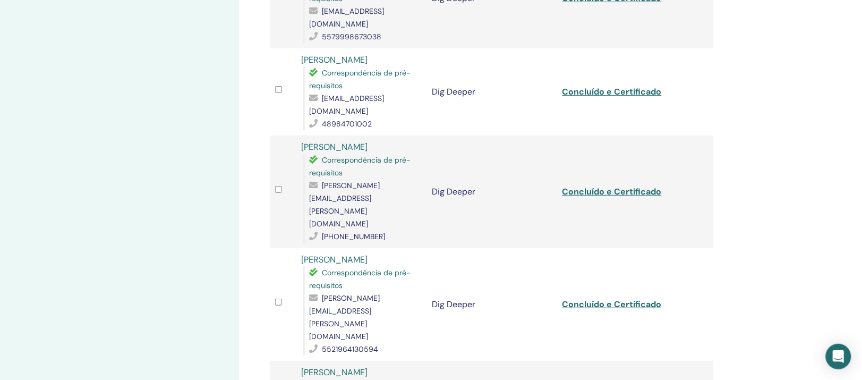
scroll to position [1129, 0]
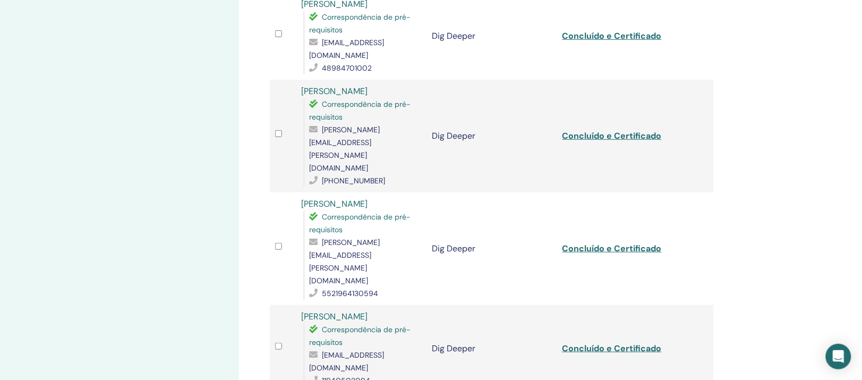
click at [345, 311] on link "Carla Rocha" at bounding box center [334, 316] width 66 height 11
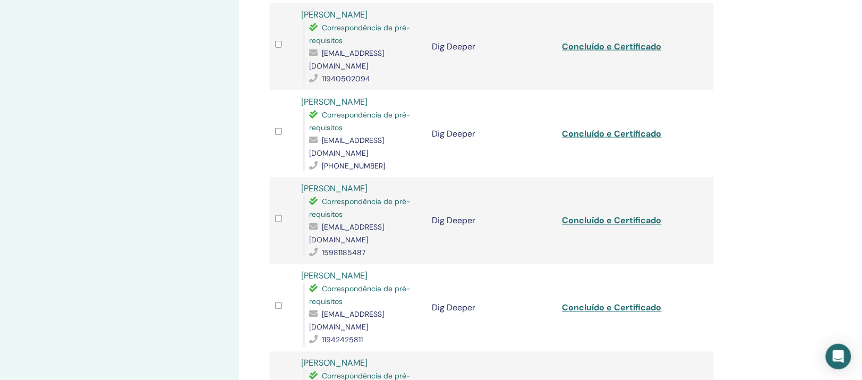
scroll to position [1461, 0]
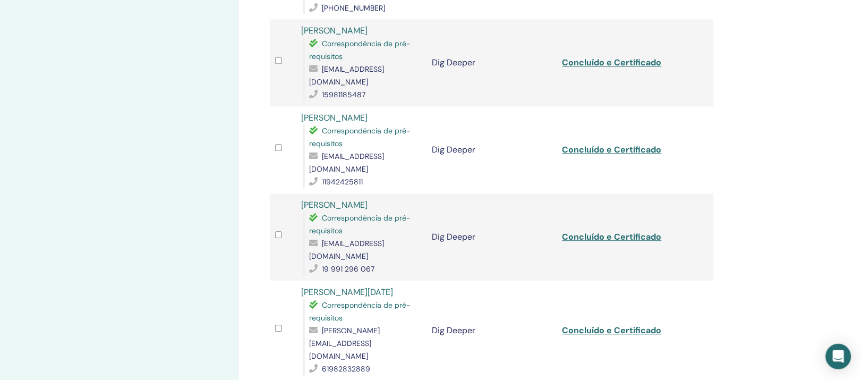
scroll to position [1594, 0]
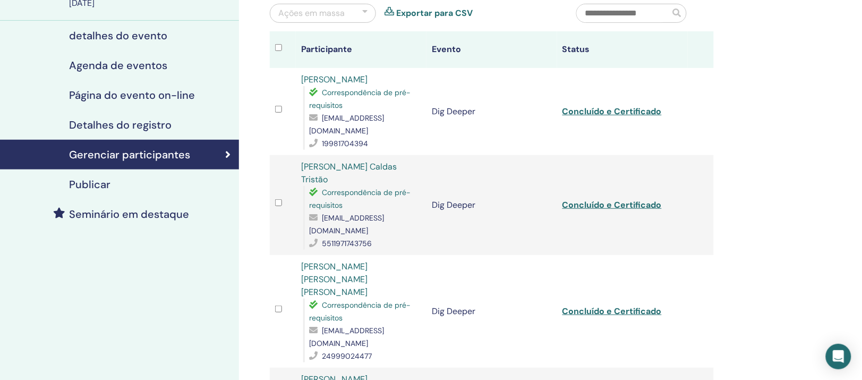
scroll to position [0, 0]
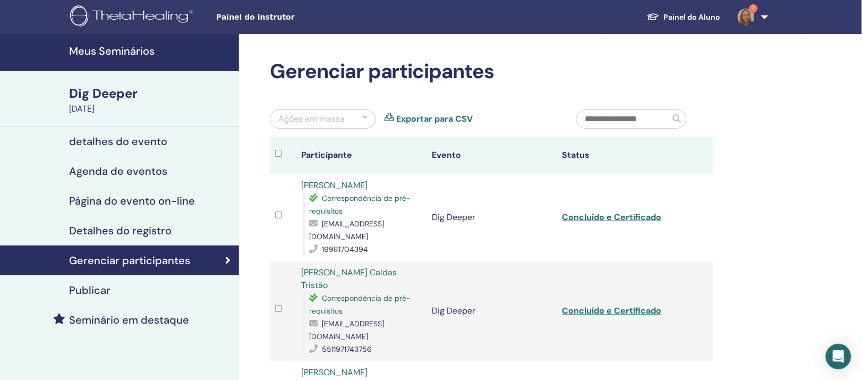
click at [323, 291] on link "Monalisa Oliveira Caldas Tristão" at bounding box center [349, 279] width 96 height 24
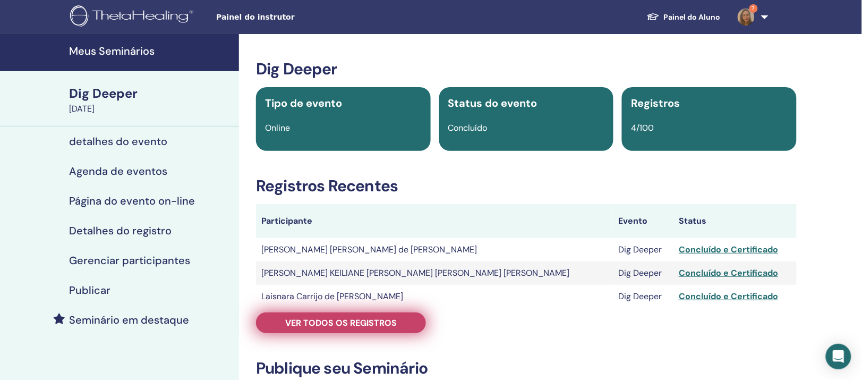
click at [351, 328] on span "Ver todos os registros" at bounding box center [341, 322] width 112 height 11
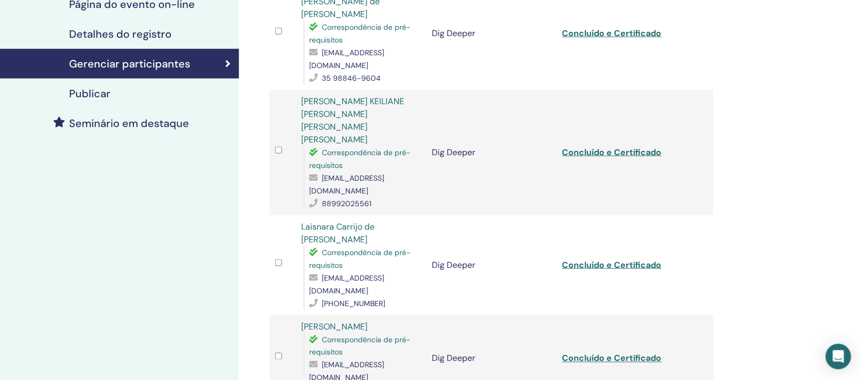
scroll to position [199, 0]
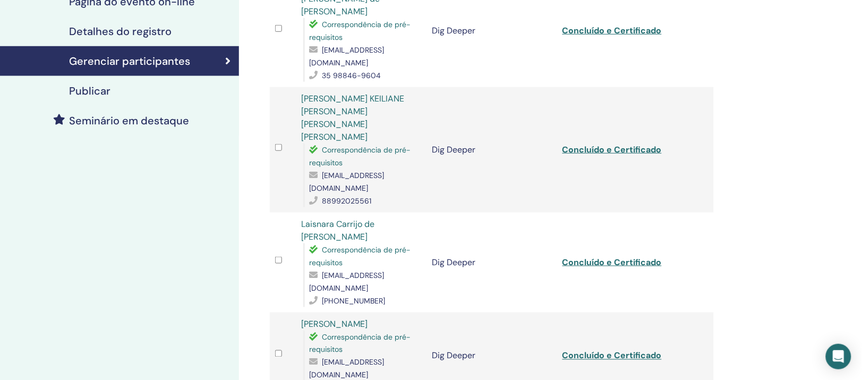
click at [375, 218] on link "Laisnara Carrijo de [PERSON_NAME]" at bounding box center [337, 230] width 73 height 24
click at [368, 318] on link "[PERSON_NAME]" at bounding box center [334, 323] width 66 height 11
click at [404, 102] on link "[PERSON_NAME] KEILIANE [PERSON_NAME] [PERSON_NAME] [PERSON_NAME]" at bounding box center [352, 117] width 103 height 49
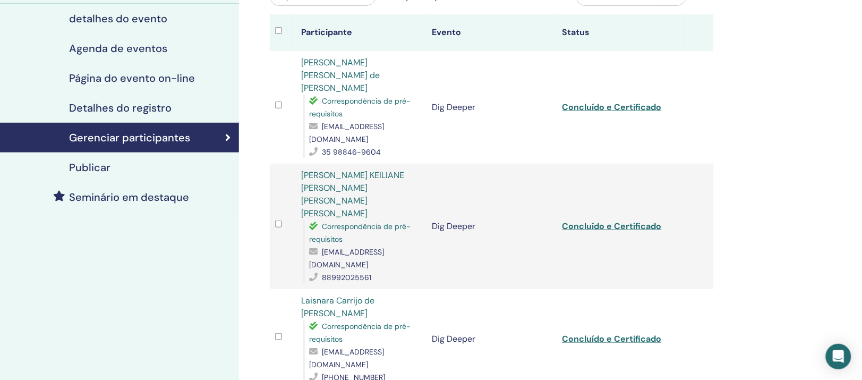
scroll to position [0, 0]
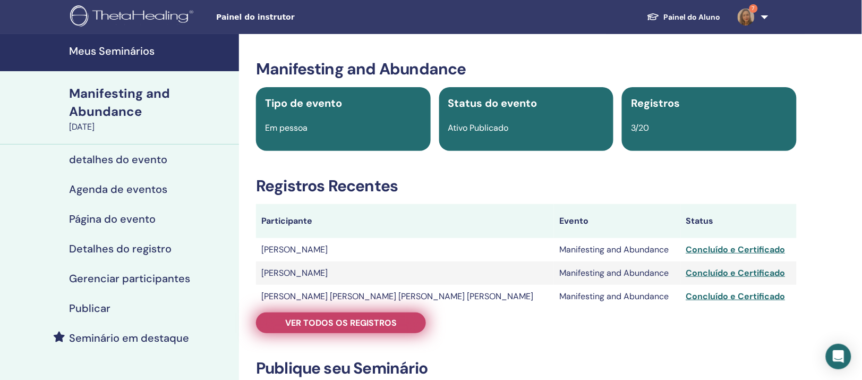
click at [340, 328] on span "Ver todos os registros" at bounding box center [341, 322] width 112 height 11
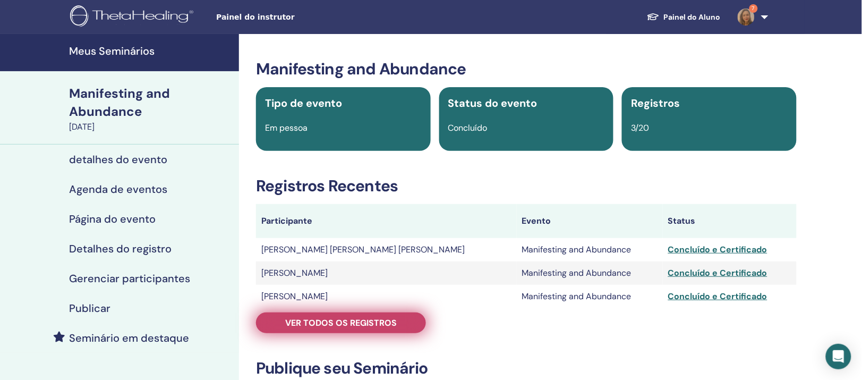
click at [324, 328] on span "Ver todos os registros" at bounding box center [341, 322] width 112 height 11
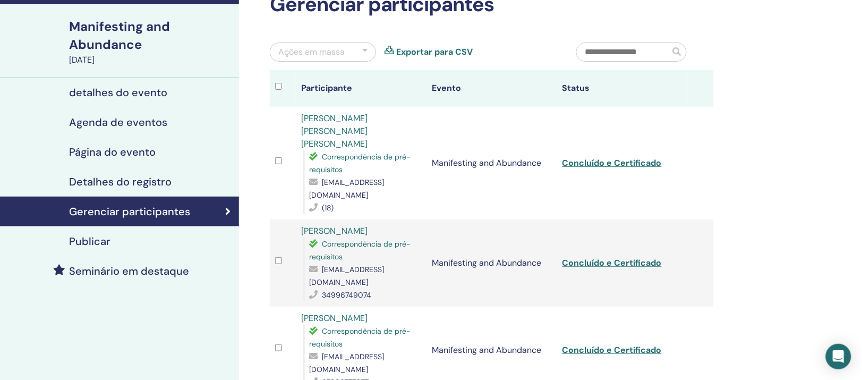
scroll to position [66, 0]
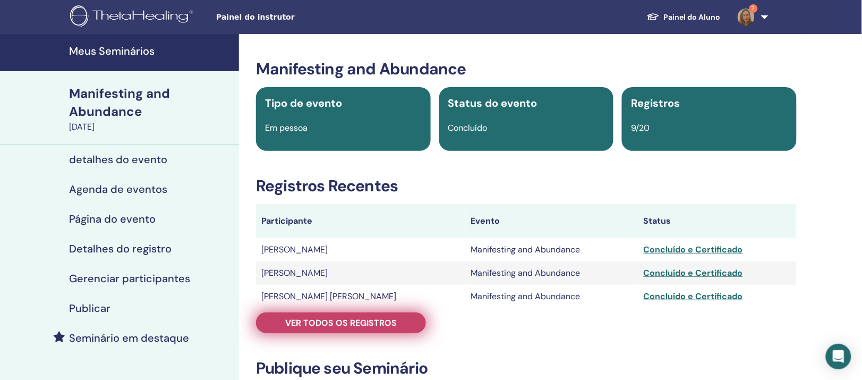
click at [359, 328] on span "Ver todos os registros" at bounding box center [341, 322] width 112 height 11
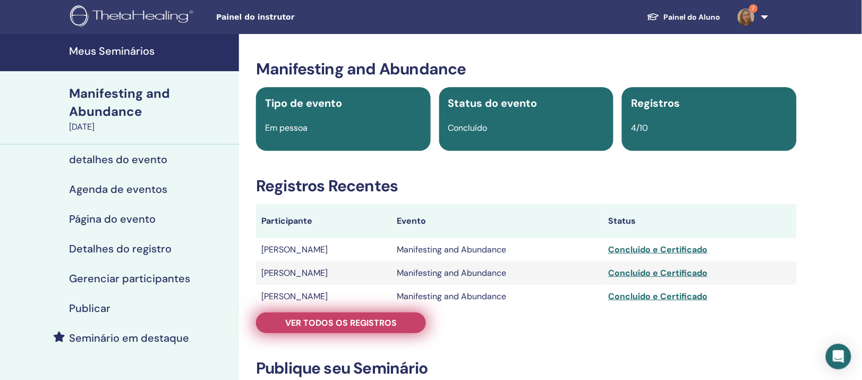
click at [318, 328] on span "Ver todos os registros" at bounding box center [341, 322] width 112 height 11
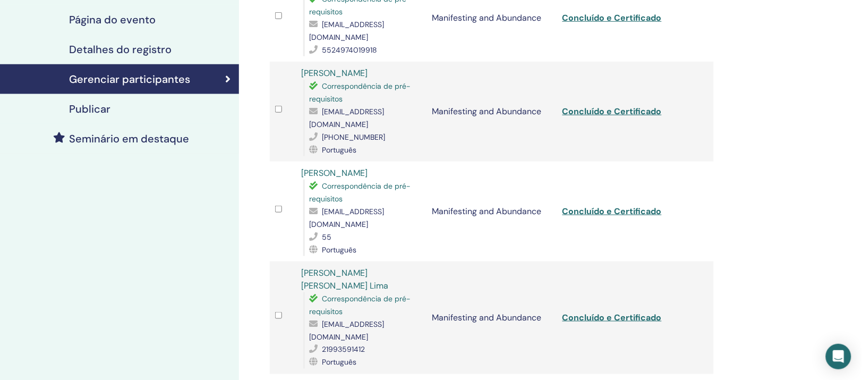
scroll to position [133, 0]
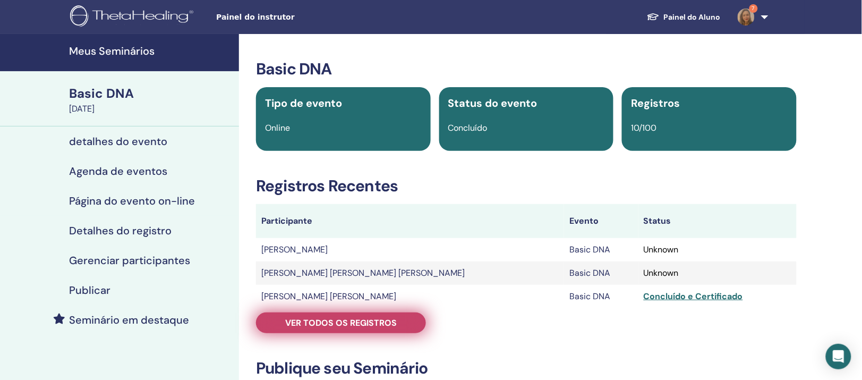
click at [380, 328] on span "Ver todos os registros" at bounding box center [341, 322] width 112 height 11
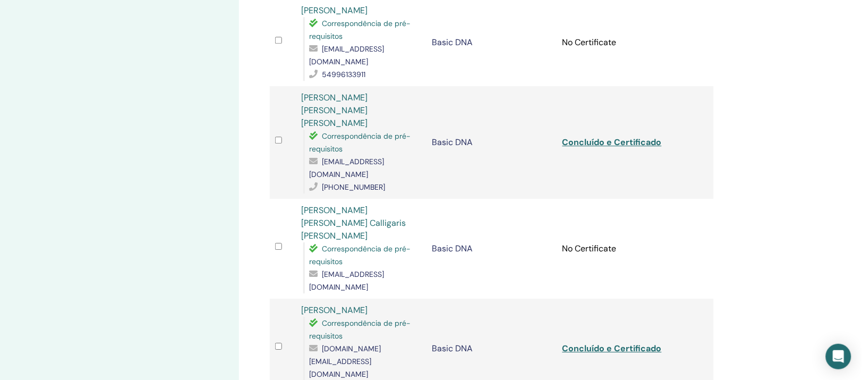
scroll to position [731, 0]
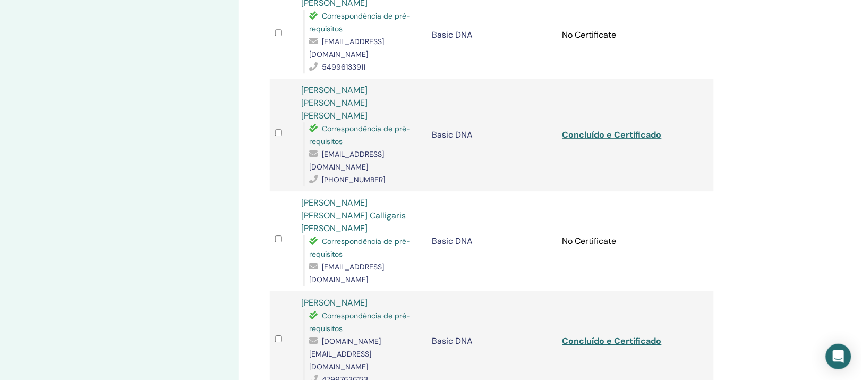
click at [366, 197] on link "Cinthya Helena Macchia Calligaris Lourenço" at bounding box center [353, 215] width 105 height 37
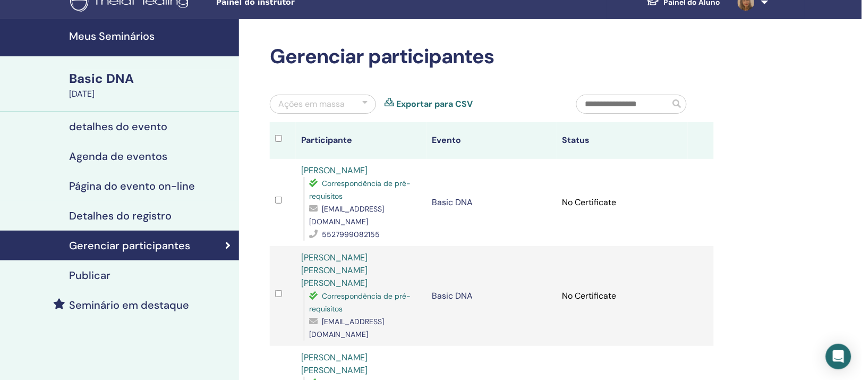
scroll to position [0, 0]
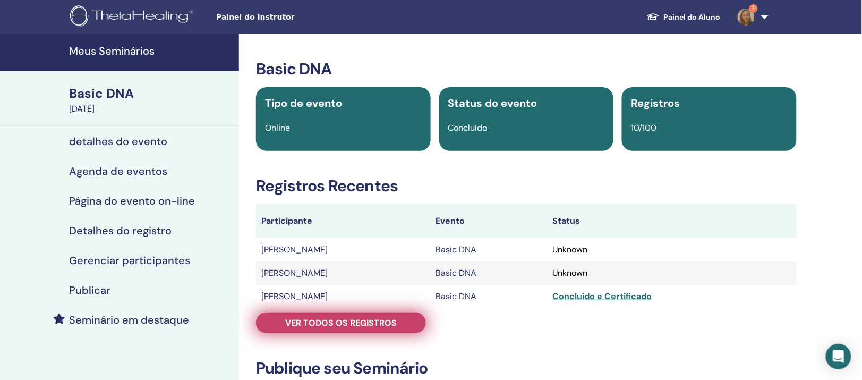
click at [342, 328] on span "Ver todos os registros" at bounding box center [341, 322] width 112 height 11
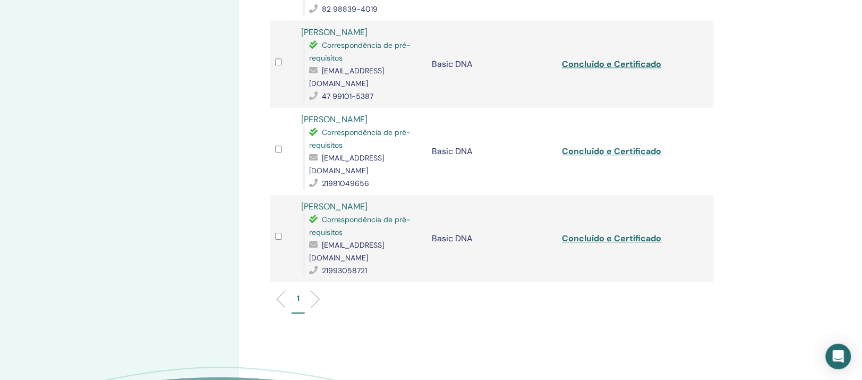
scroll to position [797, 0]
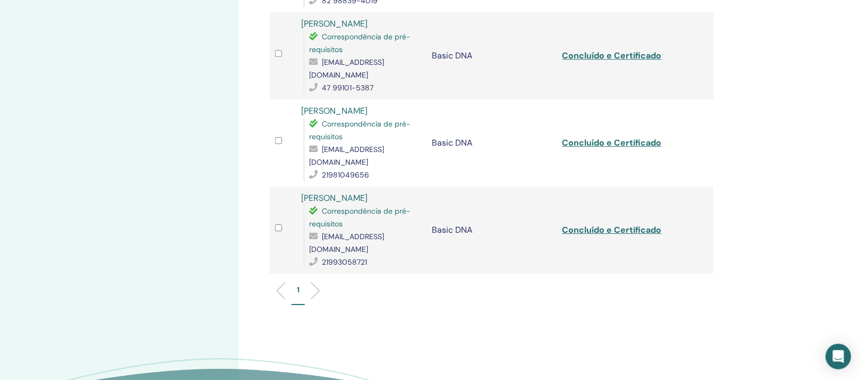
click at [319, 282] on li at bounding box center [311, 291] width 18 height 18
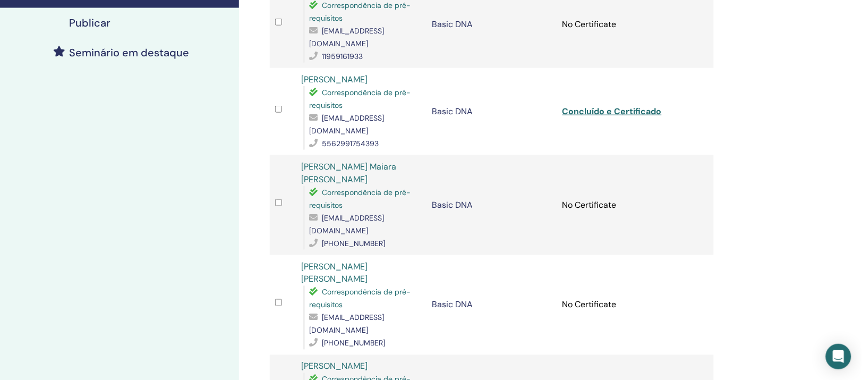
scroll to position [266, 0]
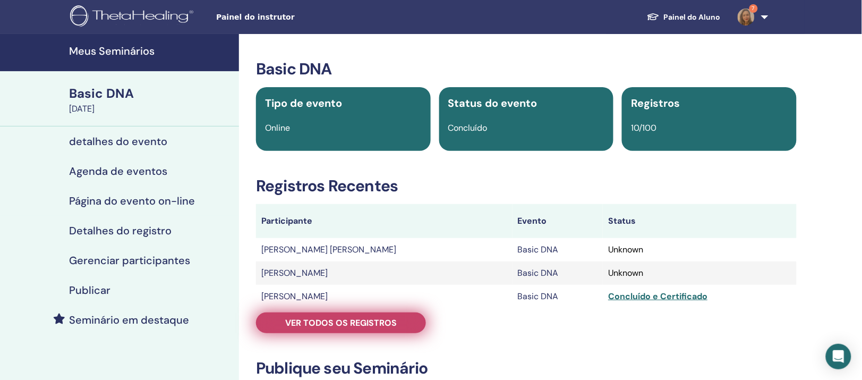
click at [317, 328] on span "Ver todos os registros" at bounding box center [341, 322] width 112 height 11
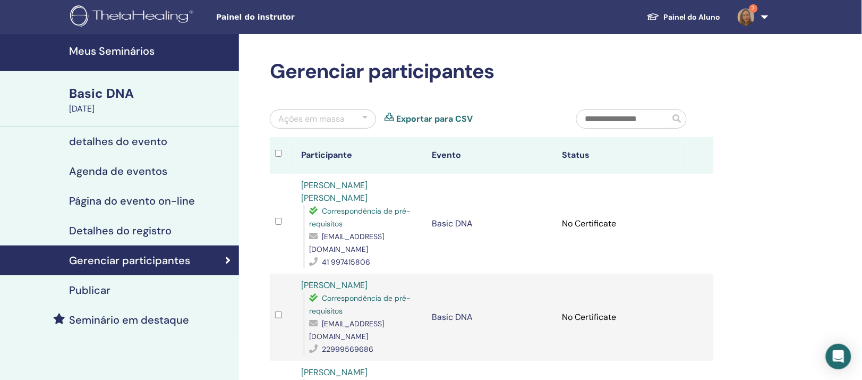
click at [359, 291] on link "Lucelene França Rozeira" at bounding box center [334, 284] width 66 height 11
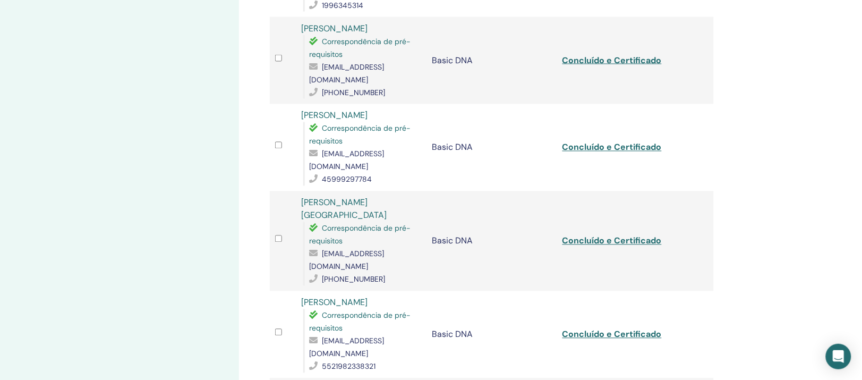
scroll to position [465, 0]
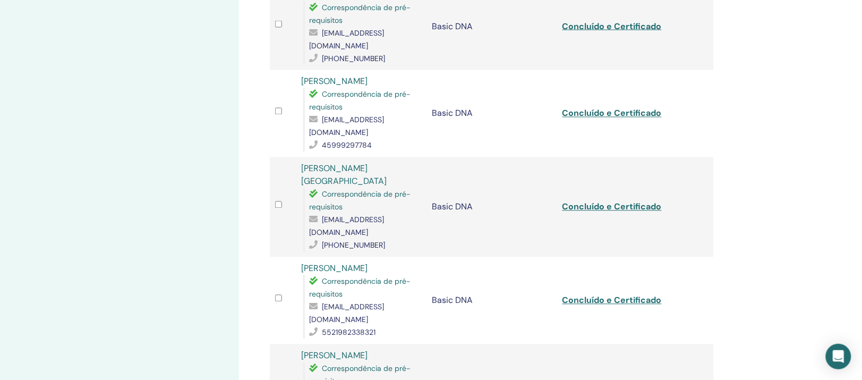
click at [368, 84] on link "Francielly Minikoski" at bounding box center [334, 81] width 66 height 11
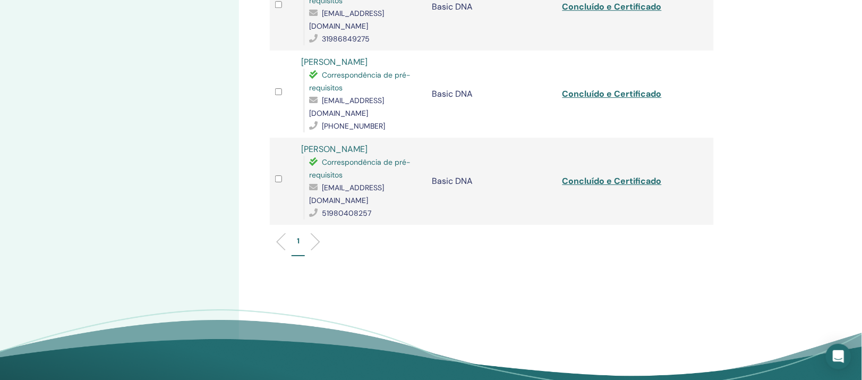
scroll to position [863, 0]
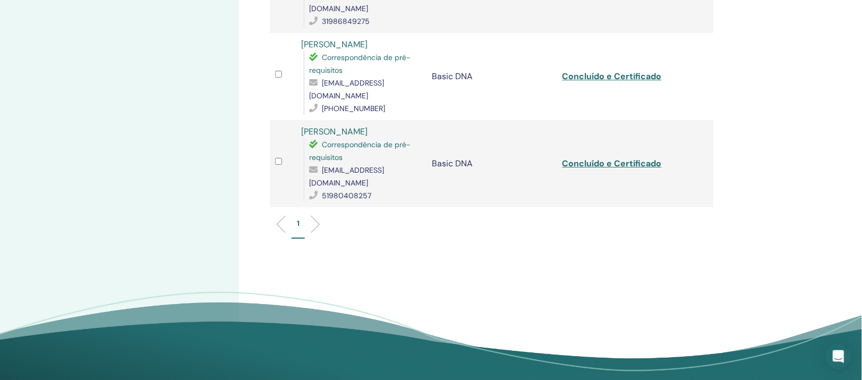
click at [320, 218] on ul "1" at bounding box center [492, 228] width 426 height 21
click at [320, 215] on li at bounding box center [311, 224] width 18 height 18
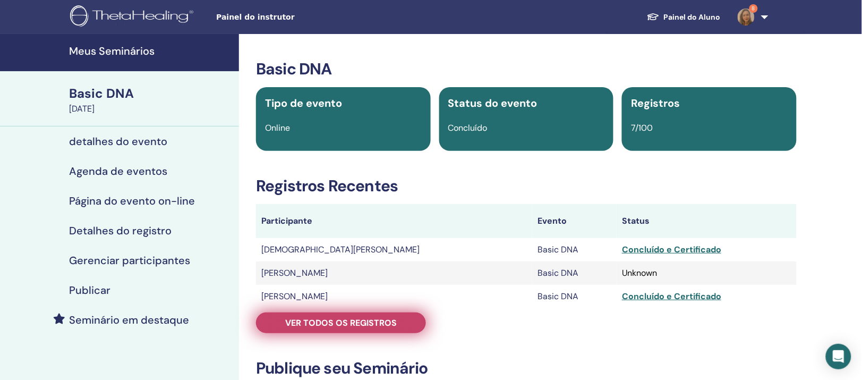
click at [343, 328] on span "Ver todos os registros" at bounding box center [341, 322] width 112 height 11
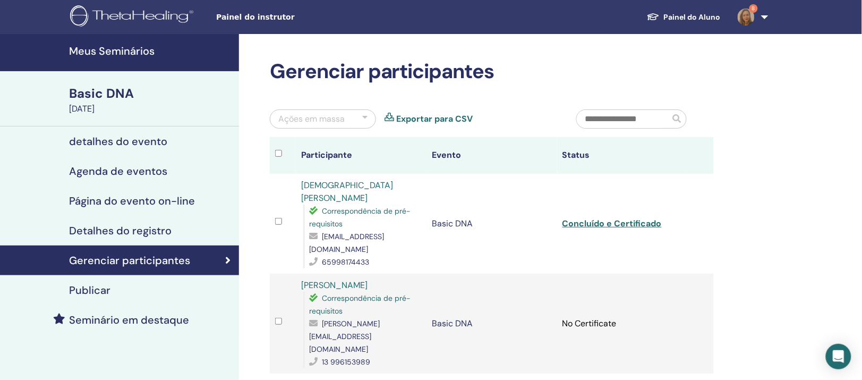
click at [368, 291] on link "[PERSON_NAME]" at bounding box center [334, 284] width 66 height 11
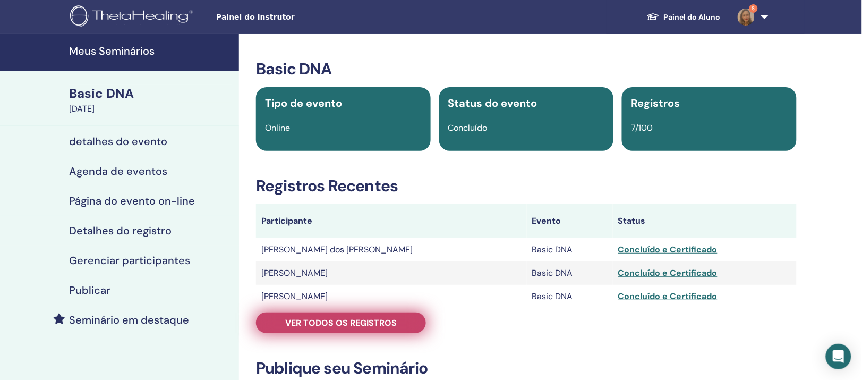
click at [309, 328] on span "Ver todos os registros" at bounding box center [341, 322] width 112 height 11
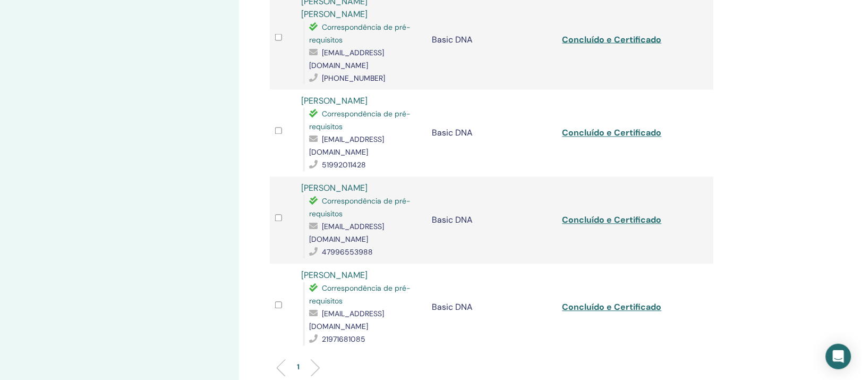
scroll to position [465, 0]
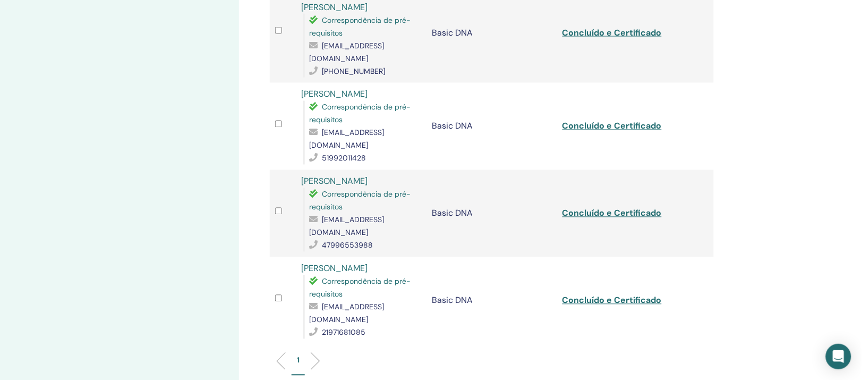
click at [319, 176] on link "[PERSON_NAME]" at bounding box center [334, 181] width 66 height 11
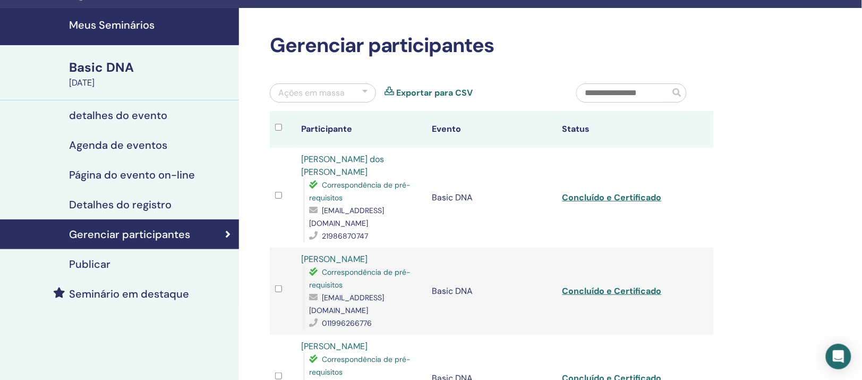
scroll to position [0, 0]
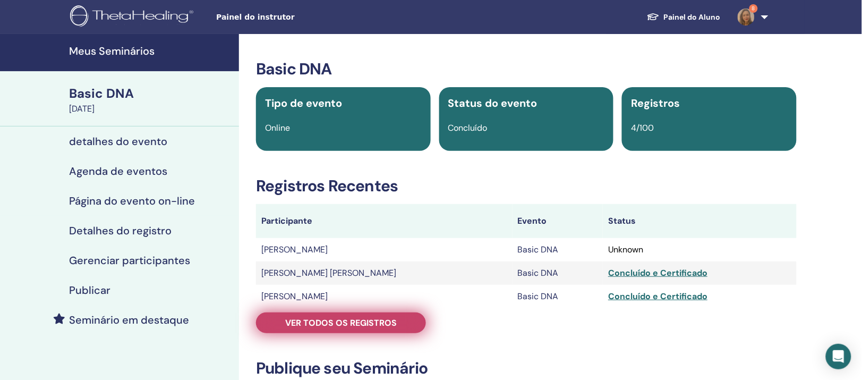
click at [325, 328] on span "Ver todos os registros" at bounding box center [341, 322] width 112 height 11
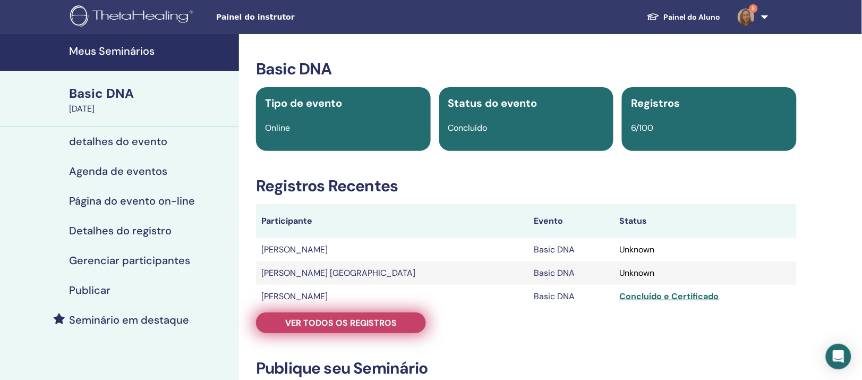
click at [318, 328] on span "Ver todos os registros" at bounding box center [341, 322] width 112 height 11
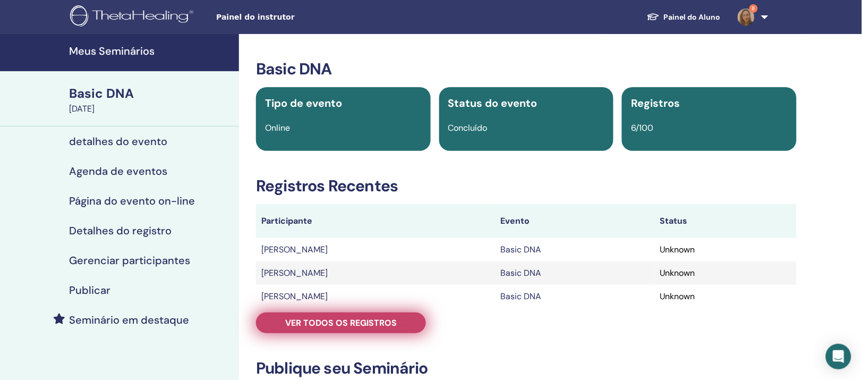
click at [346, 328] on span "Ver todos os registros" at bounding box center [341, 322] width 112 height 11
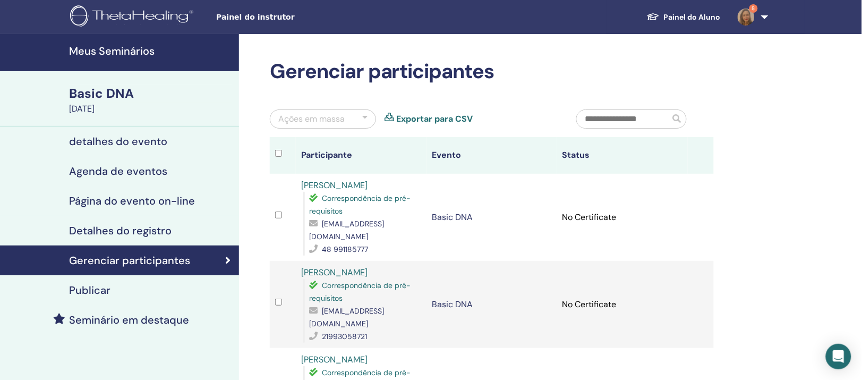
click at [340, 191] on link "Daiana Ferreira" at bounding box center [334, 185] width 66 height 11
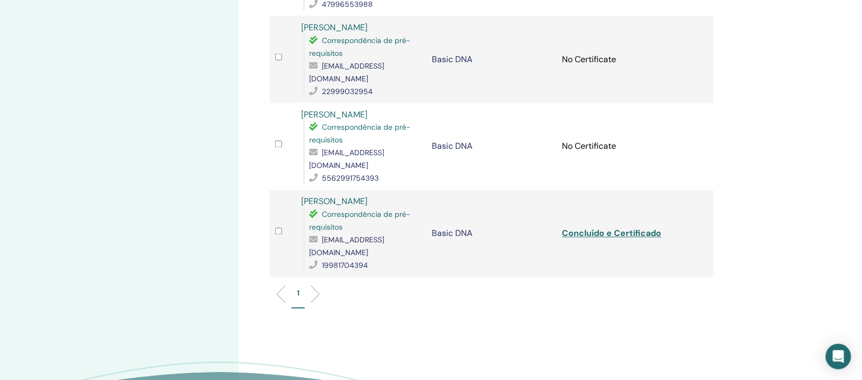
scroll to position [332, 0]
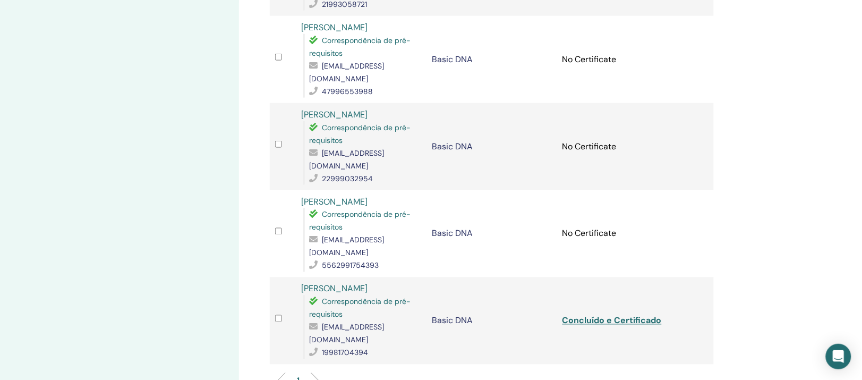
click at [330, 33] on link "Joice May" at bounding box center [334, 27] width 66 height 11
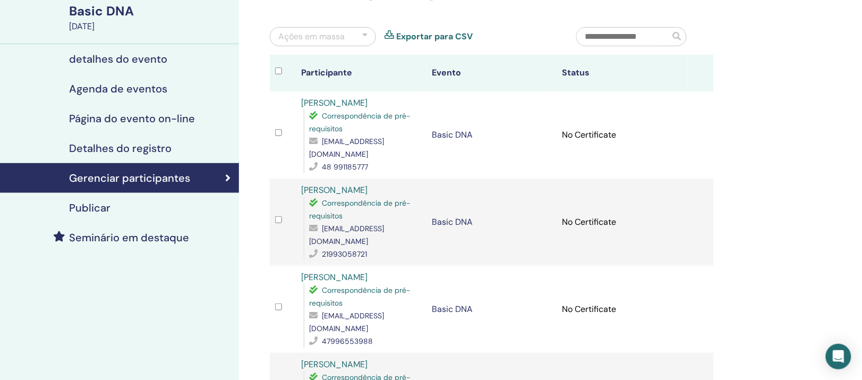
scroll to position [0, 0]
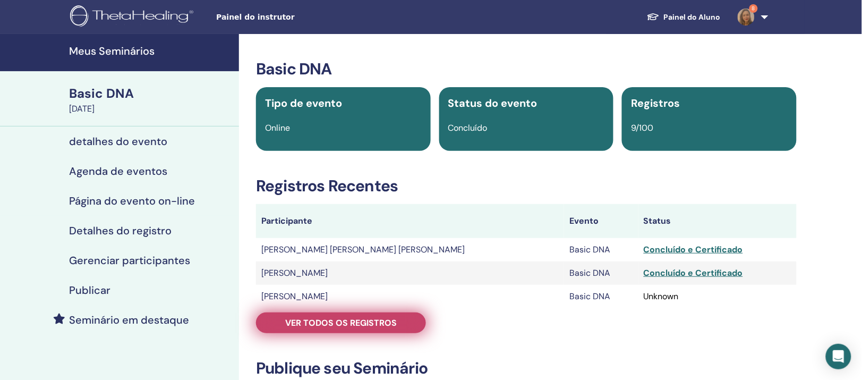
click at [308, 333] on link "Ver todos os registros" at bounding box center [341, 322] width 170 height 21
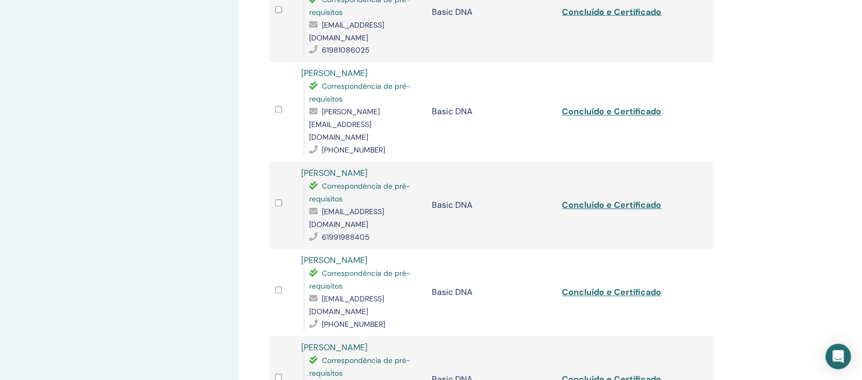
scroll to position [531, 0]
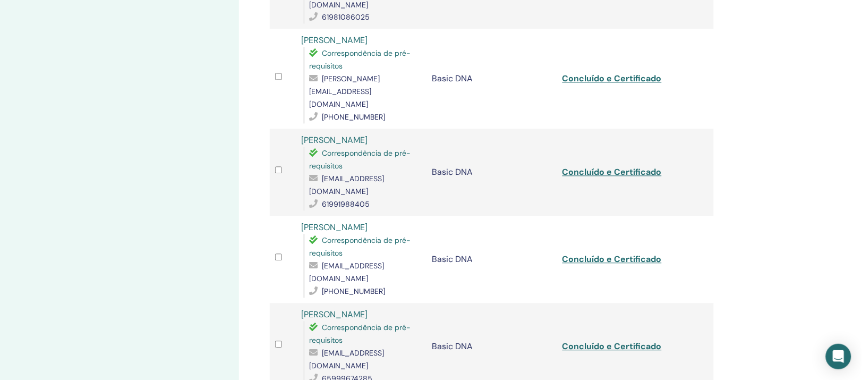
click at [362, 309] on link "Viviane Machado" at bounding box center [334, 314] width 66 height 11
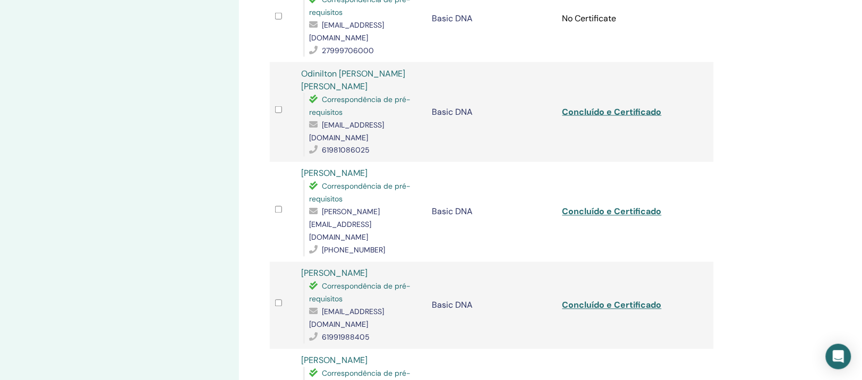
scroll to position [332, 0]
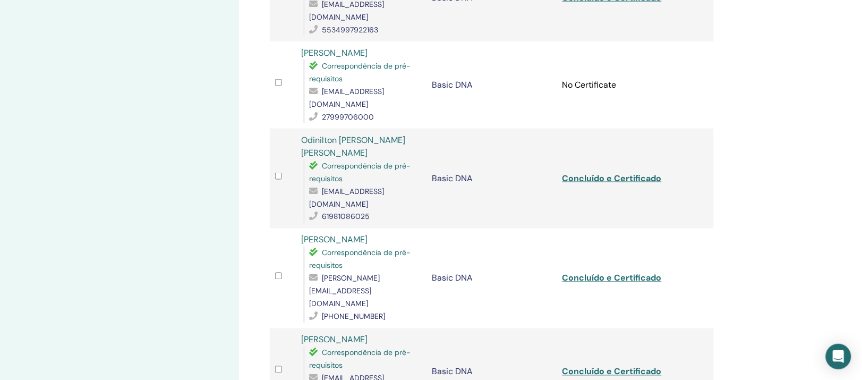
click at [405, 134] on link "Odinilton Jose Araujo De Lima" at bounding box center [353, 146] width 104 height 24
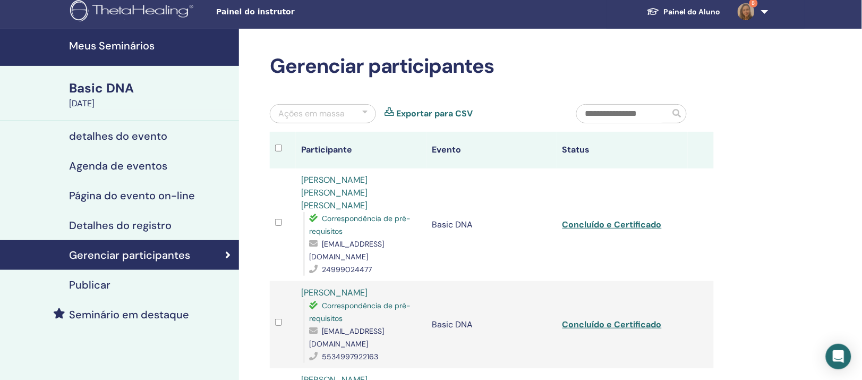
scroll to position [0, 0]
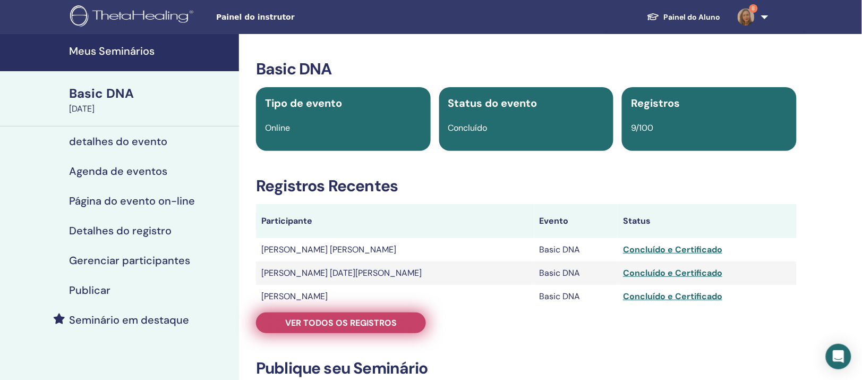
click at [363, 328] on span "Ver todos os registros" at bounding box center [341, 322] width 112 height 11
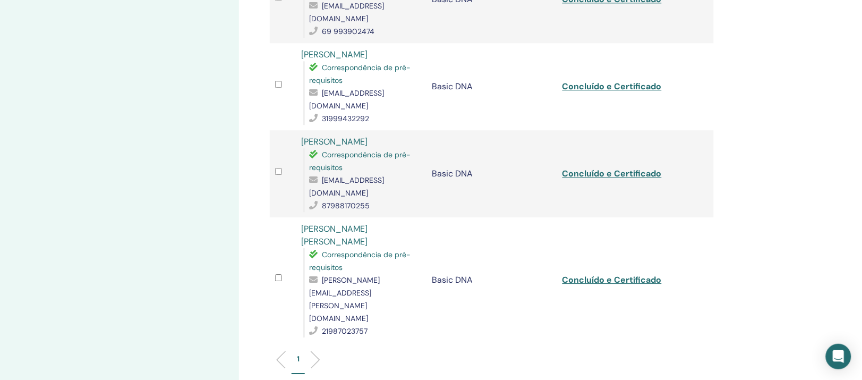
scroll to position [731, 0]
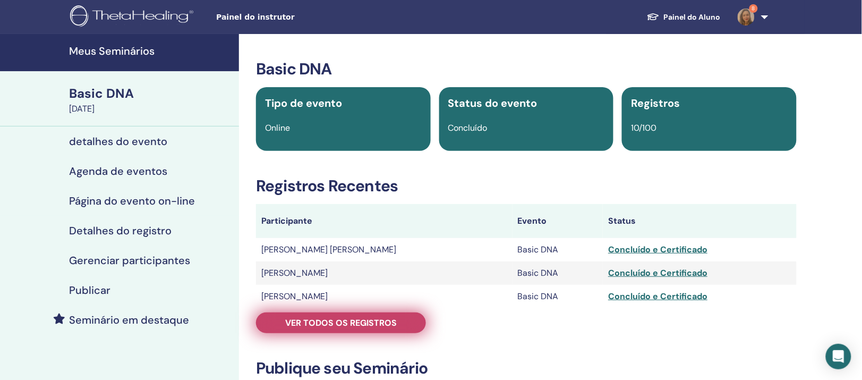
click at [336, 328] on span "Ver todos os registros" at bounding box center [341, 322] width 112 height 11
click at [378, 328] on span "Ver todos os registros" at bounding box center [341, 322] width 112 height 11
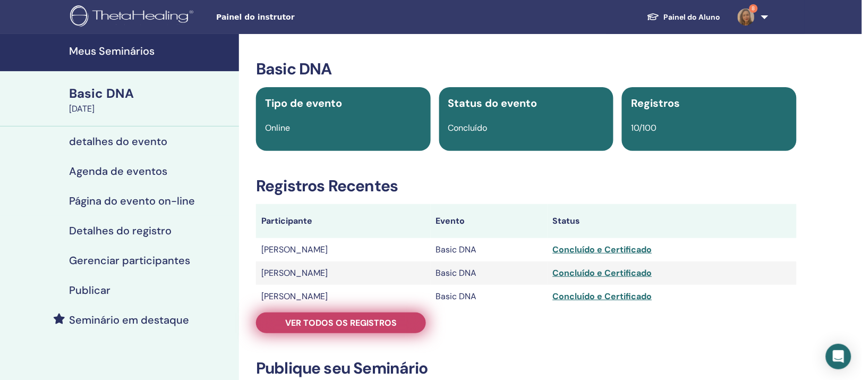
click at [366, 328] on span "Ver todos os registros" at bounding box center [341, 322] width 112 height 11
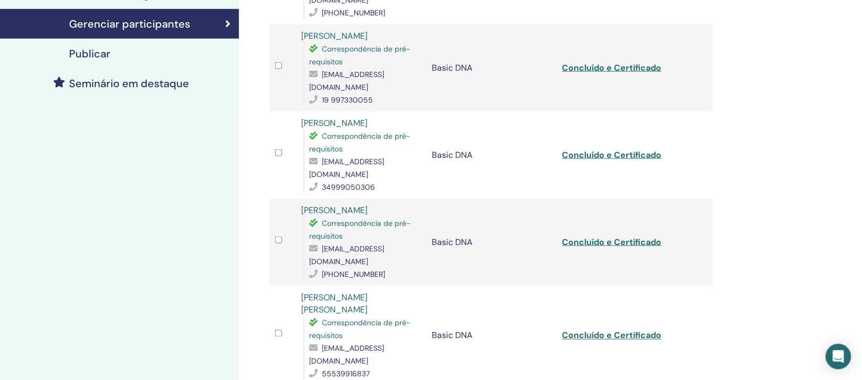
scroll to position [266, 0]
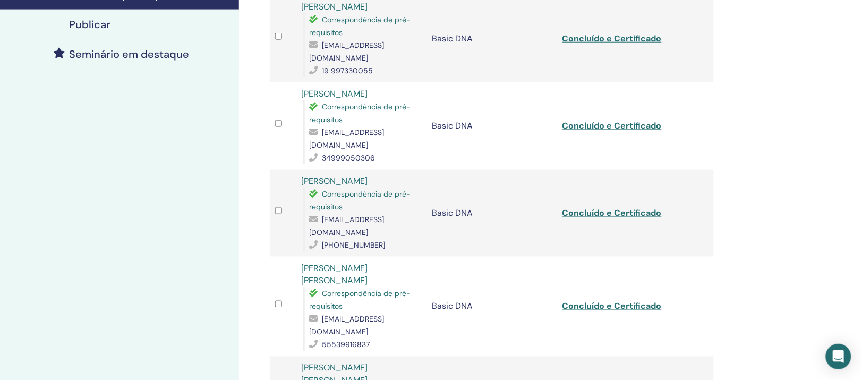
click at [368, 262] on link "[PERSON_NAME] [PERSON_NAME]" at bounding box center [334, 274] width 66 height 24
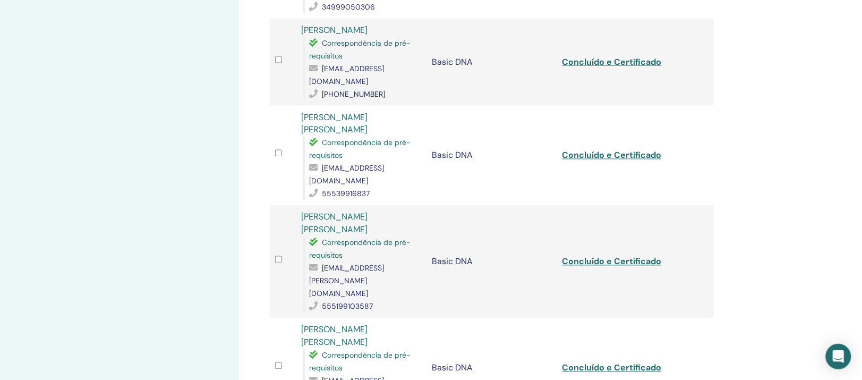
scroll to position [465, 0]
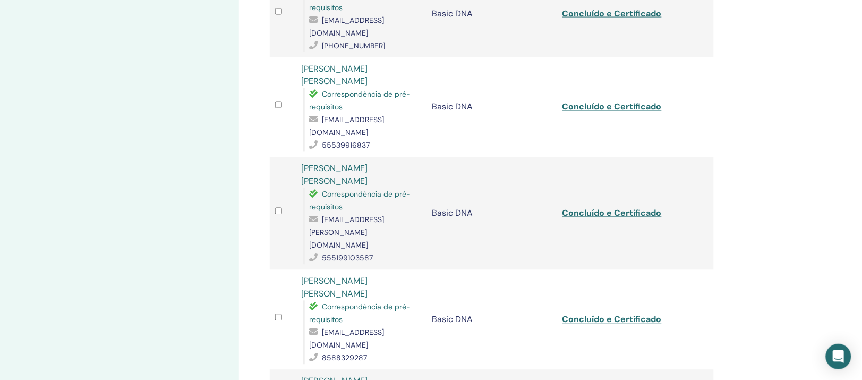
click at [368, 163] on link "[PERSON_NAME] [PERSON_NAME]" at bounding box center [334, 175] width 66 height 24
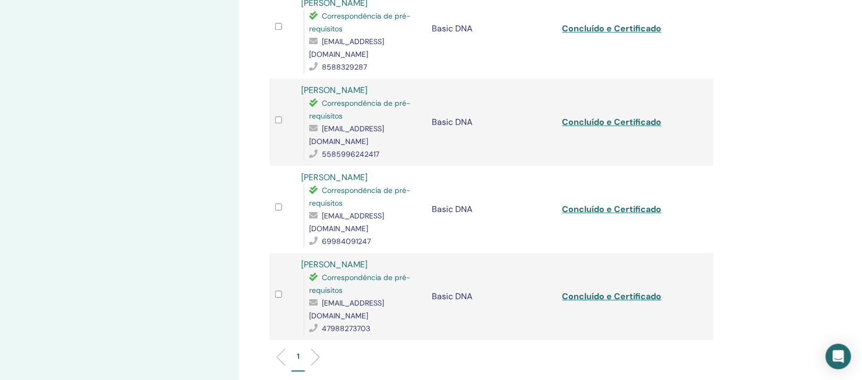
scroll to position [797, 0]
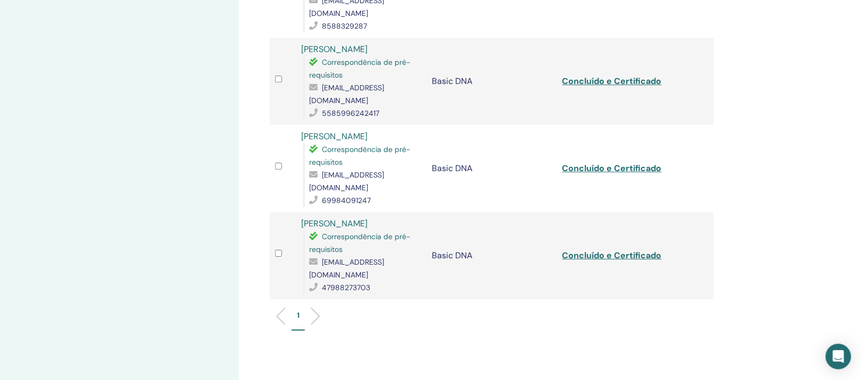
click at [324, 218] on link "[PERSON_NAME]" at bounding box center [334, 223] width 66 height 11
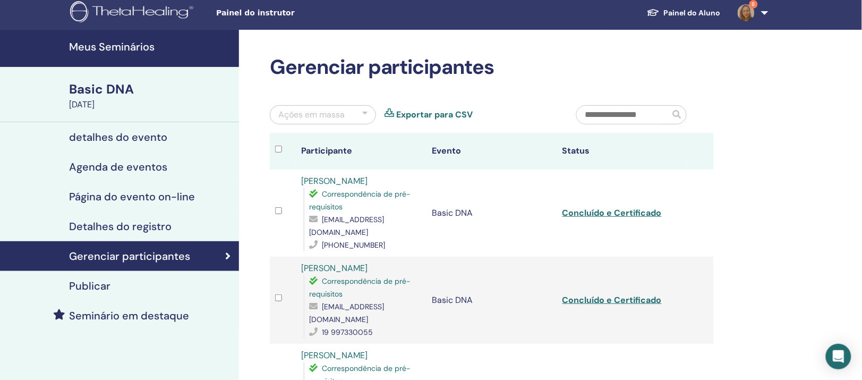
scroll to position [0, 0]
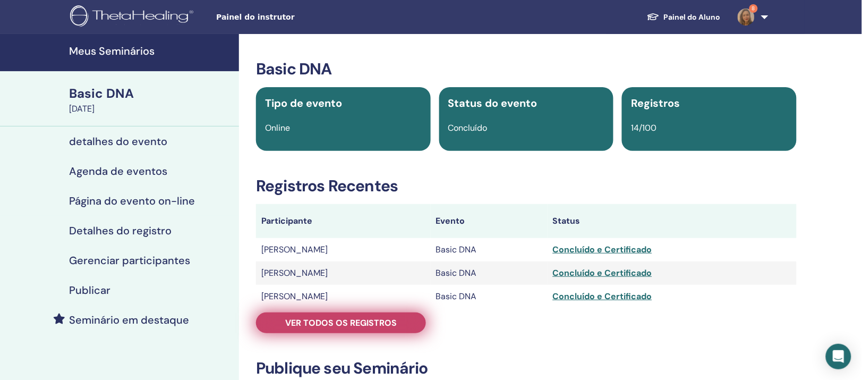
click at [339, 328] on span "Ver todos os registros" at bounding box center [341, 322] width 112 height 11
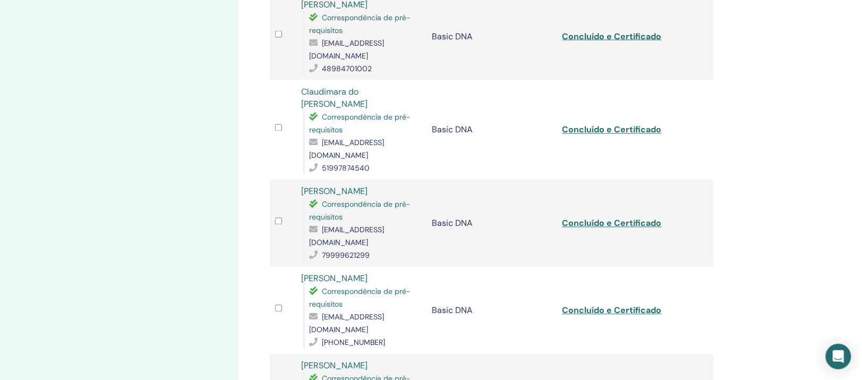
scroll to position [465, 0]
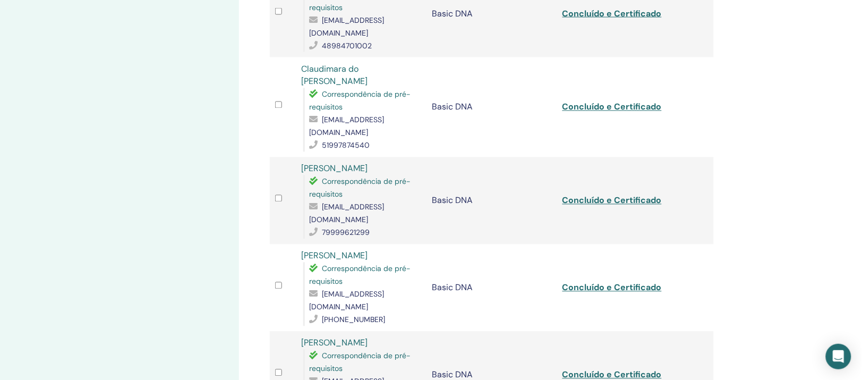
click at [368, 163] on link "[PERSON_NAME]" at bounding box center [334, 168] width 66 height 11
click at [324, 250] on link "[PERSON_NAME]" at bounding box center [334, 255] width 66 height 11
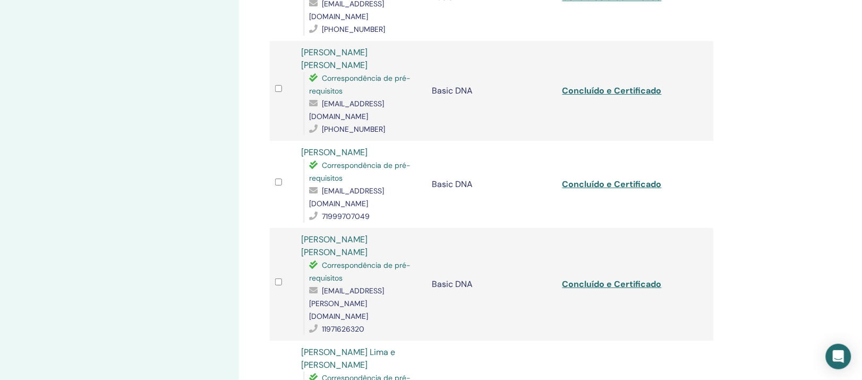
scroll to position [996, 0]
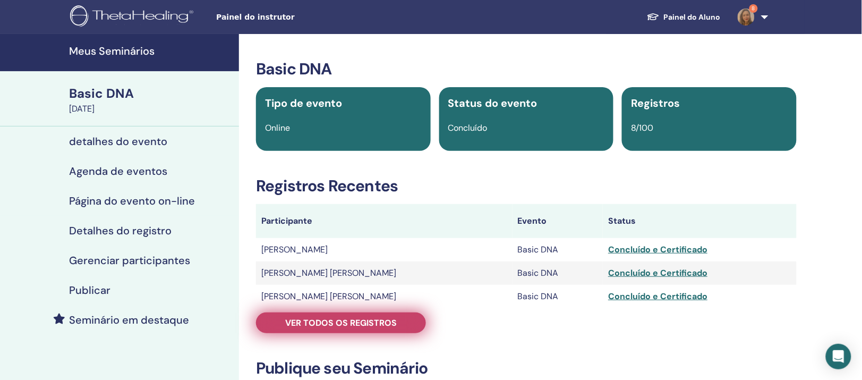
click at [330, 328] on span "Ver todos os registros" at bounding box center [341, 322] width 112 height 11
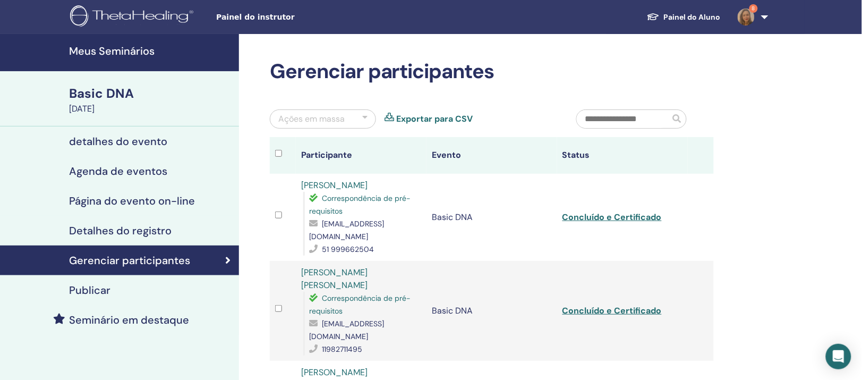
click at [368, 191] on link "[PERSON_NAME]" at bounding box center [334, 185] width 66 height 11
click at [346, 291] on link "[PERSON_NAME] [PERSON_NAME]" at bounding box center [334, 279] width 66 height 24
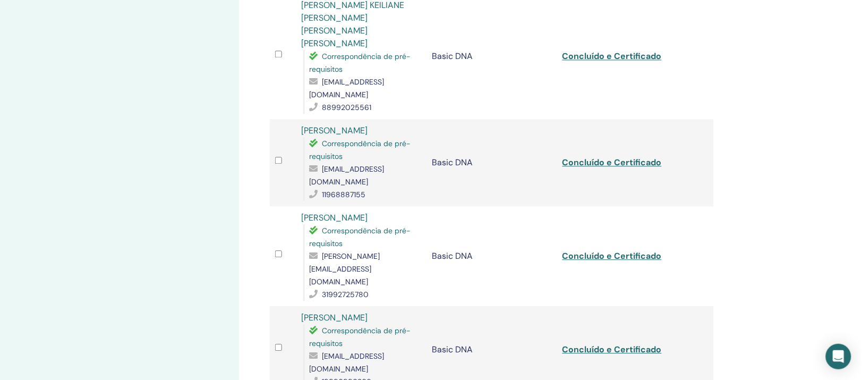
scroll to position [598, 0]
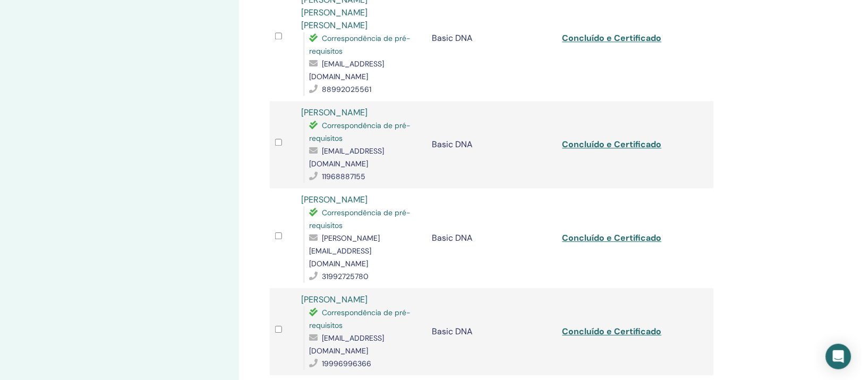
click at [355, 194] on link "[PERSON_NAME]" at bounding box center [334, 199] width 66 height 11
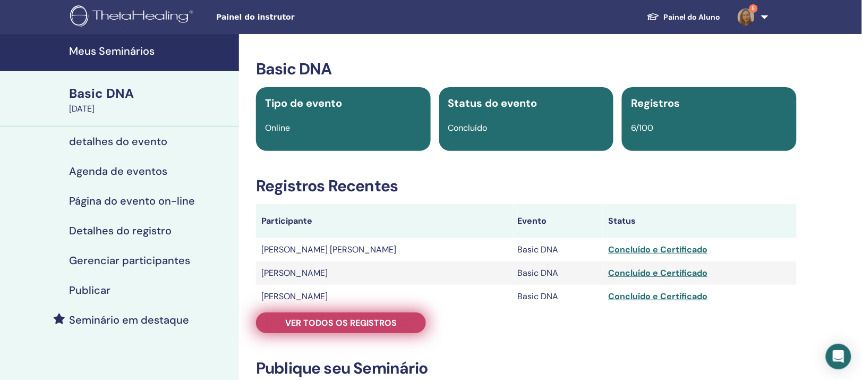
click at [346, 333] on link "Ver todos os registros" at bounding box center [341, 322] width 170 height 21
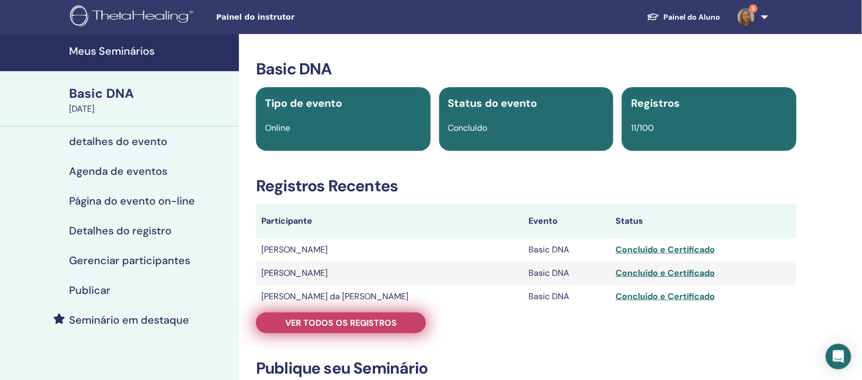
click at [358, 328] on span "Ver todos os registros" at bounding box center [341, 322] width 112 height 11
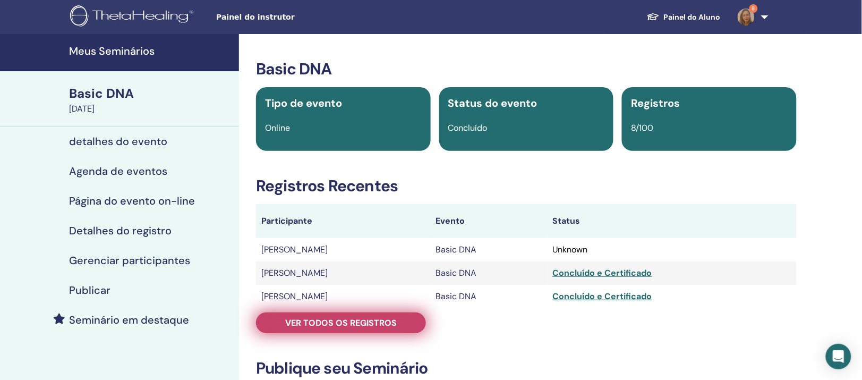
click at [320, 328] on span "Ver todos os registros" at bounding box center [341, 322] width 112 height 11
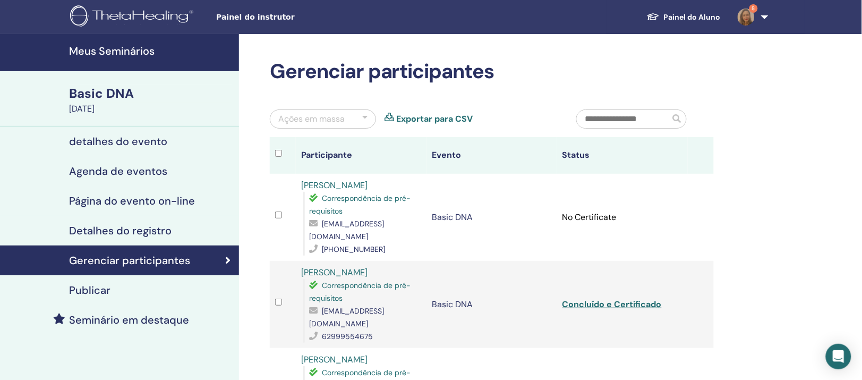
click at [368, 191] on link "Adelaide Alves Lopes Anjos" at bounding box center [334, 185] width 66 height 11
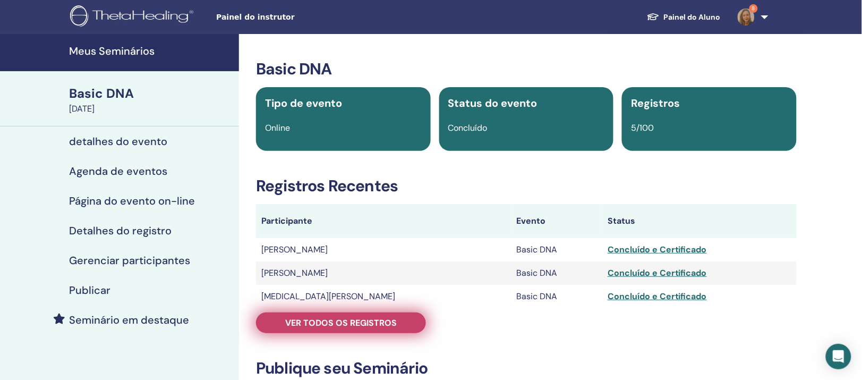
click at [358, 328] on span "Ver todos os registros" at bounding box center [341, 322] width 112 height 11
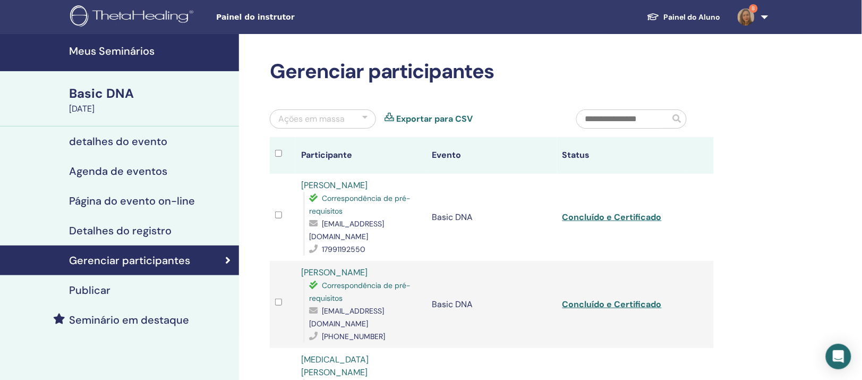
click at [342, 191] on link "Sandra Legal" at bounding box center [334, 185] width 66 height 11
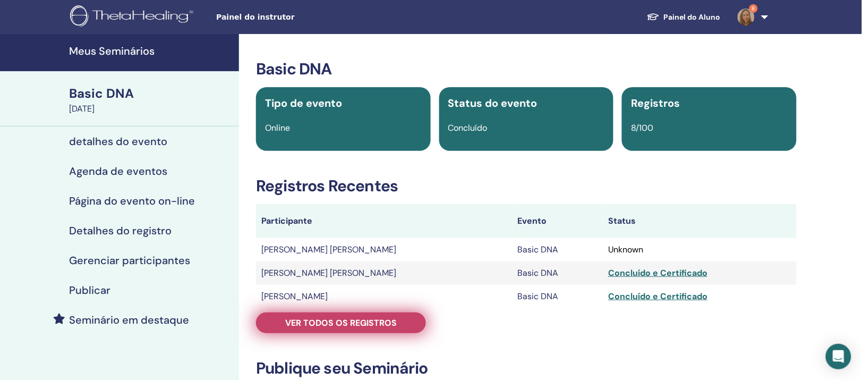
click at [306, 328] on span "Ver todos os registros" at bounding box center [341, 322] width 112 height 11
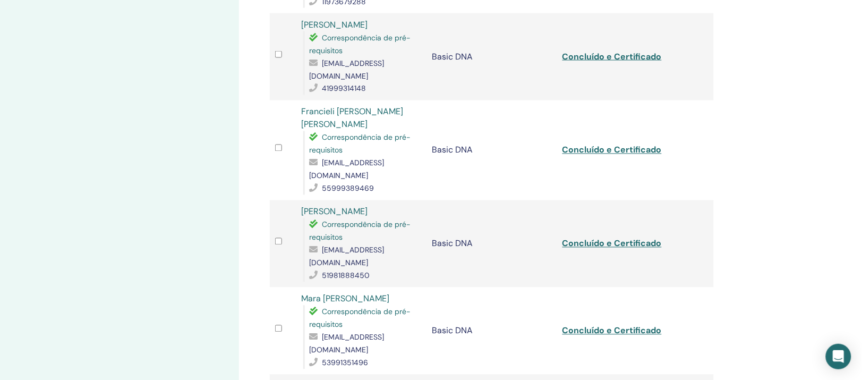
scroll to position [465, 0]
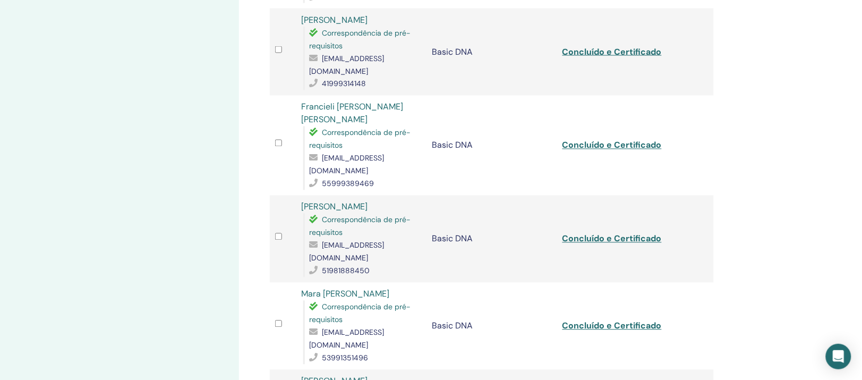
click at [351, 201] on link "[PERSON_NAME]" at bounding box center [334, 206] width 66 height 11
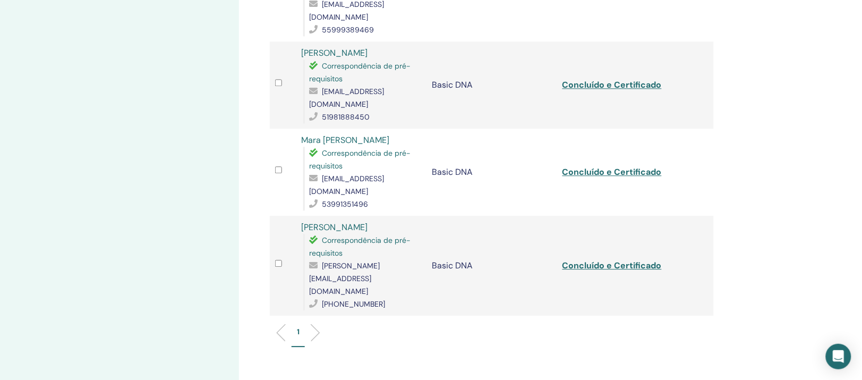
scroll to position [664, 0]
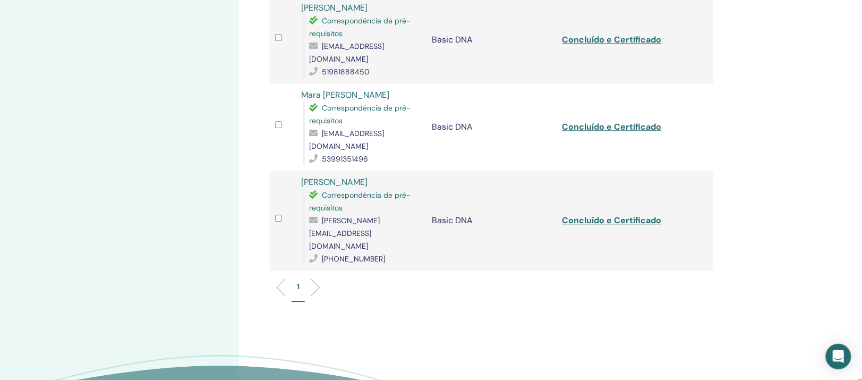
click at [334, 176] on link "[PERSON_NAME]" at bounding box center [334, 181] width 66 height 11
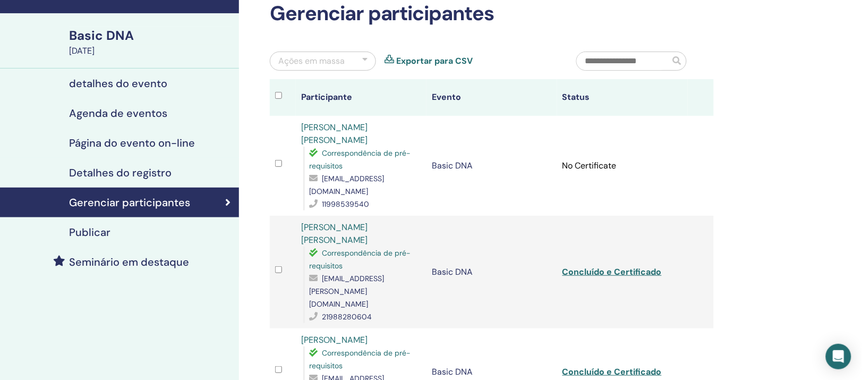
scroll to position [0, 0]
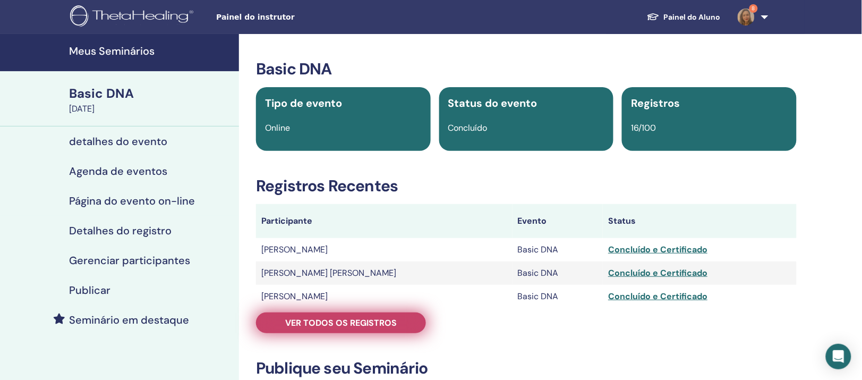
click at [378, 328] on span "Ver todos os registros" at bounding box center [341, 322] width 112 height 11
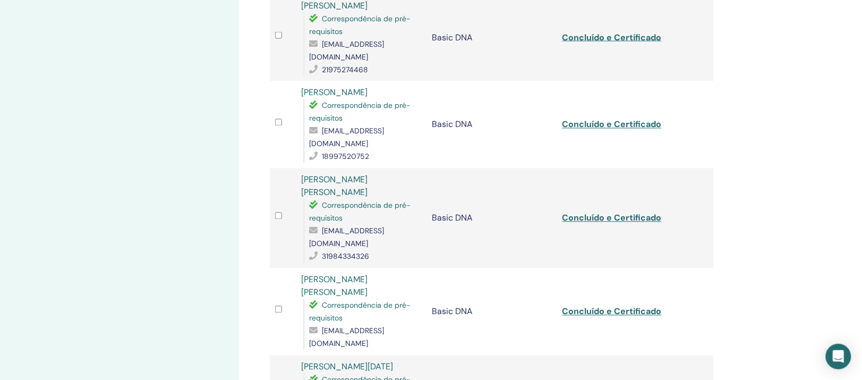
scroll to position [465, 0]
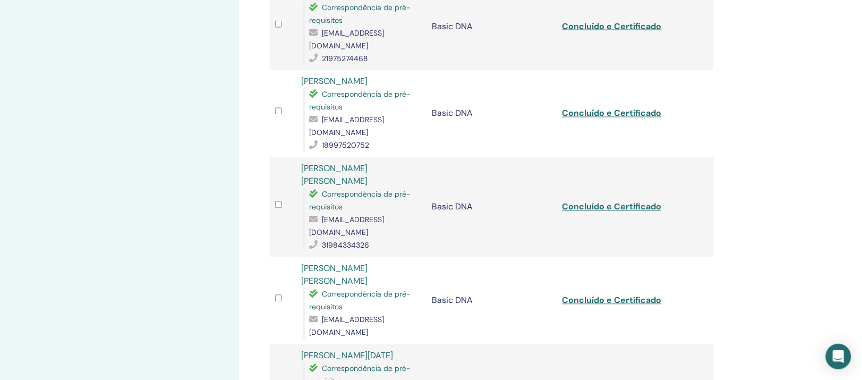
click at [347, 87] on link "[PERSON_NAME]" at bounding box center [334, 81] width 66 height 11
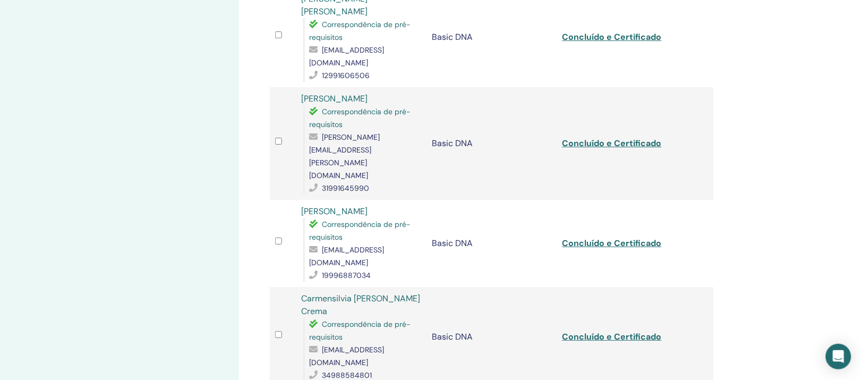
scroll to position [930, 0]
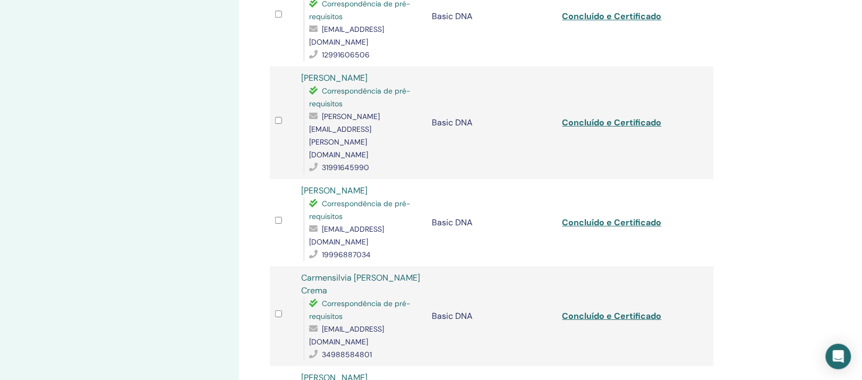
click at [385, 272] on link "Carmensilvia [PERSON_NAME] Crema" at bounding box center [360, 284] width 119 height 24
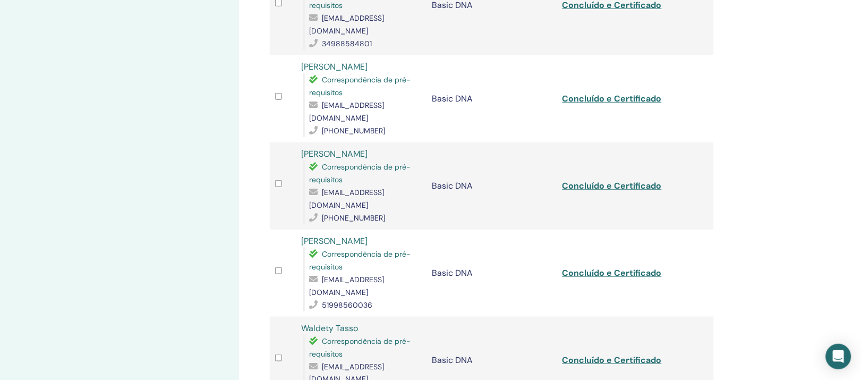
scroll to position [1262, 0]
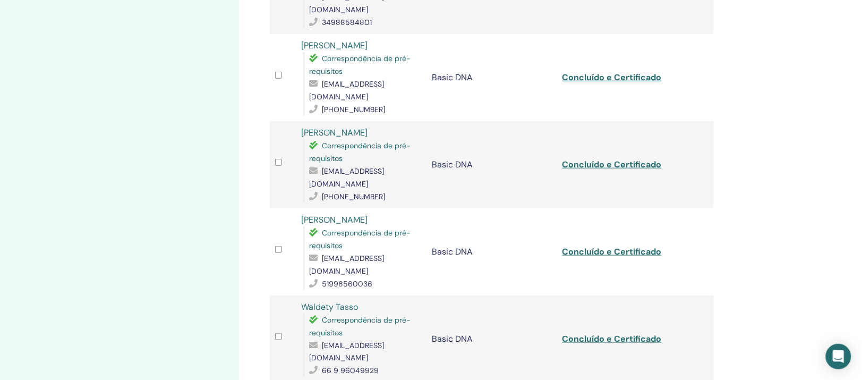
click at [337, 301] on link "Waldety Tasso" at bounding box center [329, 306] width 57 height 11
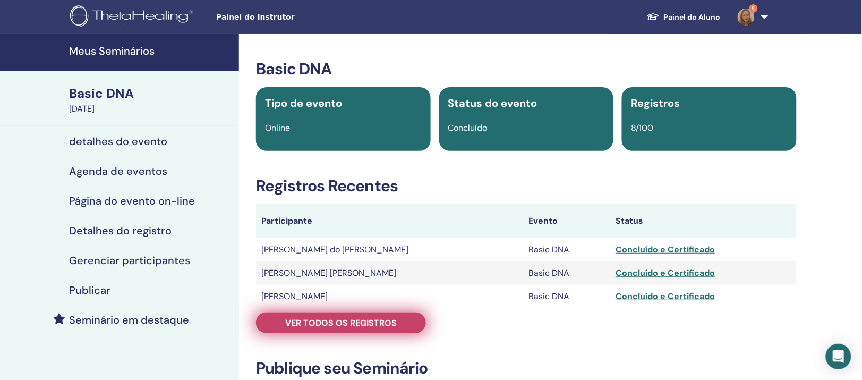
click at [321, 328] on span "Ver todos os registros" at bounding box center [341, 322] width 112 height 11
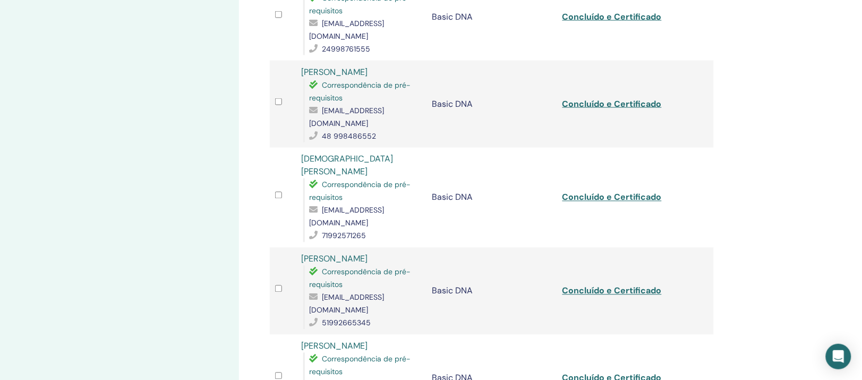
scroll to position [133, 0]
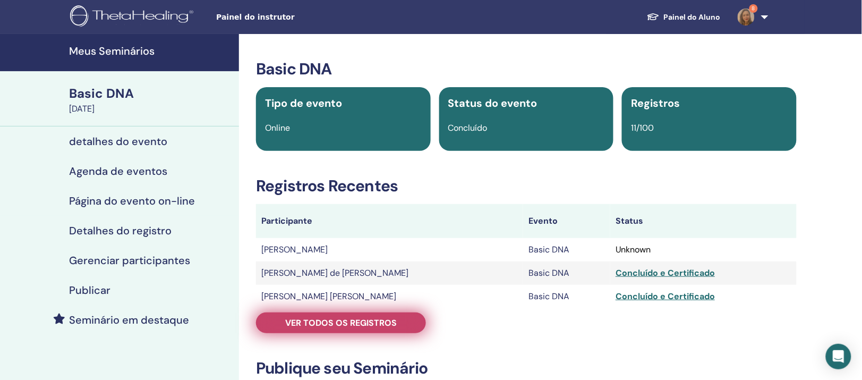
click at [371, 333] on link "Ver todos os registros" at bounding box center [341, 322] width 170 height 21
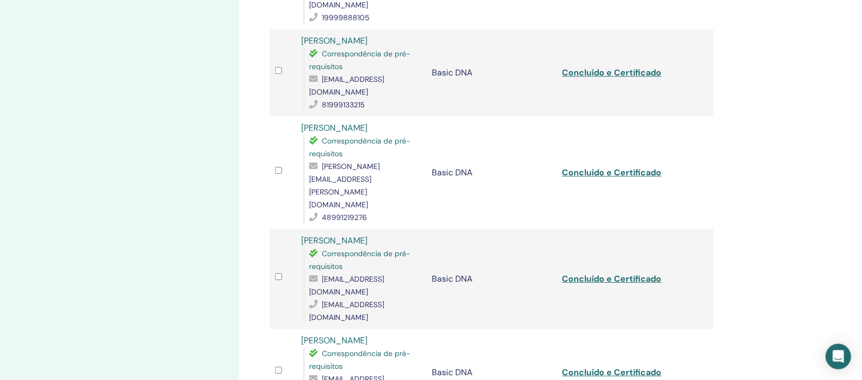
scroll to position [797, 0]
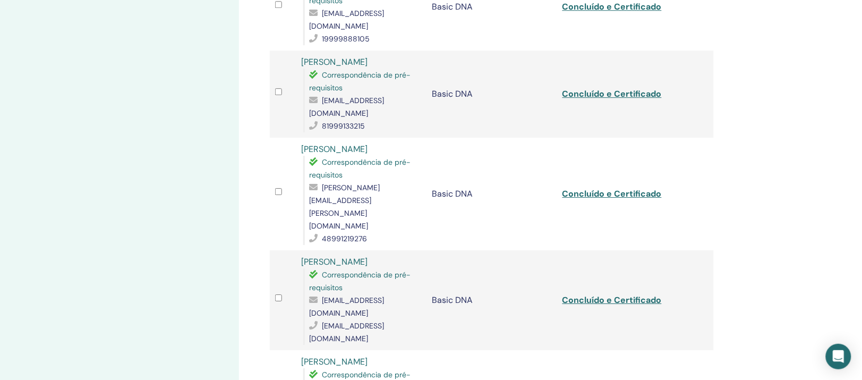
click at [330, 356] on link "Anelise Bateson" at bounding box center [334, 361] width 66 height 11
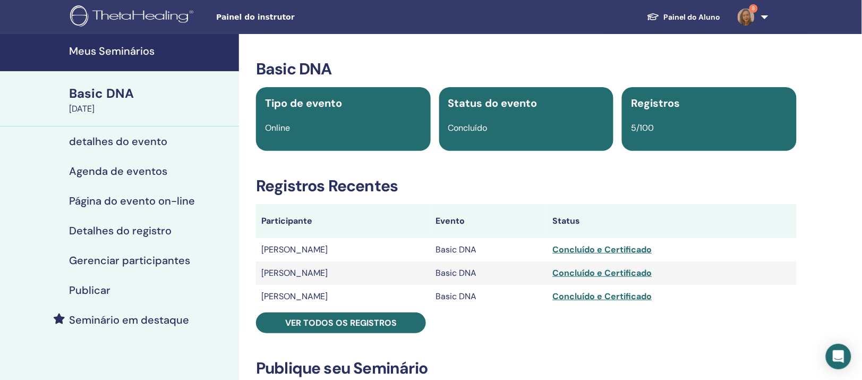
click at [326, 341] on div "Basic DNA Tipo de evento Online Status do evento Concluído Registros 5/100 Regi…" at bounding box center [526, 383] width 562 height 646
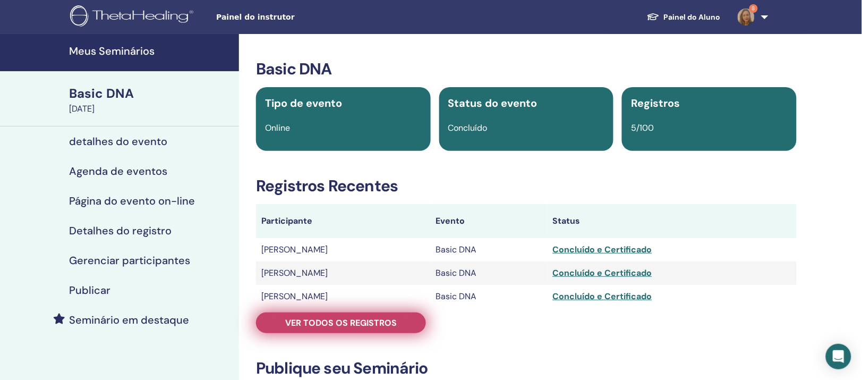
click at [324, 328] on span "Ver todos os registros" at bounding box center [341, 322] width 112 height 11
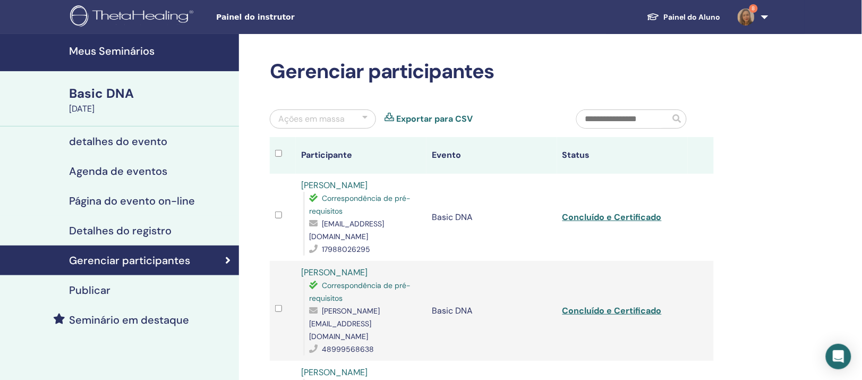
click at [343, 191] on link "Daniela Mortatti" at bounding box center [334, 185] width 66 height 11
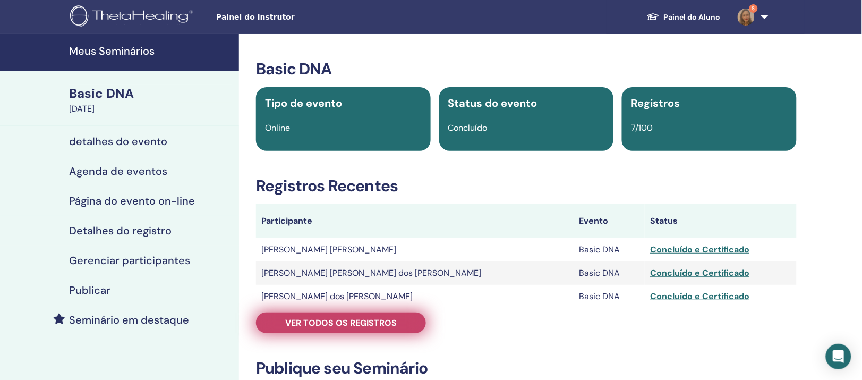
click at [306, 328] on span "Ver todos os registros" at bounding box center [341, 322] width 112 height 11
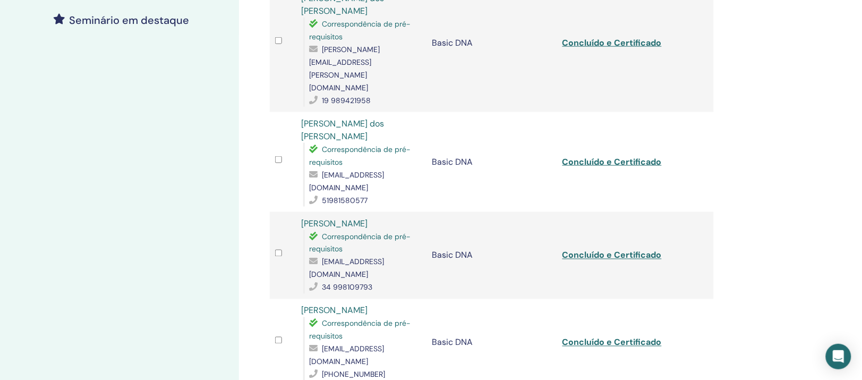
scroll to position [332, 0]
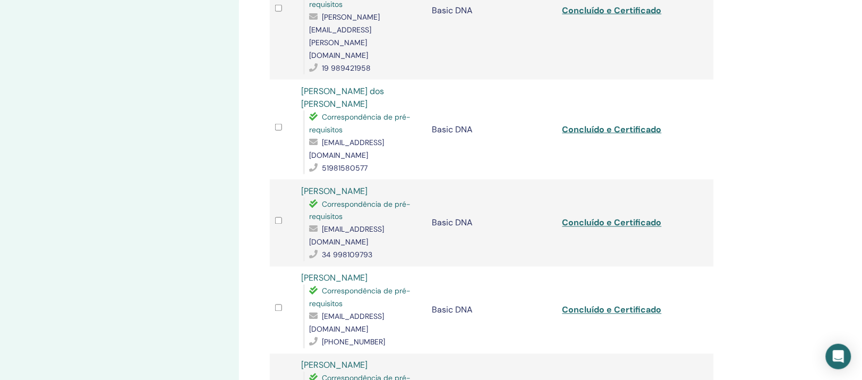
click at [361, 273] on link "Yohana Anayoh" at bounding box center [334, 278] width 66 height 11
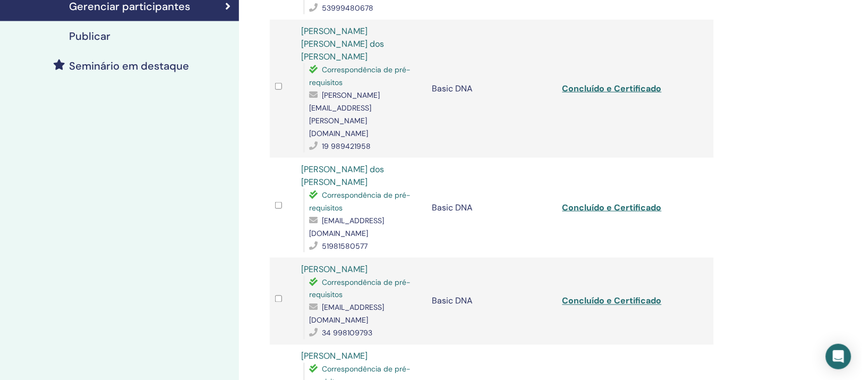
scroll to position [0, 0]
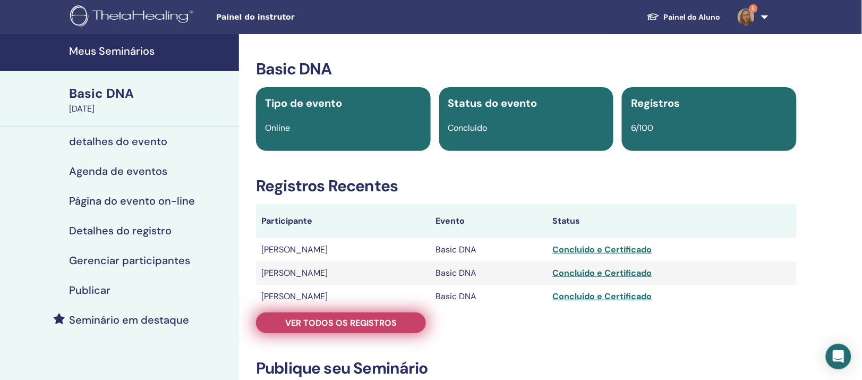
click at [368, 328] on span "Ver todos os registros" at bounding box center [341, 322] width 112 height 11
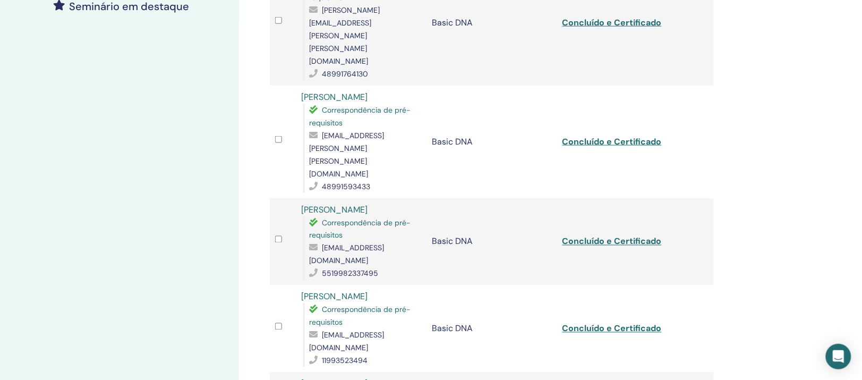
scroll to position [332, 0]
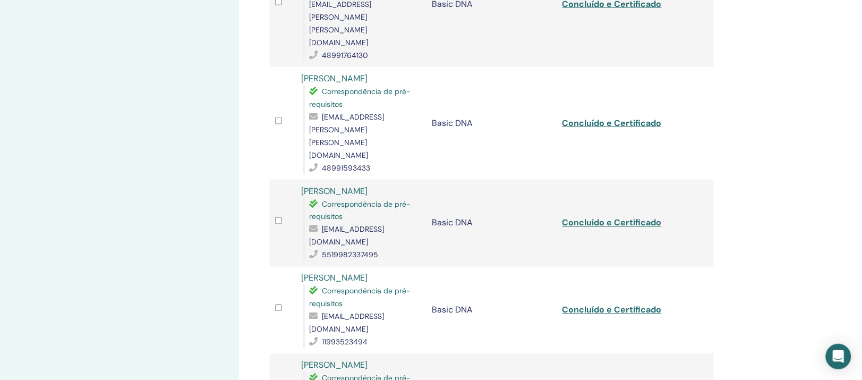
click at [353, 185] on link "Stella Martins" at bounding box center [334, 190] width 66 height 11
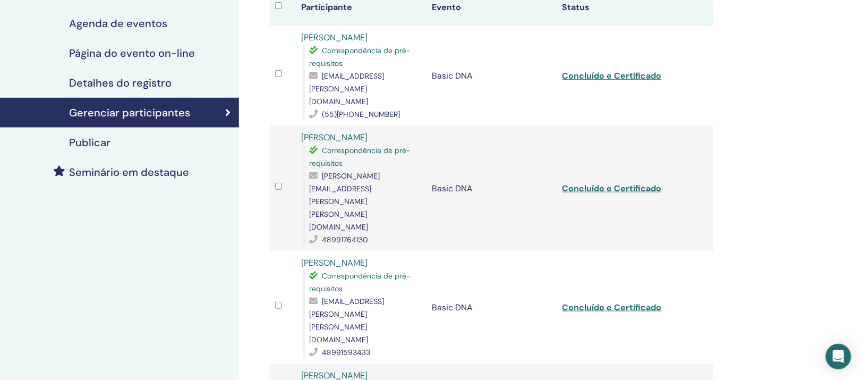
scroll to position [133, 0]
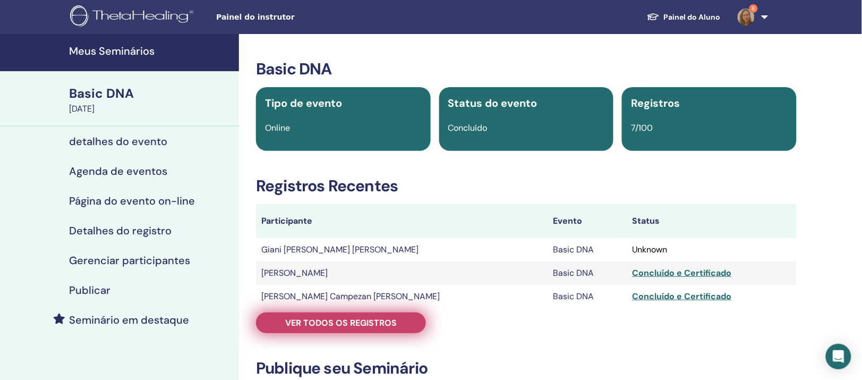
click at [318, 328] on span "Ver todos os registros" at bounding box center [341, 322] width 112 height 11
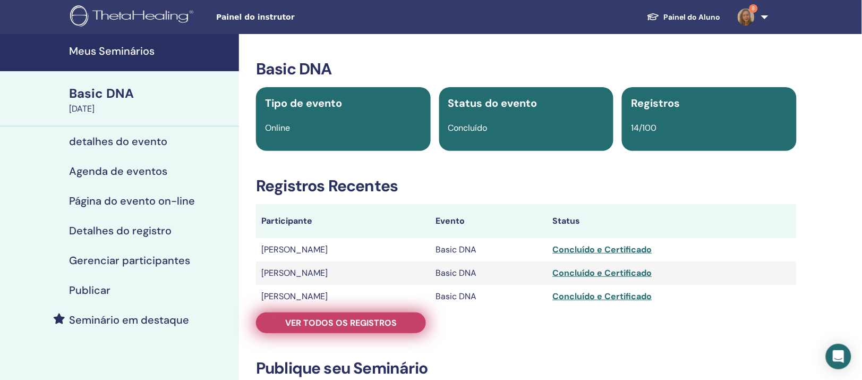
click at [315, 328] on span "Ver todos os registros" at bounding box center [341, 322] width 112 height 11
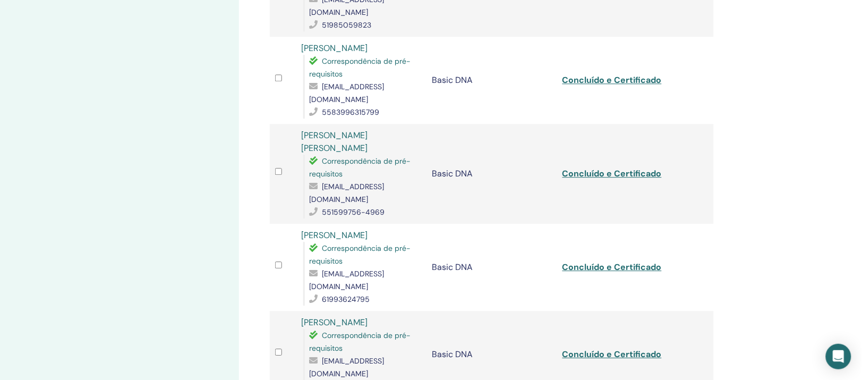
scroll to position [664, 0]
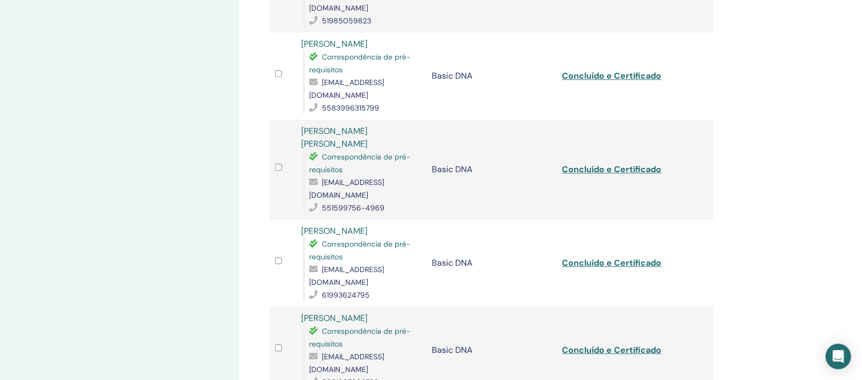
click at [368, 125] on link "Priscila Maria Catalani Racca" at bounding box center [334, 137] width 66 height 24
click at [368, 312] on link "Pauline Santos Pires" at bounding box center [334, 317] width 66 height 11
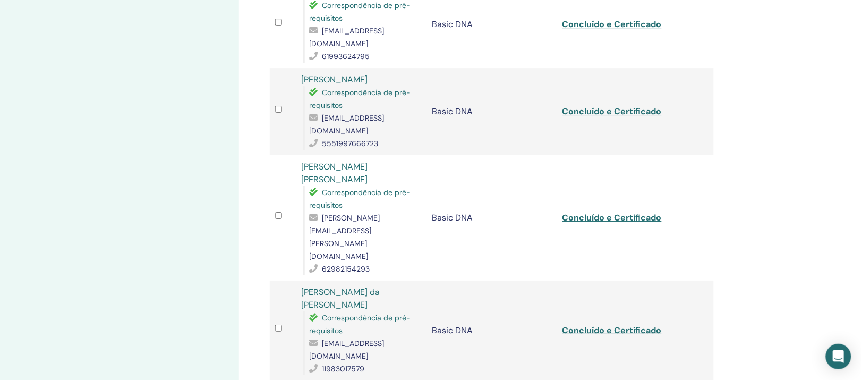
scroll to position [930, 0]
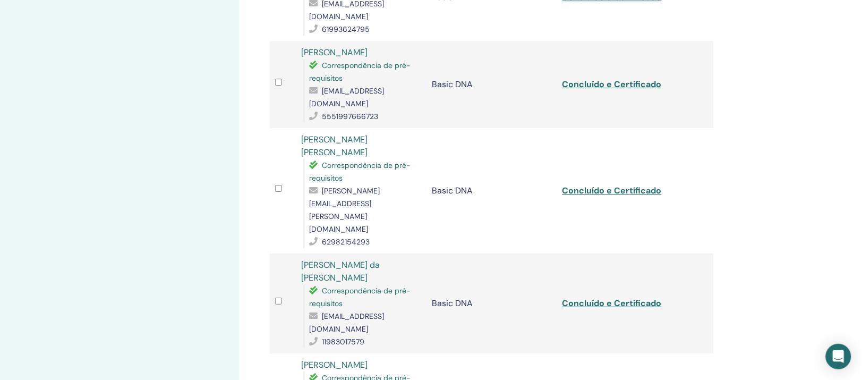
click at [349, 259] on link "Maria da Glória Ribeiro" at bounding box center [340, 271] width 79 height 24
click at [343, 359] on link "GEAN FABIO" at bounding box center [334, 364] width 66 height 11
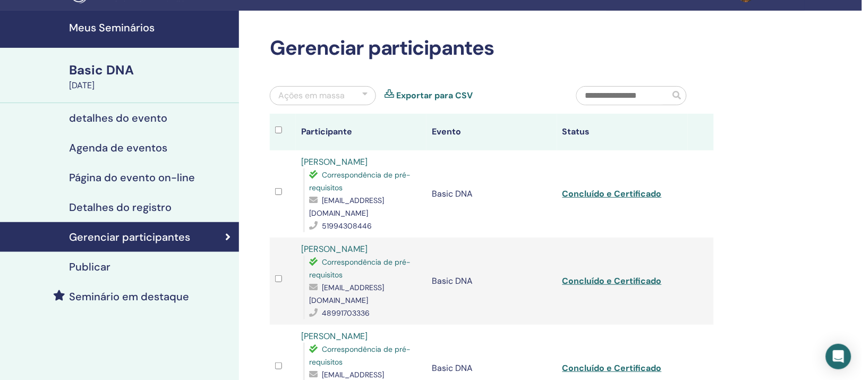
scroll to position [0, 0]
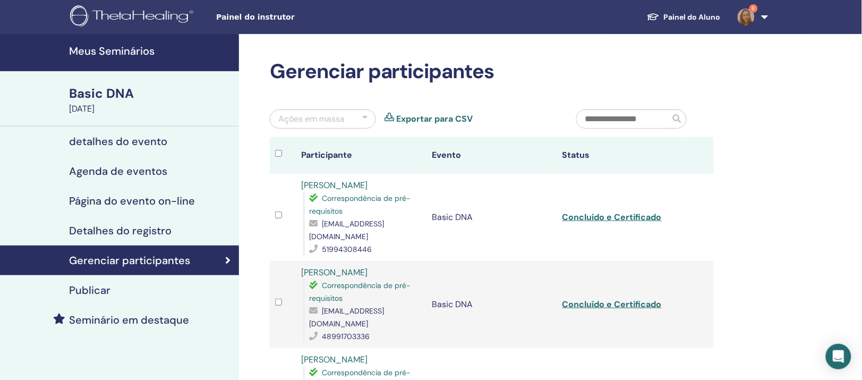
click at [345, 191] on link "Eduardo Ferreira" at bounding box center [334, 185] width 66 height 11
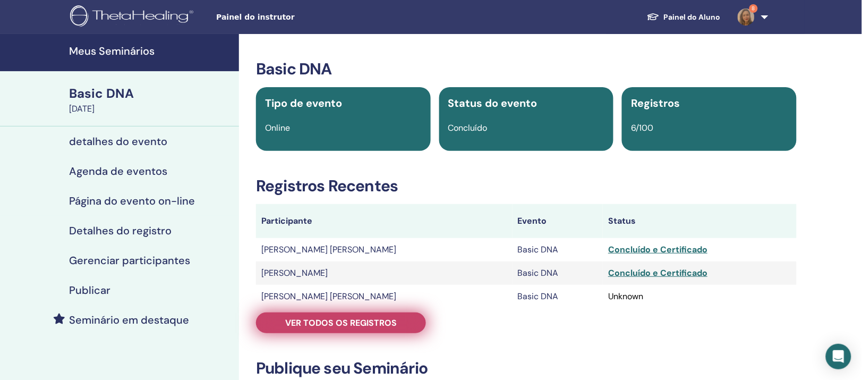
click at [316, 328] on span "Ver todos os registros" at bounding box center [341, 322] width 112 height 11
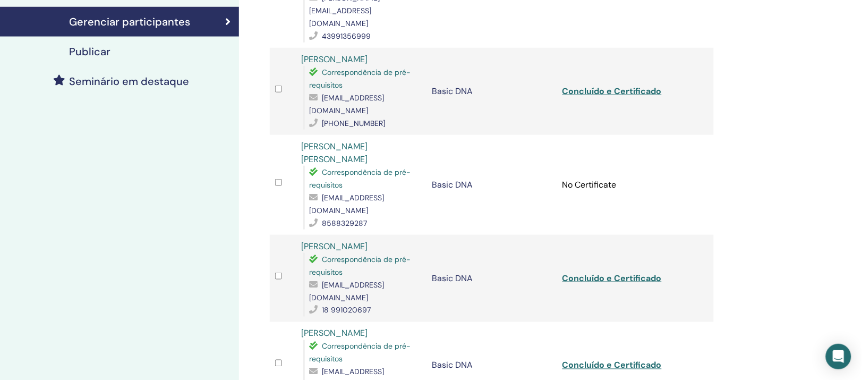
scroll to position [266, 0]
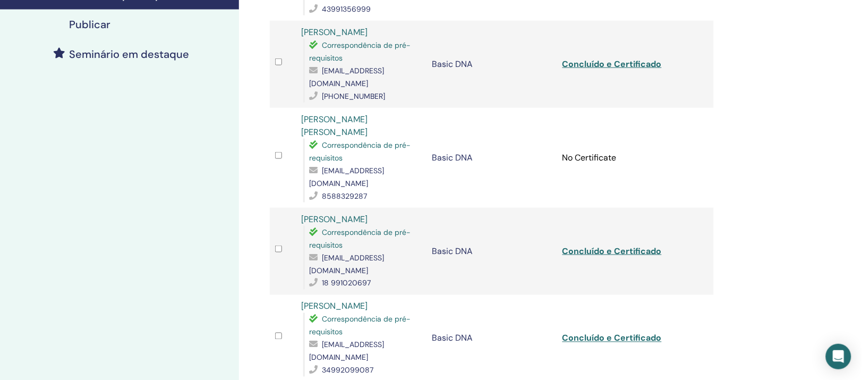
click at [368, 301] on link "[PERSON_NAME]" at bounding box center [334, 306] width 66 height 11
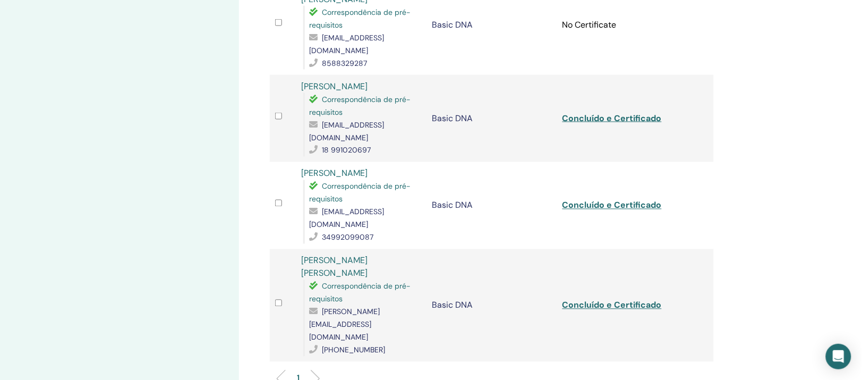
click at [368, 255] on link "[PERSON_NAME] [PERSON_NAME]" at bounding box center [334, 267] width 66 height 24
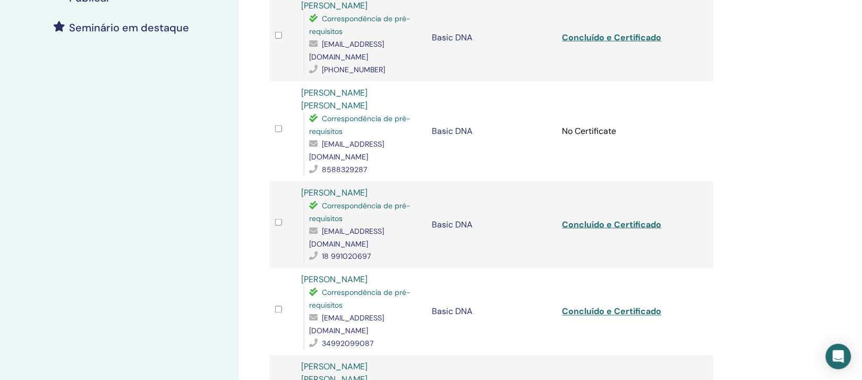
scroll to position [66, 0]
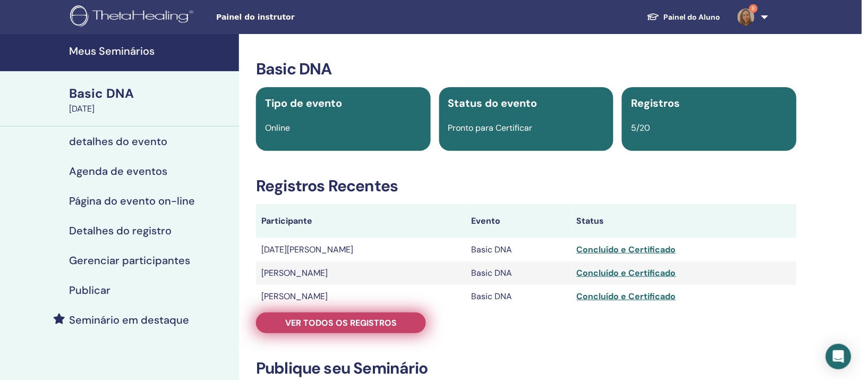
click at [317, 328] on span "Ver todos os registros" at bounding box center [341, 322] width 112 height 11
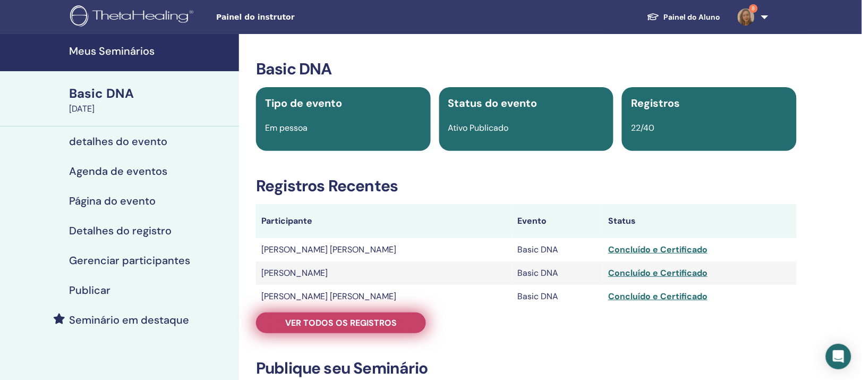
click at [344, 333] on link "Ver todos os registros" at bounding box center [341, 322] width 170 height 21
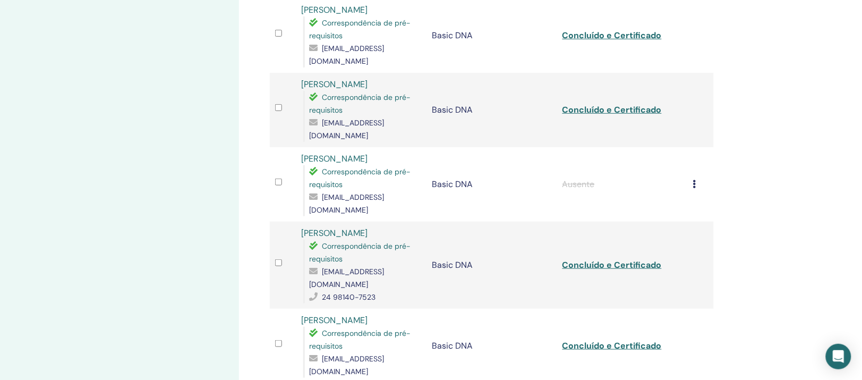
scroll to position [1262, 0]
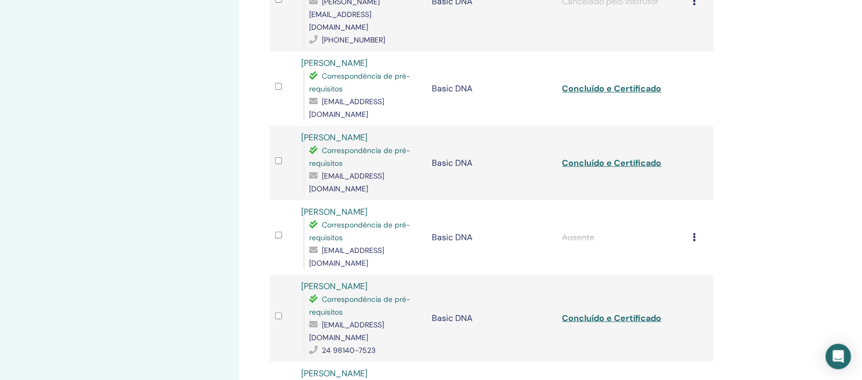
scroll to position [1129, 0]
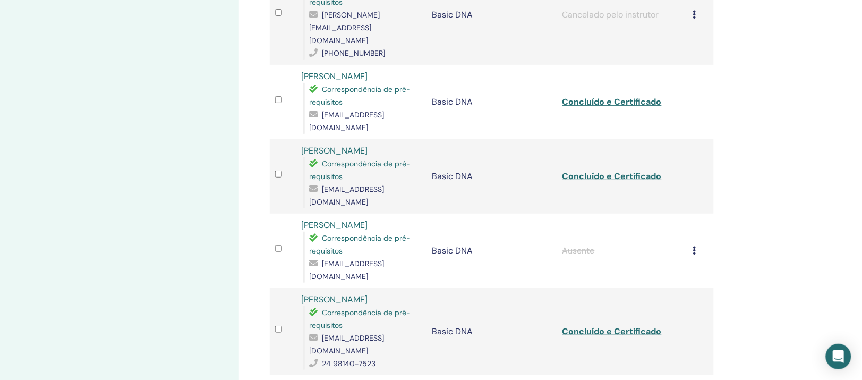
click at [347, 379] on link "Nairely Almeida Santos" at bounding box center [334, 386] width 66 height 11
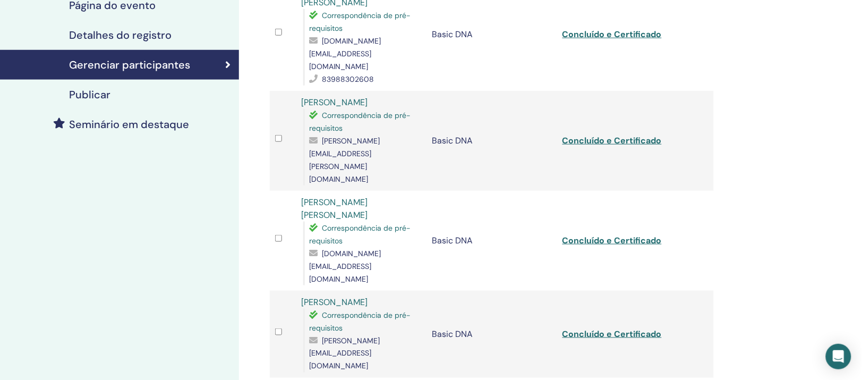
scroll to position [0, 0]
